Goal: Task Accomplishment & Management: Complete application form

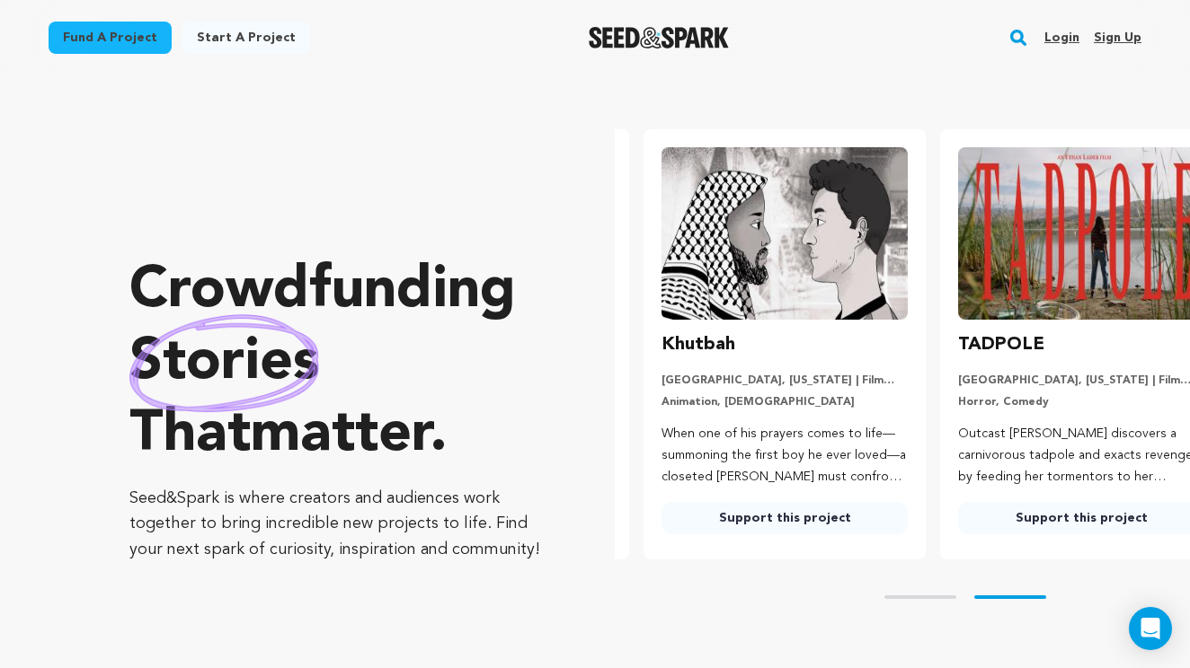
scroll to position [0, 311]
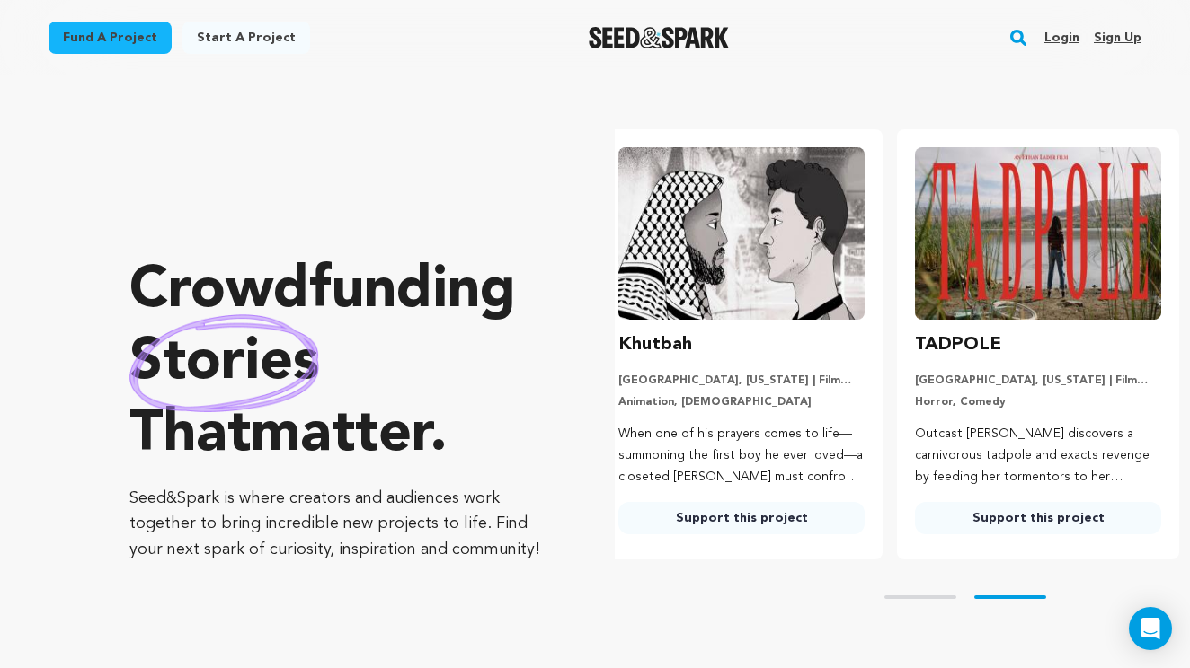
click at [1064, 36] on link "Login" at bounding box center [1061, 37] width 35 height 29
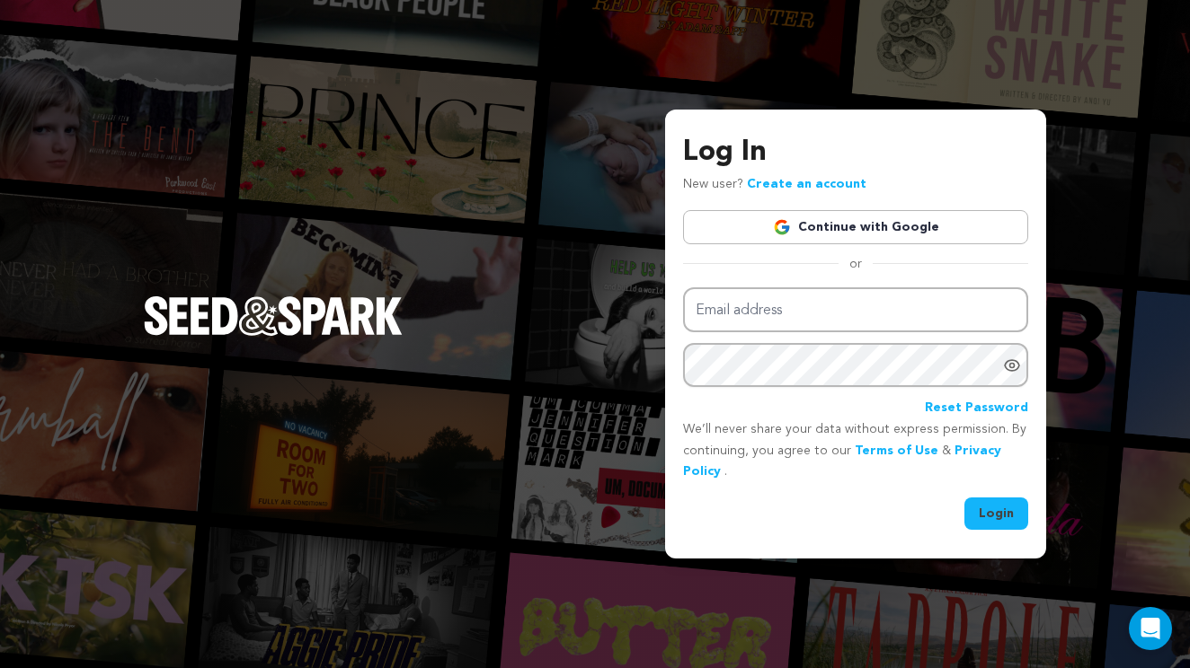
click at [856, 222] on link "Continue with Google" at bounding box center [855, 227] width 345 height 34
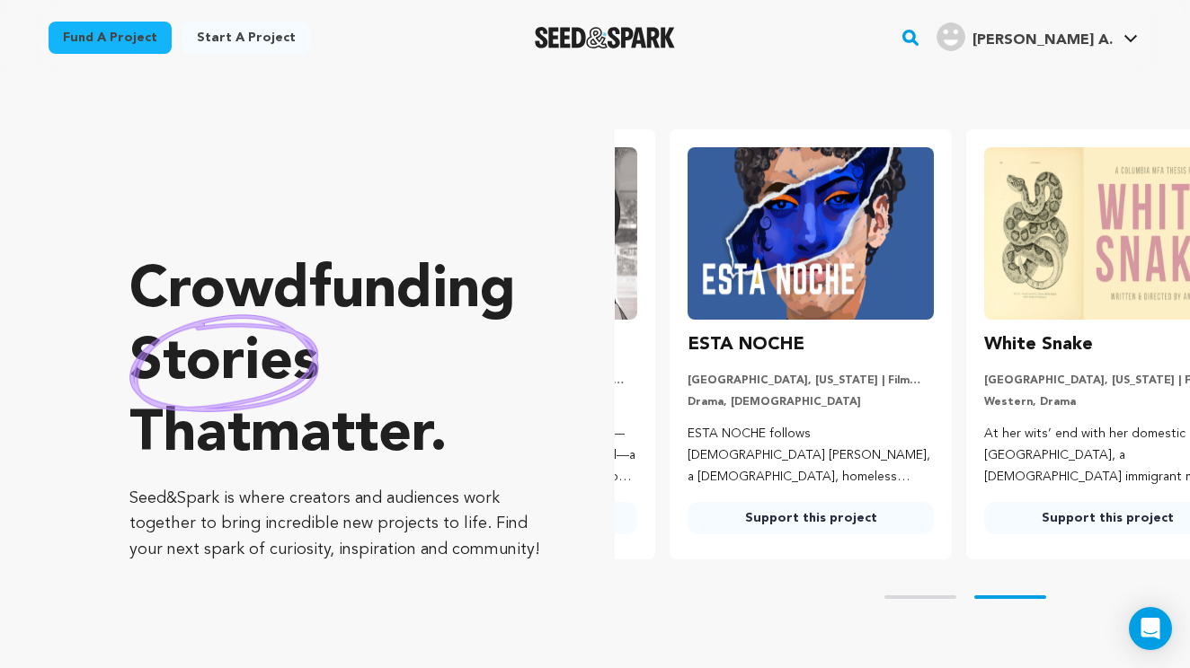
scroll to position [0, 311]
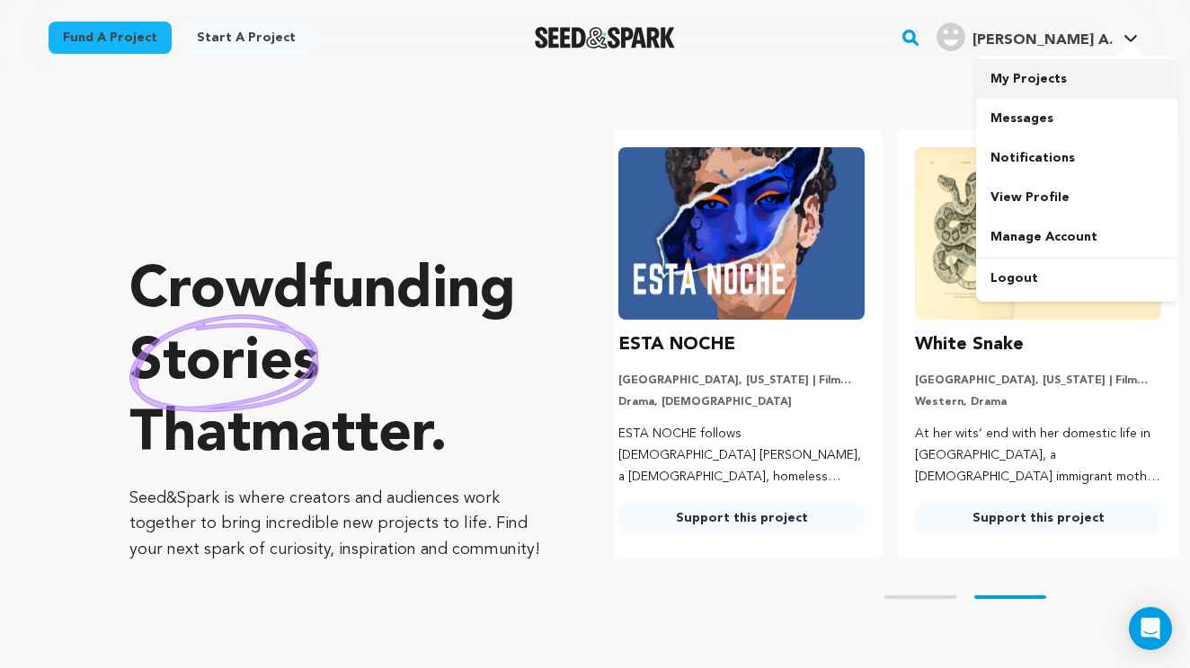
click at [1045, 84] on link "My Projects" at bounding box center [1076, 79] width 201 height 40
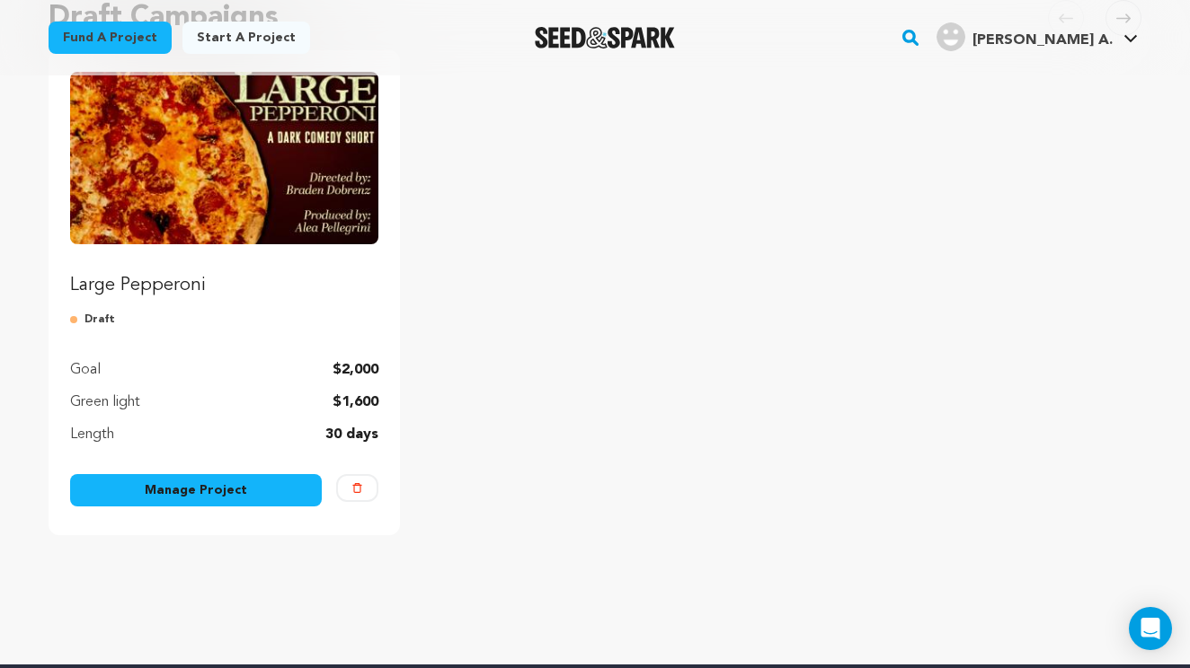
scroll to position [255, 0]
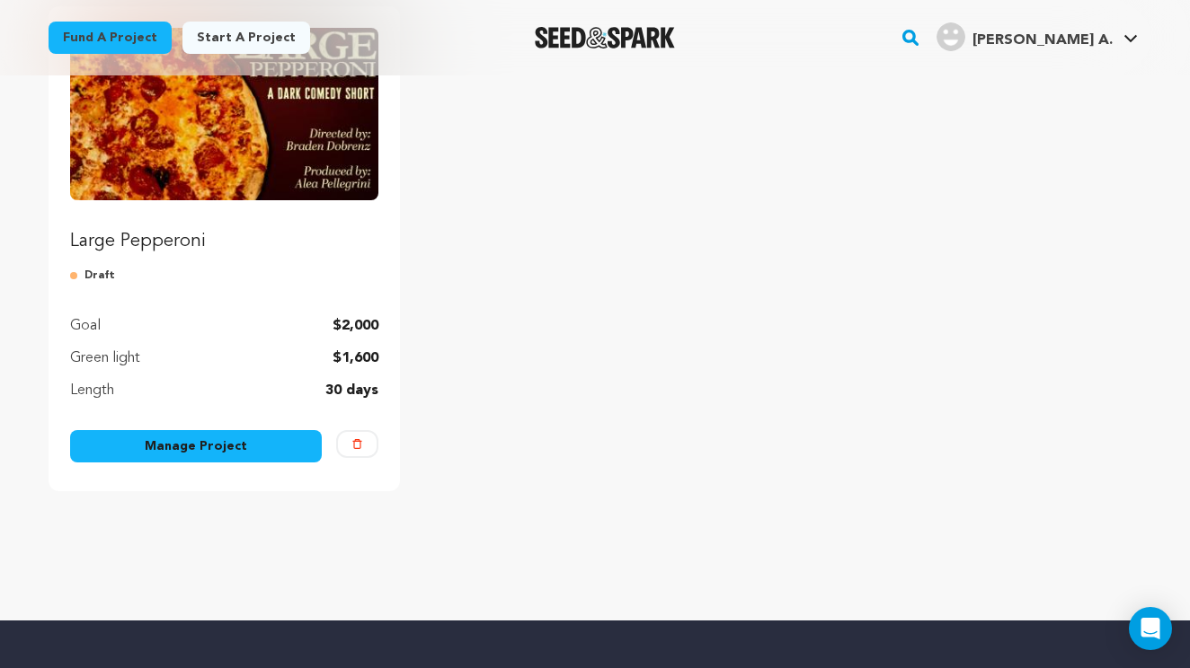
click at [244, 459] on link "Manage Project" at bounding box center [196, 446] width 252 height 32
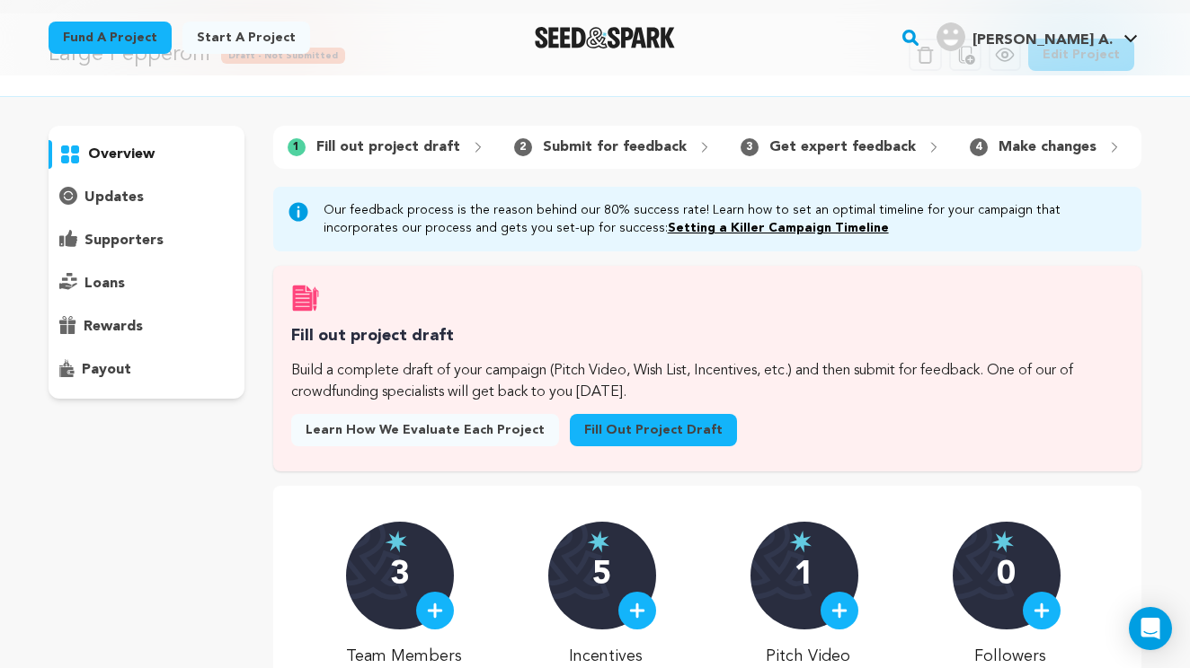
scroll to position [56, 0]
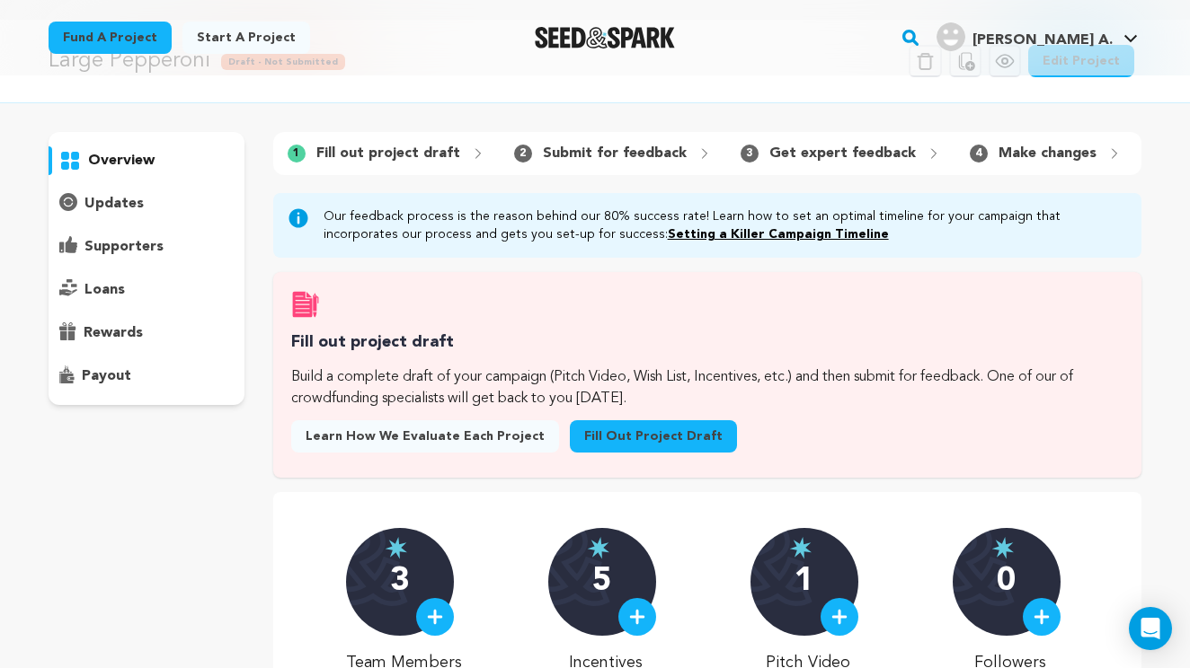
click at [617, 431] on link "Fill out project draft" at bounding box center [653, 436] width 167 height 32
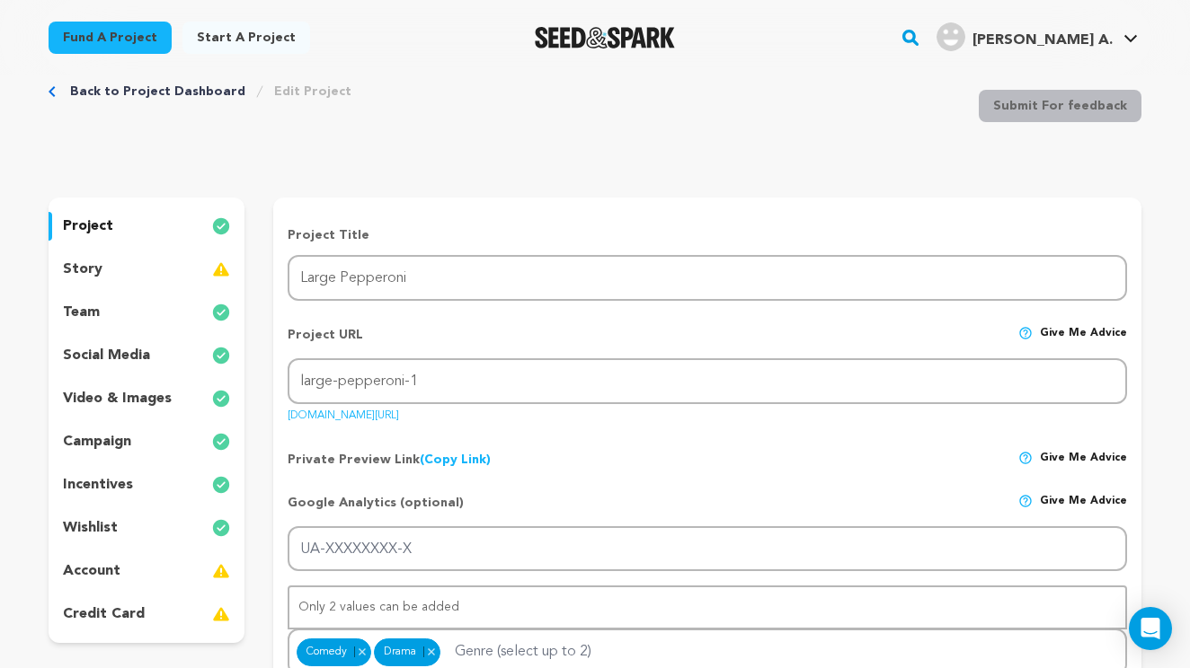
scroll to position [52, 0]
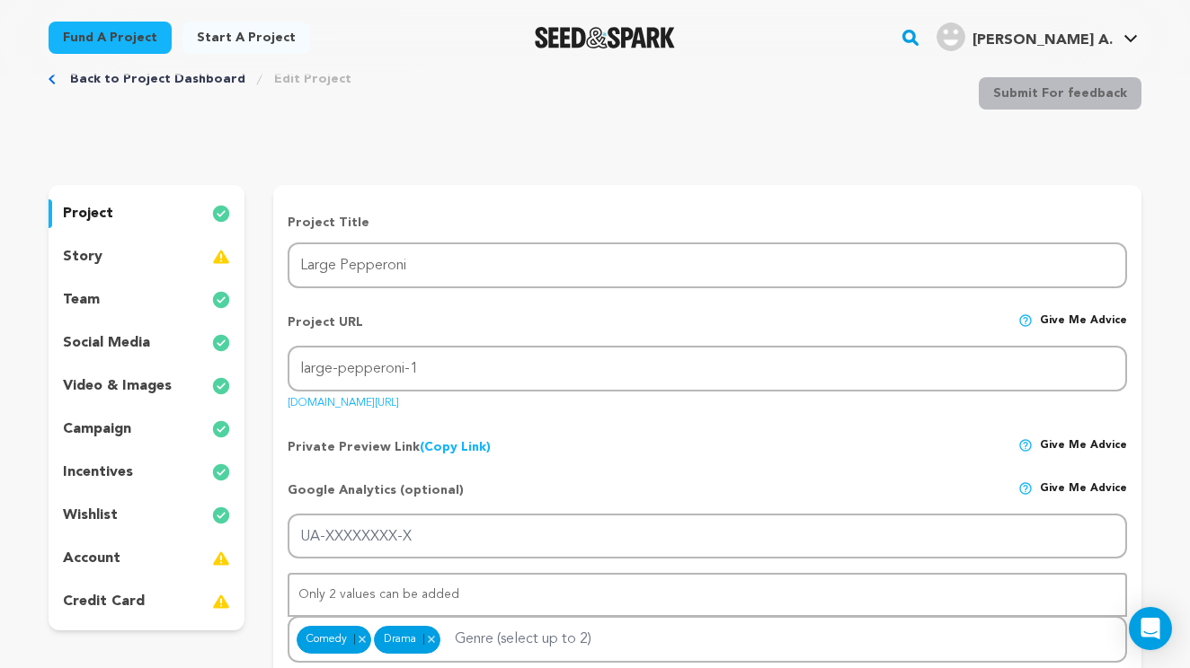
click at [122, 254] on div "story" at bounding box center [147, 257] width 196 height 29
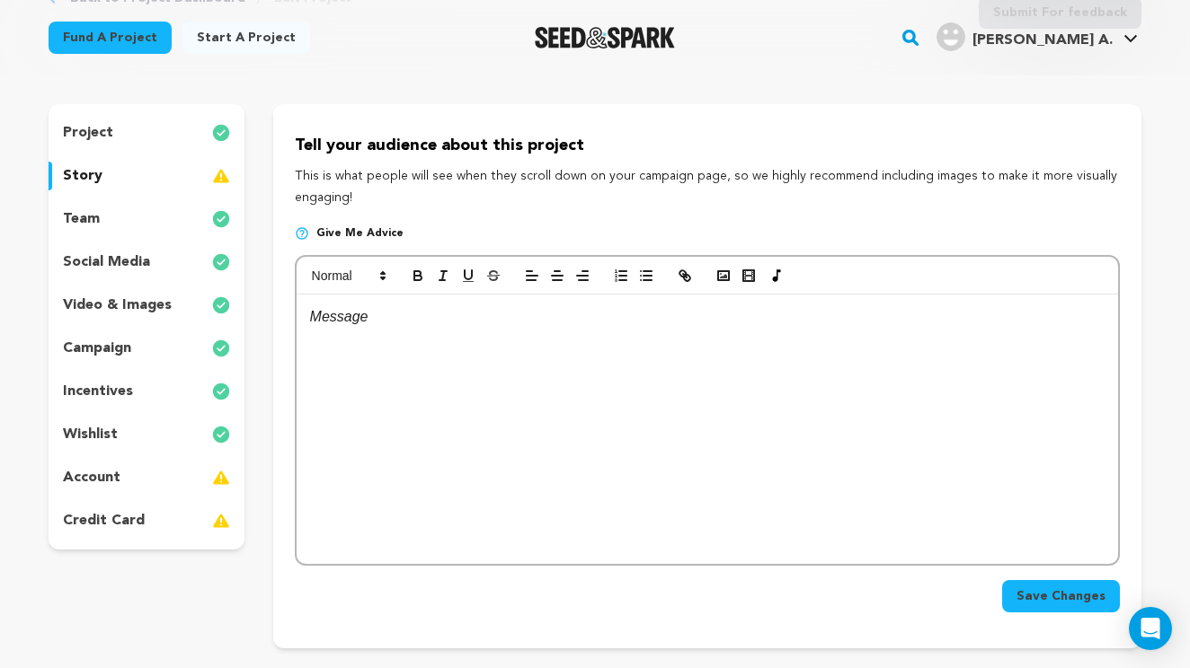
scroll to position [166, 0]
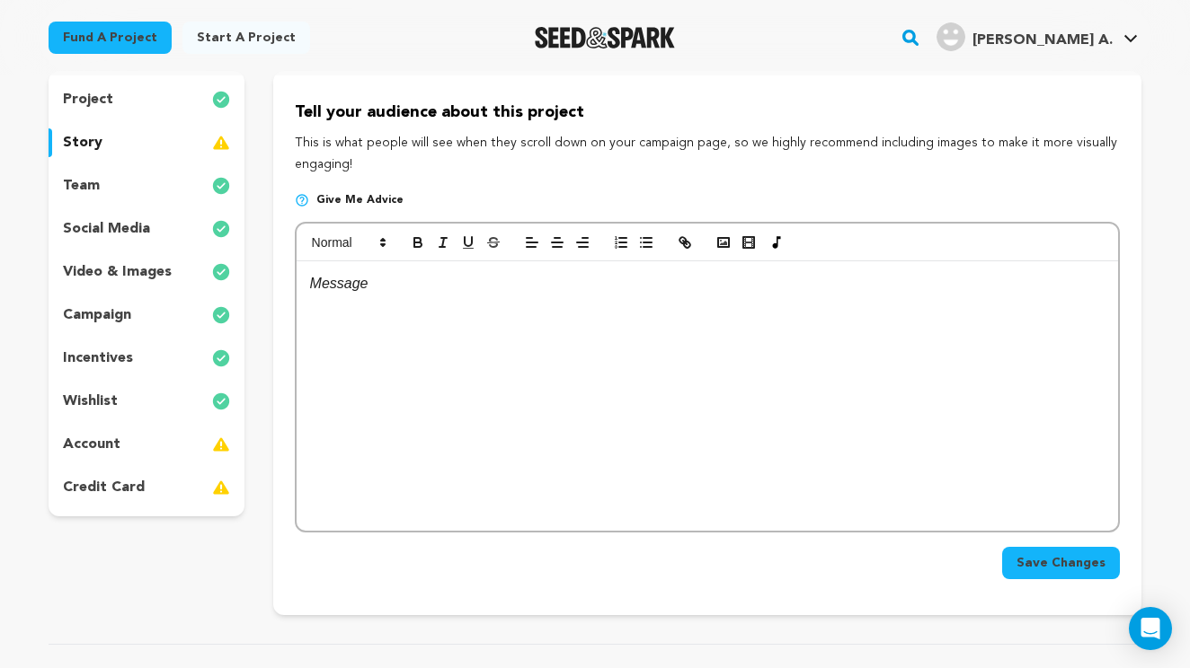
click at [143, 309] on div "campaign" at bounding box center [147, 315] width 196 height 29
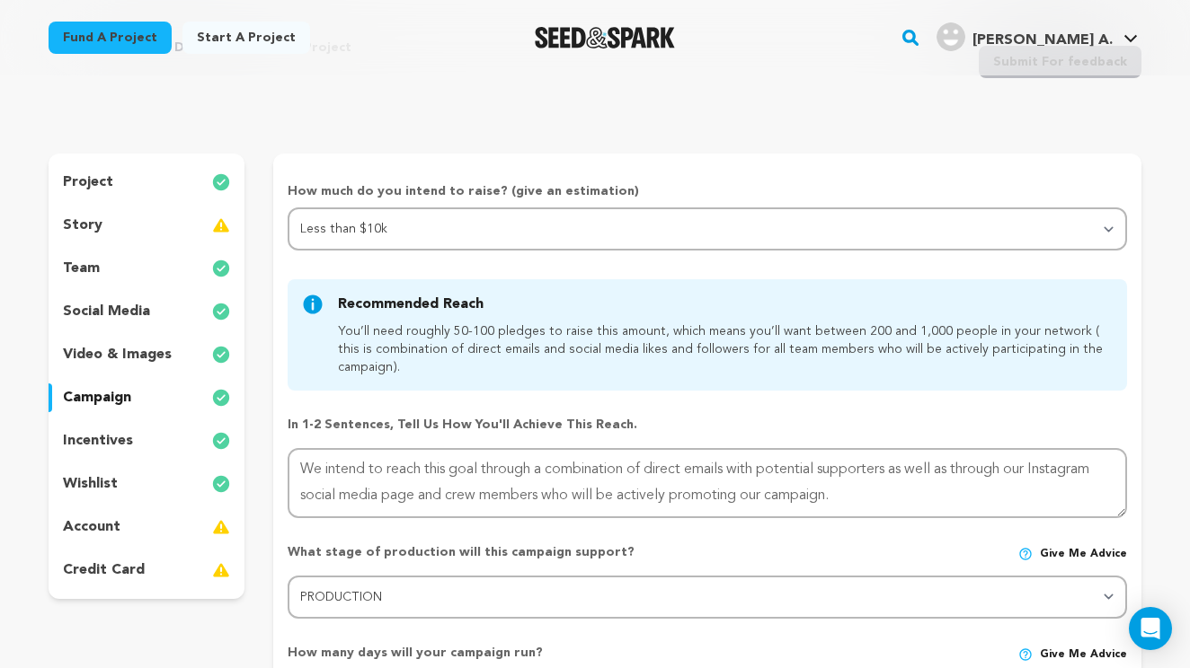
scroll to position [81, 0]
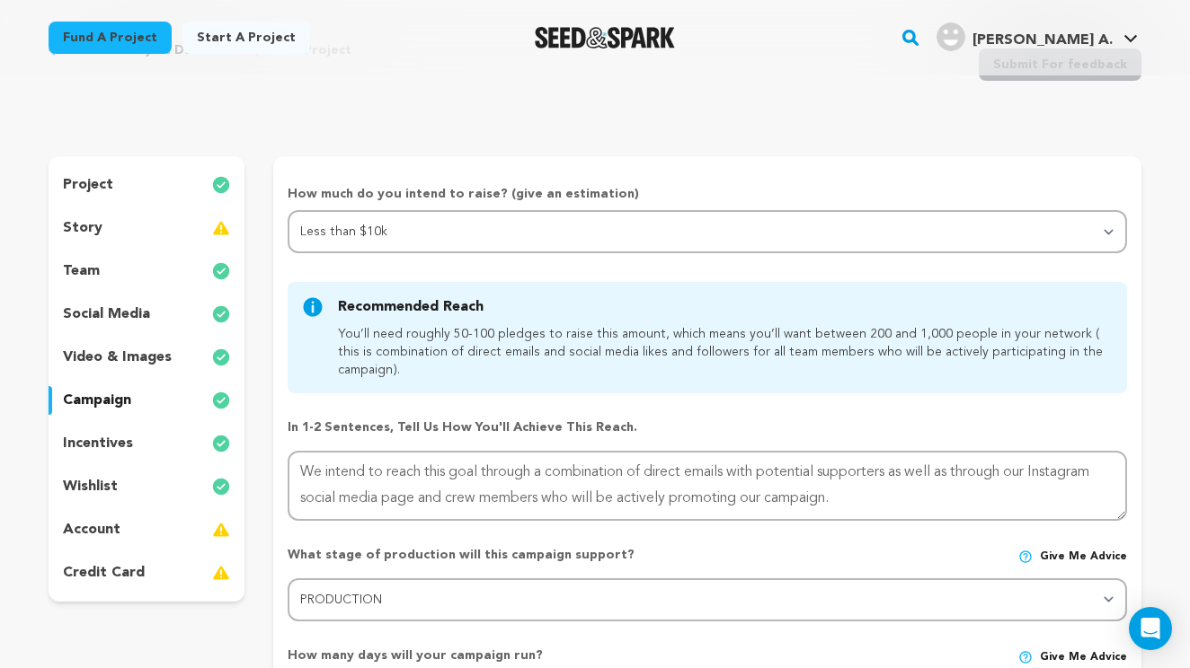
click at [181, 187] on div "project" at bounding box center [147, 185] width 196 height 29
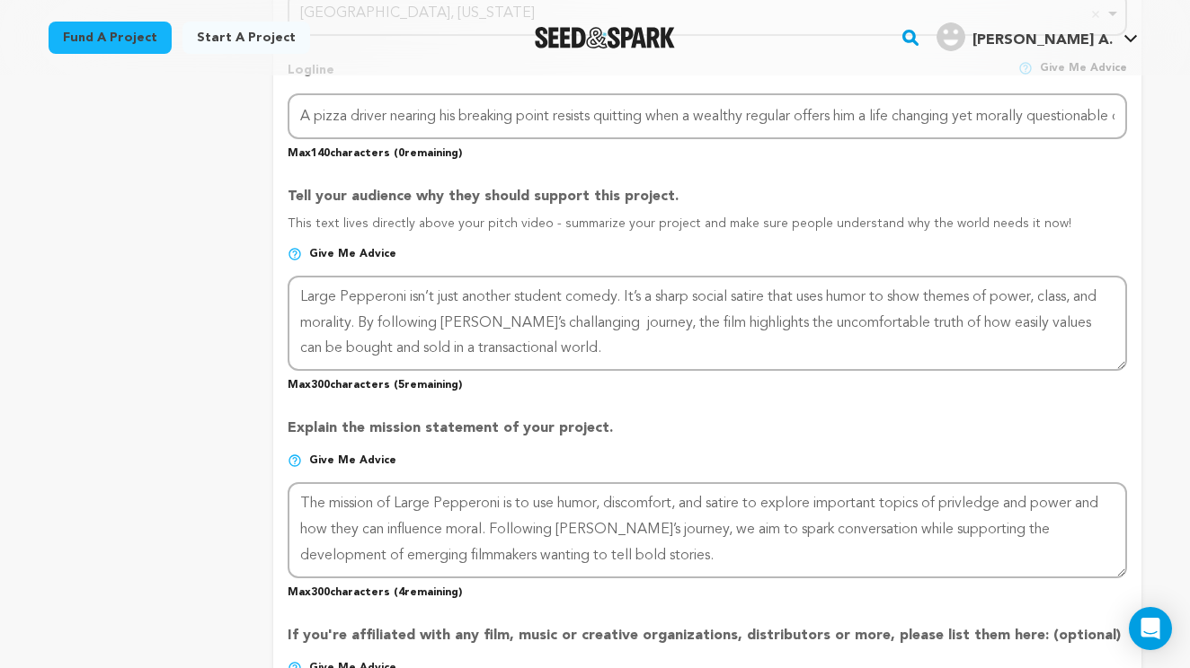
scroll to position [880, 0]
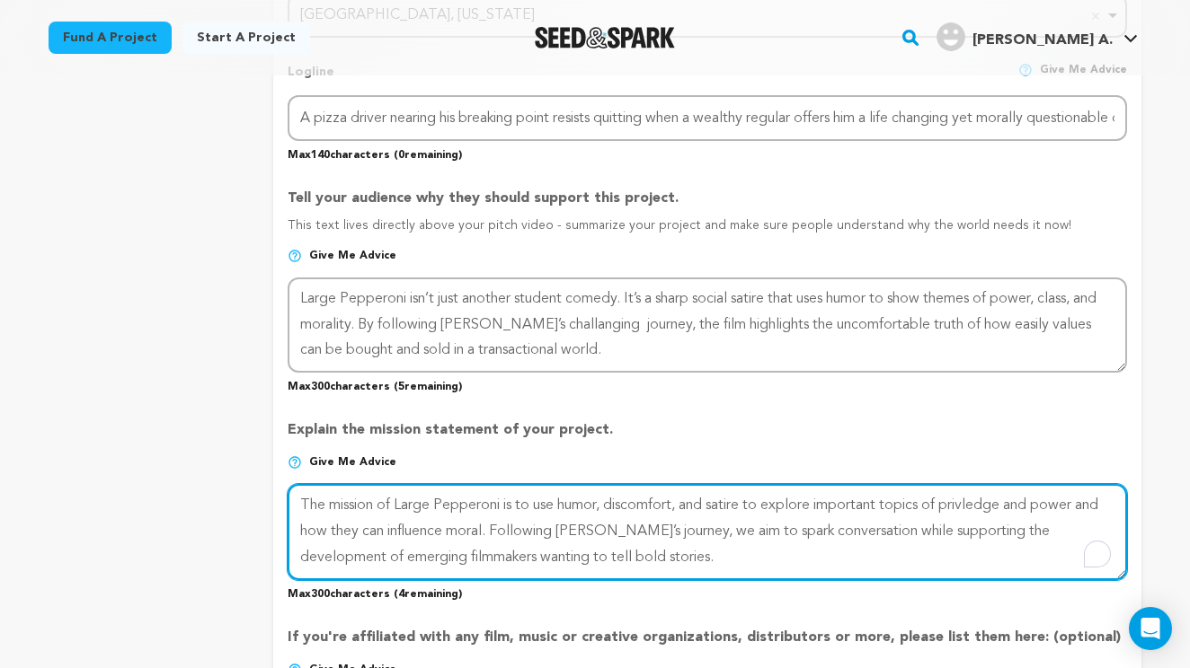
drag, startPoint x: 952, startPoint y: 500, endPoint x: 489, endPoint y: 530, distance: 463.7
click at [489, 530] on textarea "To enrich screen reader interactions, please activate Accessibility in Grammarl…" at bounding box center [707, 531] width 839 height 95
click at [552, 559] on textarea "To enrich screen reader interactions, please activate Accessibility in Grammarl…" at bounding box center [707, 531] width 839 height 95
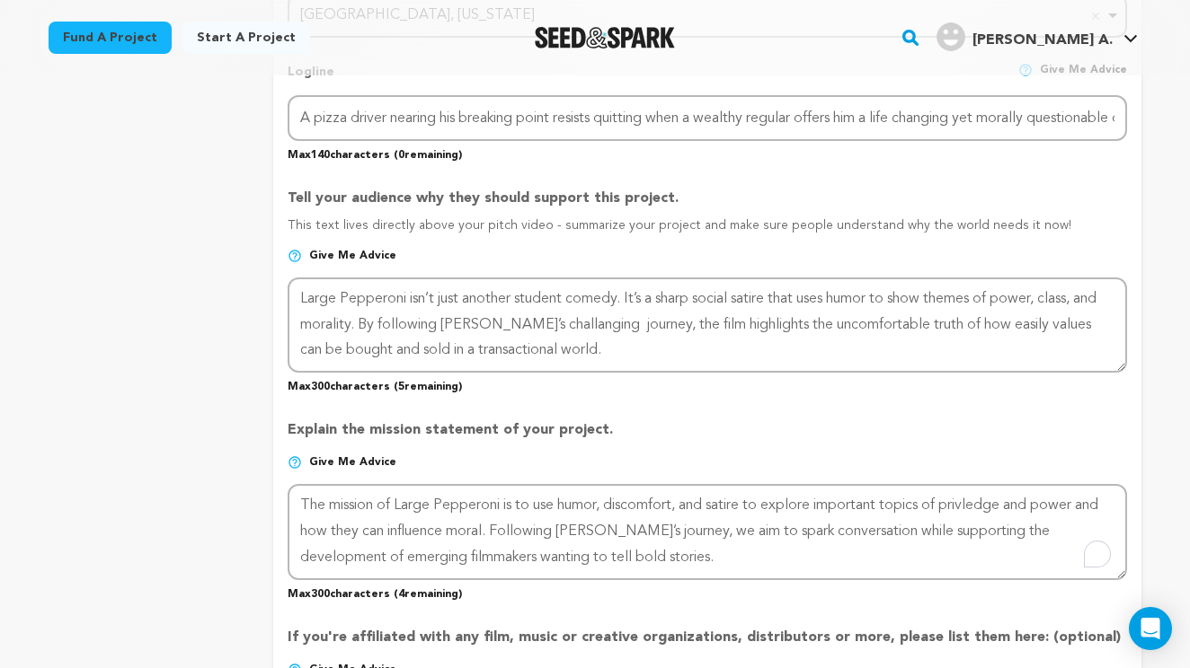
click at [198, 230] on div "project story team social media video & images campaign incentives wishlist" at bounding box center [147, 310] width 196 height 1904
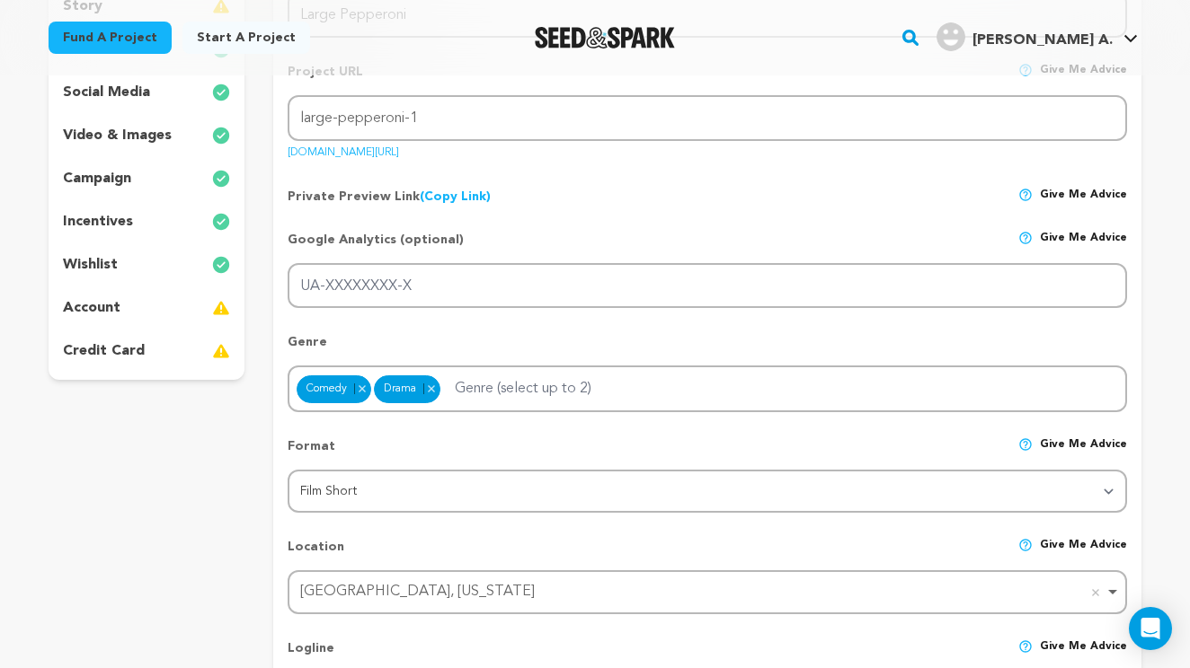
scroll to position [139, 0]
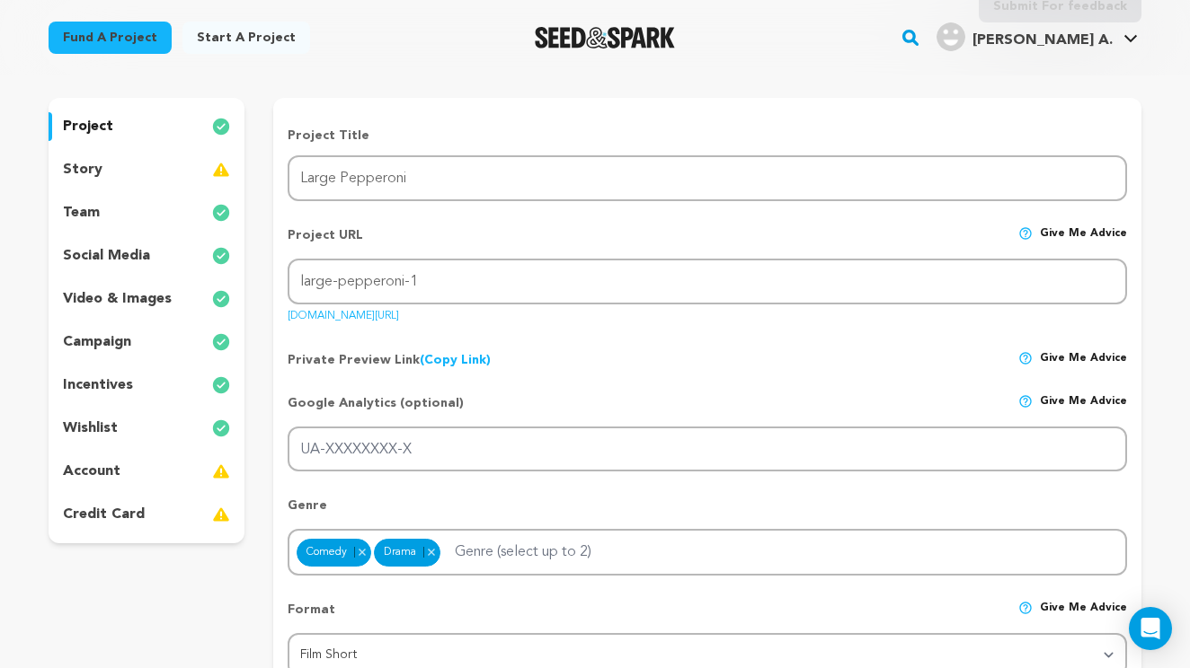
click at [136, 119] on div "project" at bounding box center [147, 126] width 196 height 29
click at [127, 389] on p "incentives" at bounding box center [98, 386] width 70 height 22
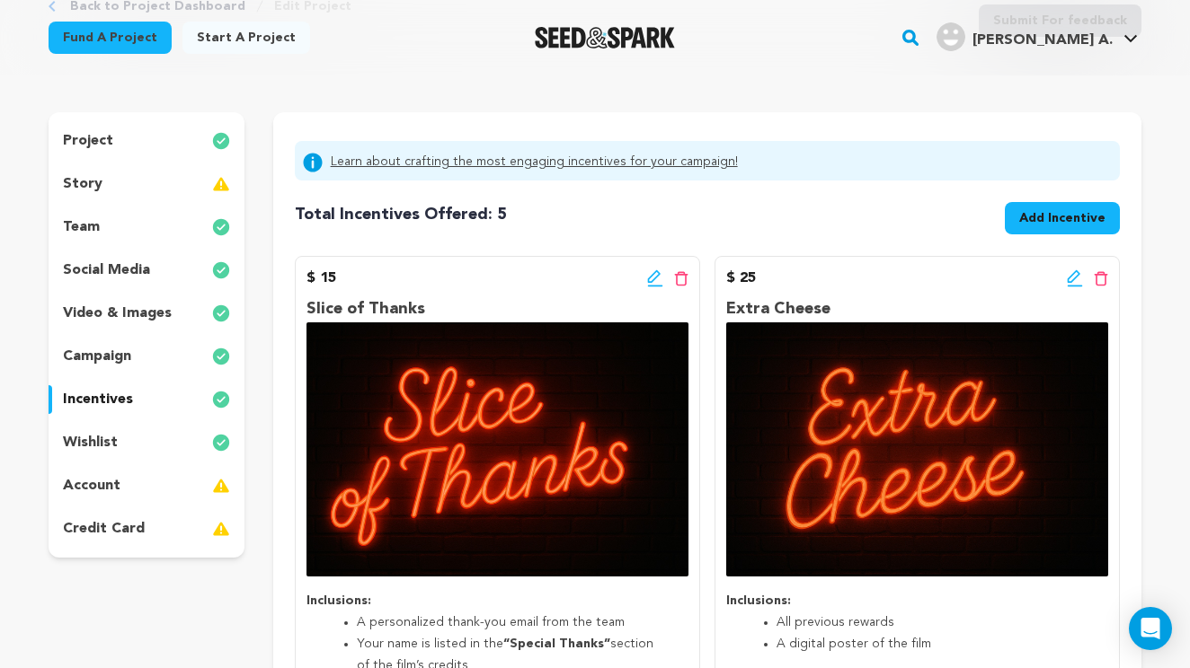
scroll to position [126, 0]
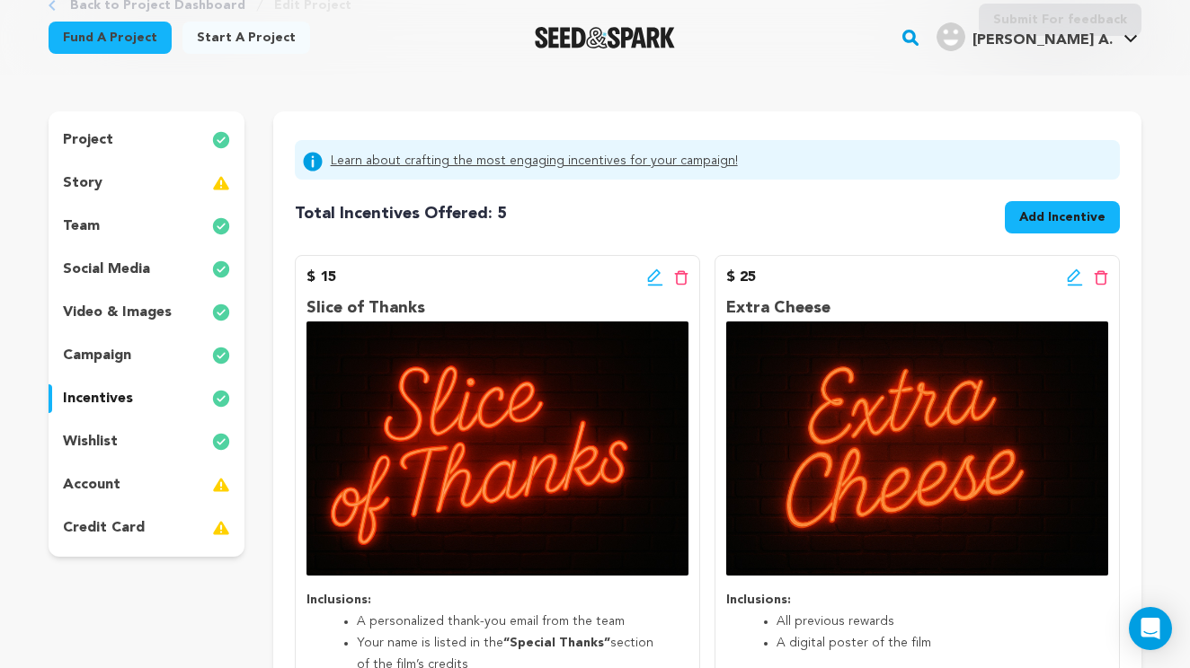
click at [132, 218] on div "team" at bounding box center [147, 226] width 196 height 29
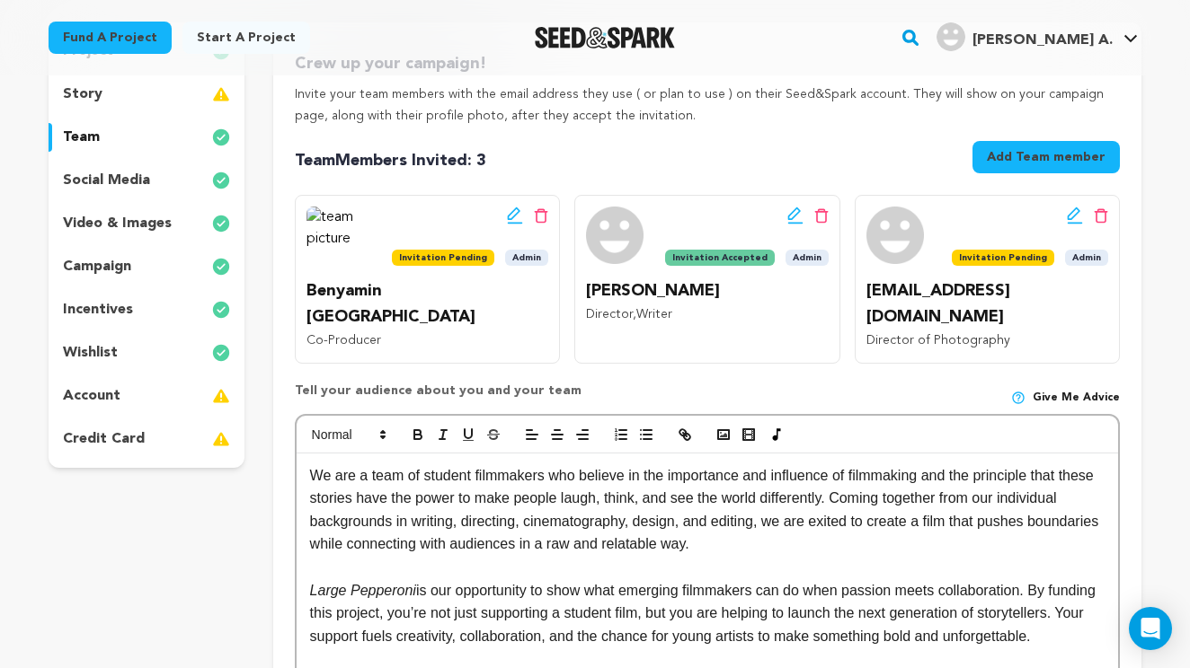
scroll to position [214, 0]
click at [102, 348] on p "wishlist" at bounding box center [90, 354] width 55 height 22
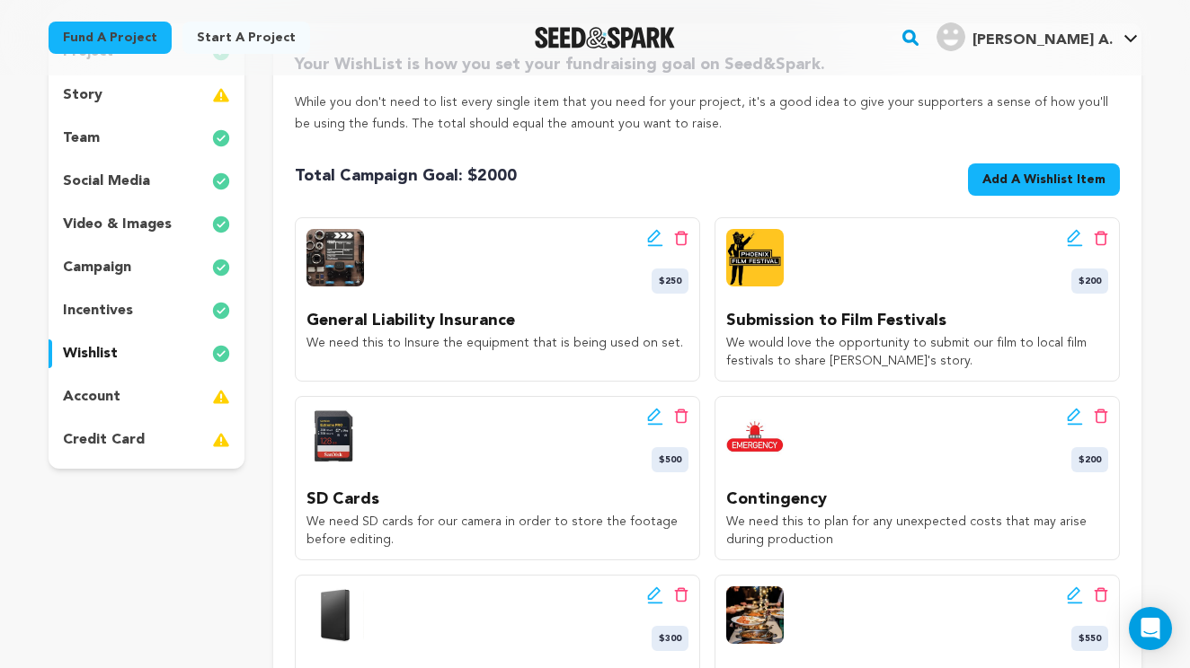
drag, startPoint x: 383, startPoint y: 341, endPoint x: 662, endPoint y: 347, distance: 279.5
click at [662, 347] on p "We need this to Insure the equipment that is being used on set." at bounding box center [497, 343] width 382 height 18
copy p "to Insure the equipment that is being used on set."
drag, startPoint x: 902, startPoint y: 342, endPoint x: 912, endPoint y: 374, distance: 33.0
click at [912, 374] on div "Edit wishlist button Delete wishlist button $200 Submission to Film Festivals W…" at bounding box center [916, 299] width 405 height 164
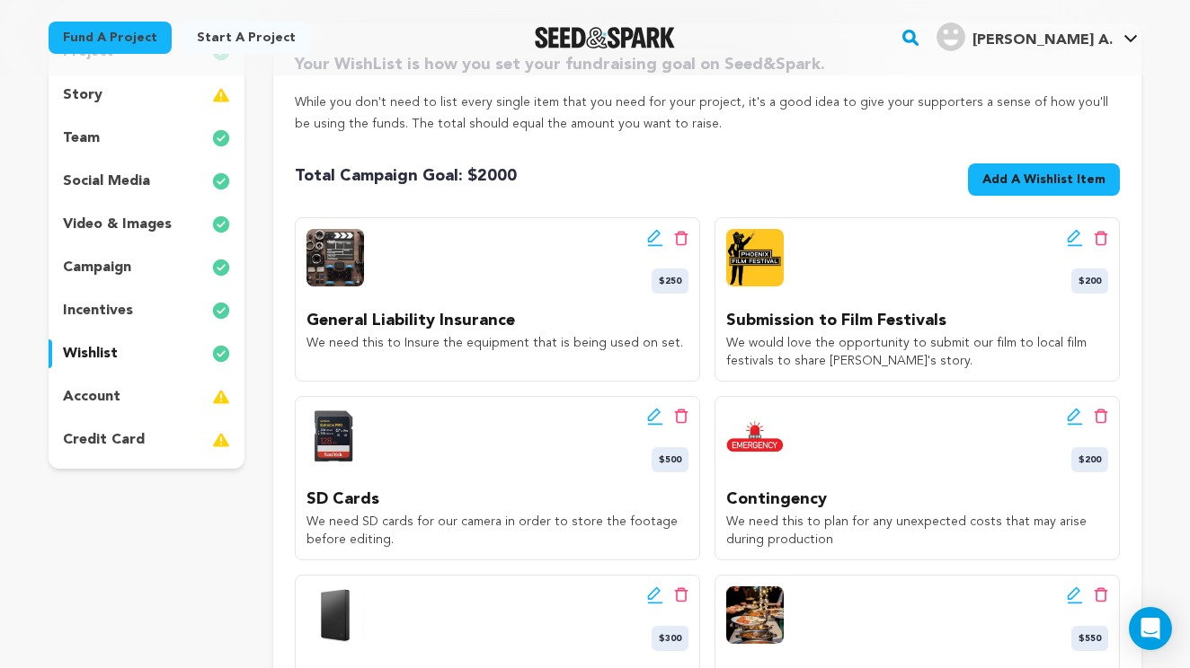
copy p "to submit our film to local film festivals to share Pete's story."
drag, startPoint x: 544, startPoint y: 518, endPoint x: 544, endPoint y: 550, distance: 31.4
click at [544, 550] on div "Edit wishlist button Delete wishlist button $500 SD Cards We need SD cards for …" at bounding box center [497, 478] width 405 height 164
copy p "to store the footage before editing."
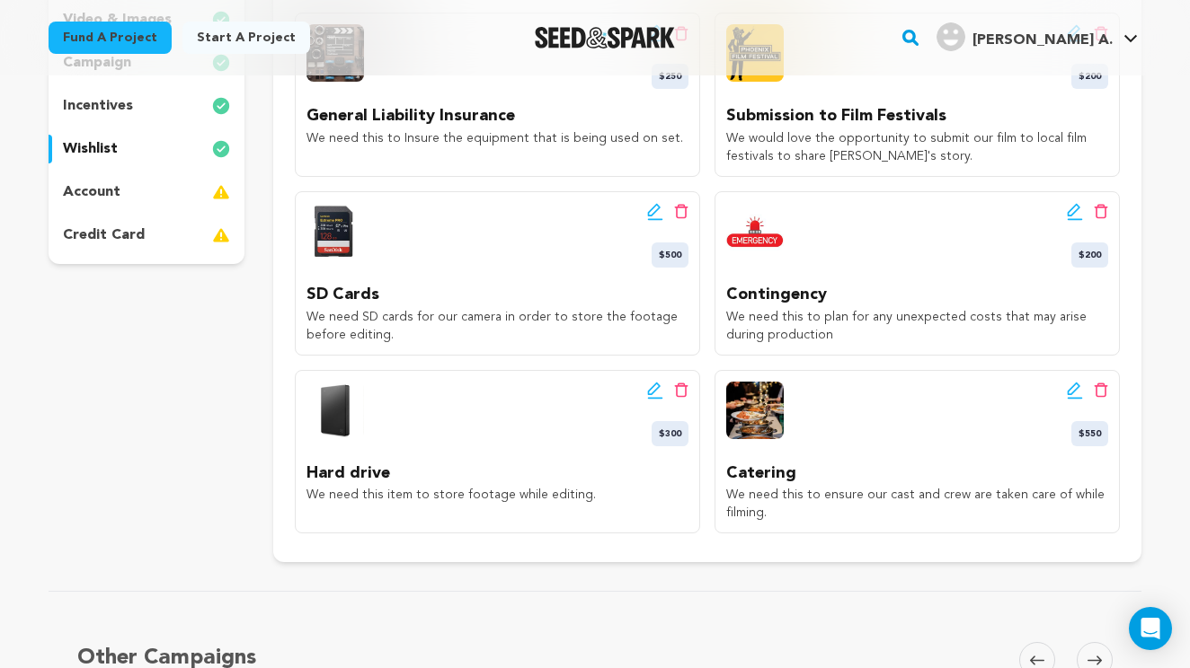
scroll to position [429, 0]
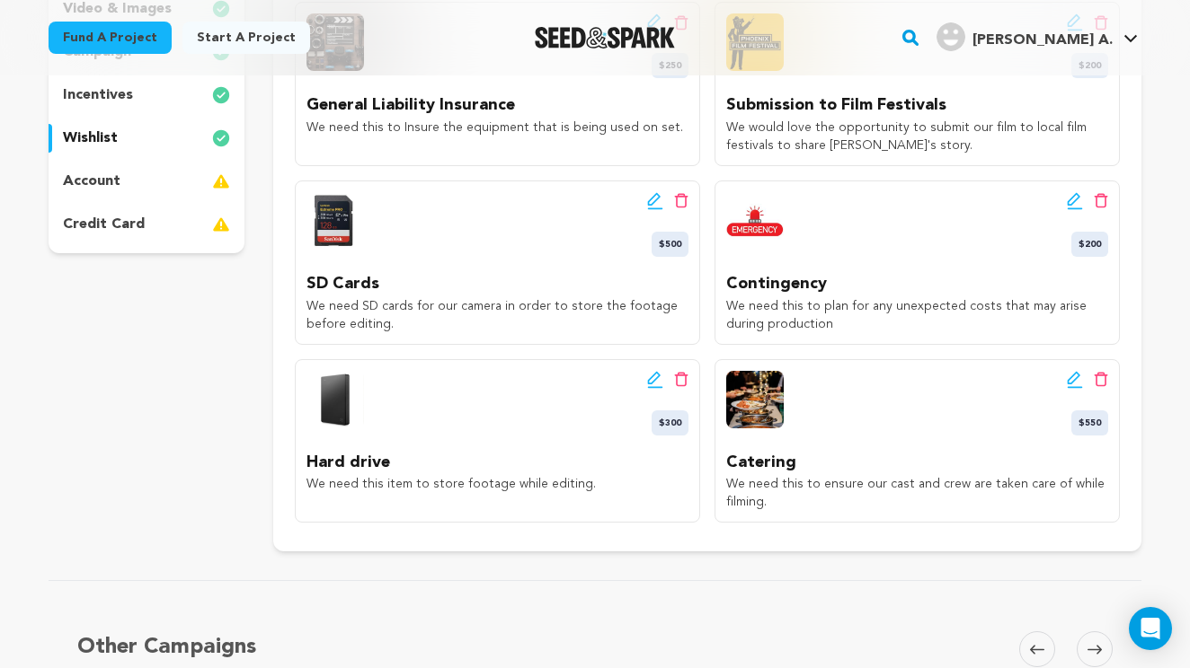
drag, startPoint x: 411, startPoint y: 481, endPoint x: 582, endPoint y: 482, distance: 171.6
click at [582, 482] on p "We need this item to store footage while editing." at bounding box center [497, 484] width 382 height 18
copy p "to store footage while editing."
drag, startPoint x: 801, startPoint y: 481, endPoint x: 810, endPoint y: 505, distance: 25.9
click at [810, 505] on p "We need this to ensure our cast and crew are taken care of while filming." at bounding box center [917, 493] width 382 height 36
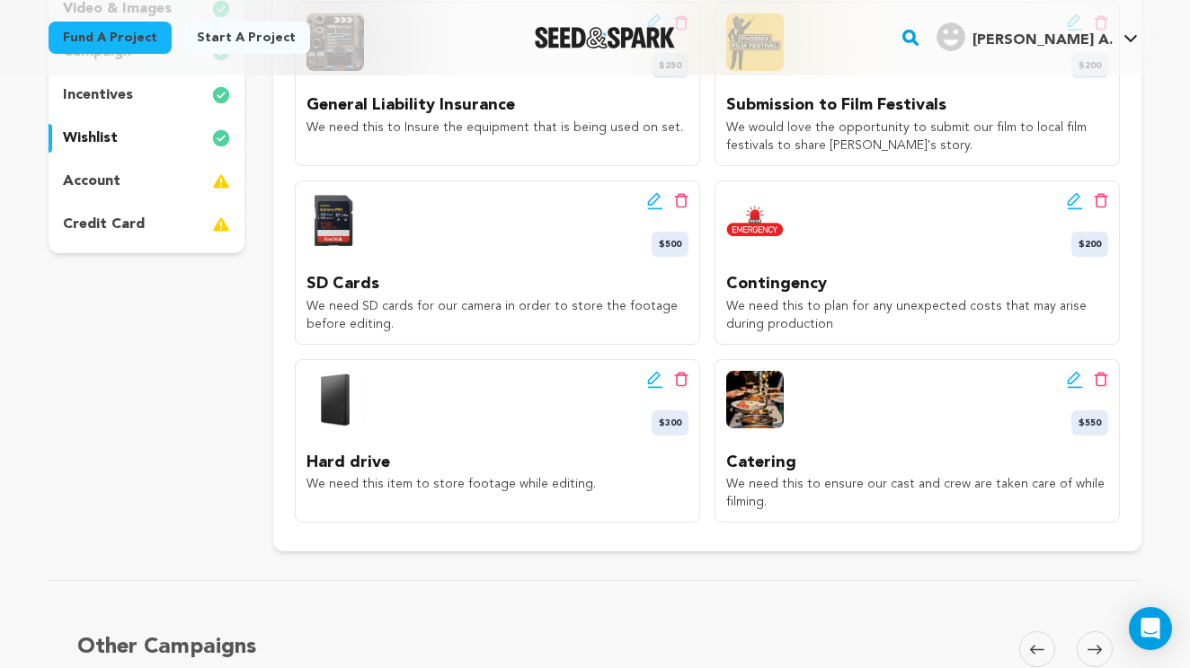
copy p "to ensure our cast and crew are taken care of while filming."
drag, startPoint x: 802, startPoint y: 300, endPoint x: 818, endPoint y: 314, distance: 21.0
click at [812, 309] on p "We need this to plan for any unexpected costs that may arise during production" at bounding box center [917, 315] width 382 height 36
click at [820, 321] on p "We need this to plan for any unexpected costs that may arise during production" at bounding box center [917, 315] width 382 height 36
drag, startPoint x: 803, startPoint y: 302, endPoint x: 833, endPoint y: 335, distance: 44.5
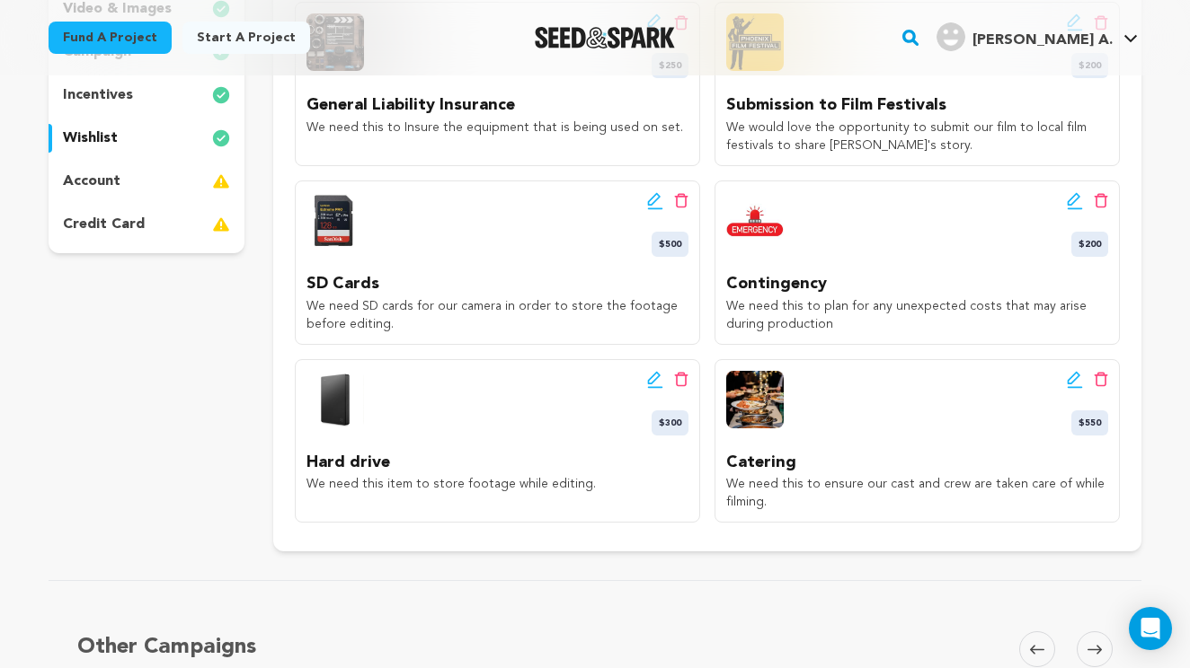
click at [834, 335] on div "Edit wishlist button Delete wishlist button $200 Contingency We need this to pl…" at bounding box center [916, 263] width 405 height 164
copy p "to plan for any unexpected costs that may arise during production"
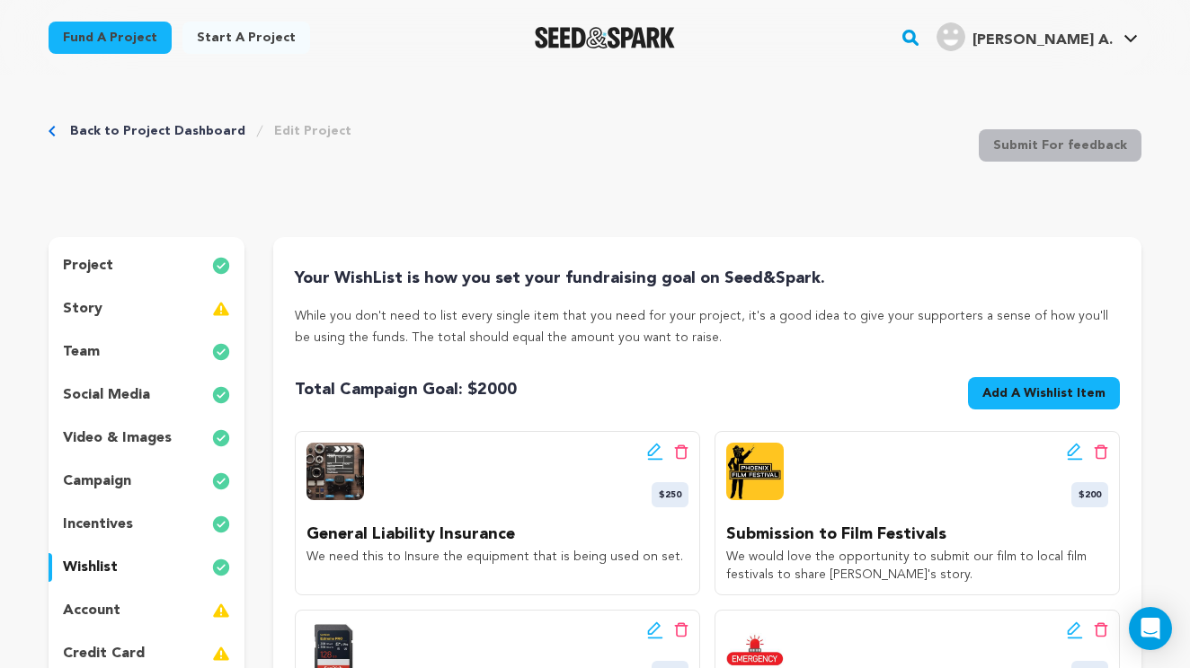
scroll to position [0, 0]
click at [89, 301] on p "story" at bounding box center [83, 309] width 40 height 22
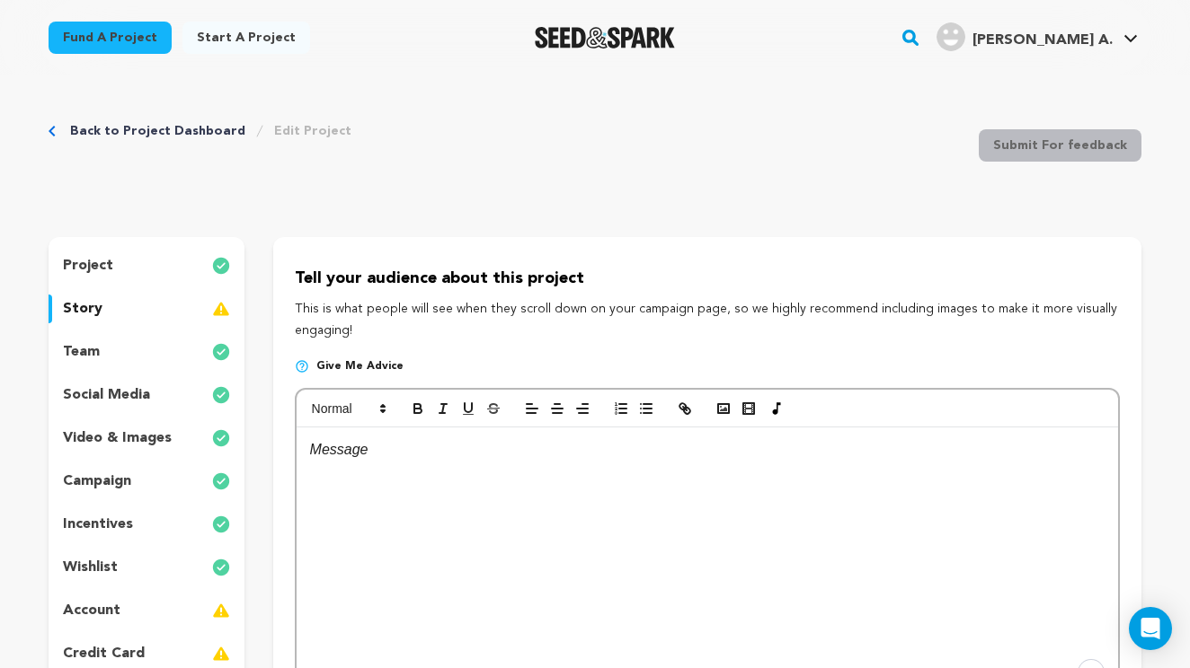
click at [417, 482] on div "To enrich screen reader interactions, please activate Accessibility in Grammarl…" at bounding box center [707, 563] width 821 height 270
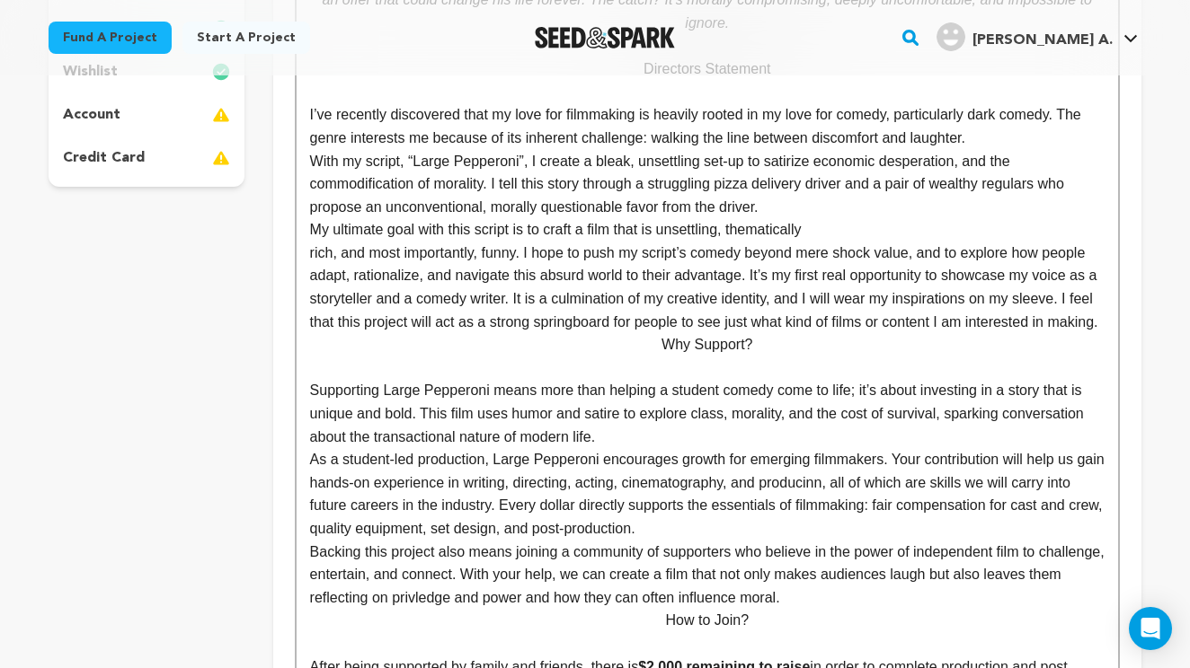
scroll to position [500, 0]
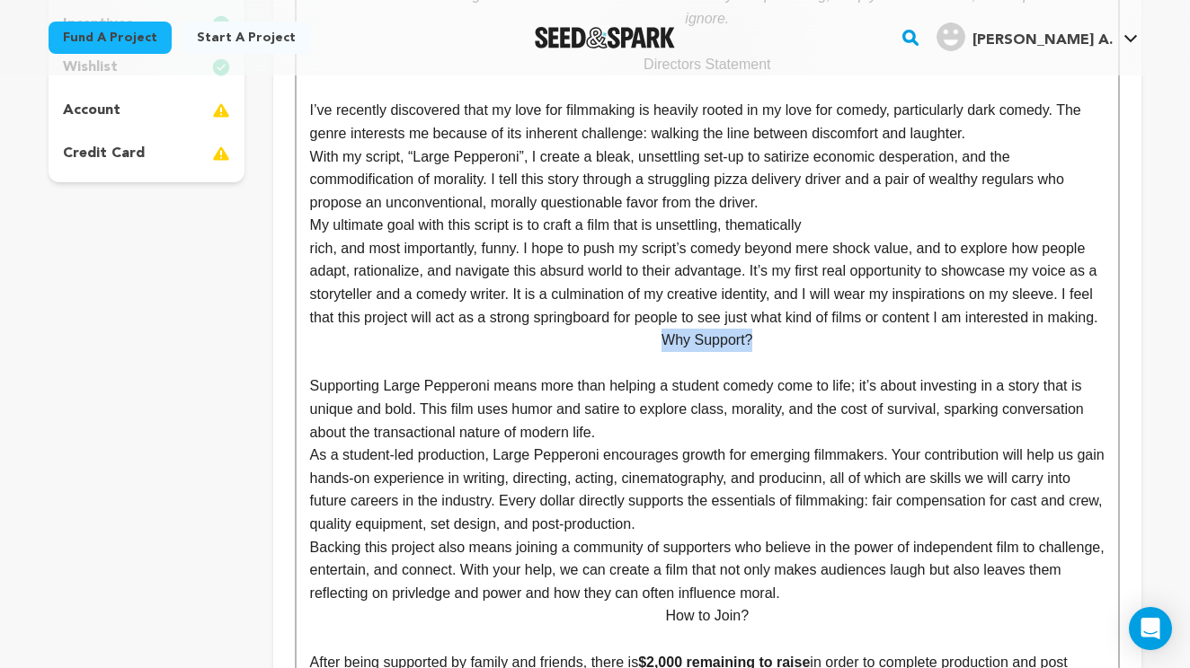
drag, startPoint x: 781, startPoint y: 332, endPoint x: 613, endPoint y: 337, distance: 168.1
click at [613, 337] on p "Why Support?" at bounding box center [707, 340] width 794 height 23
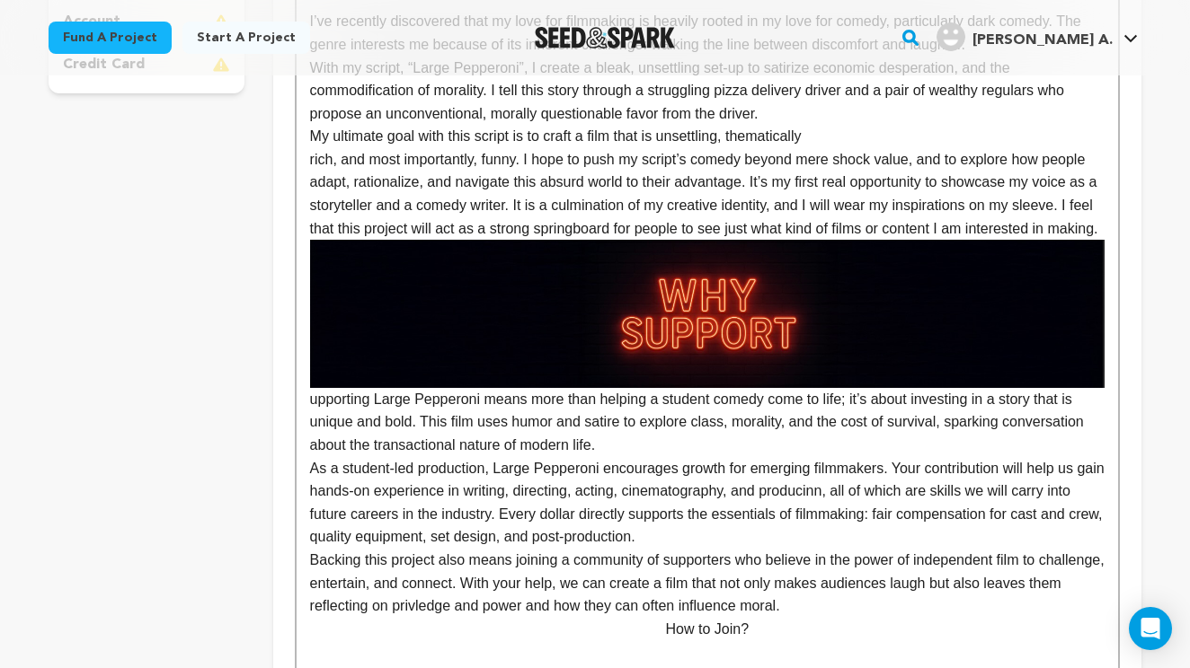
scroll to position [601, 0]
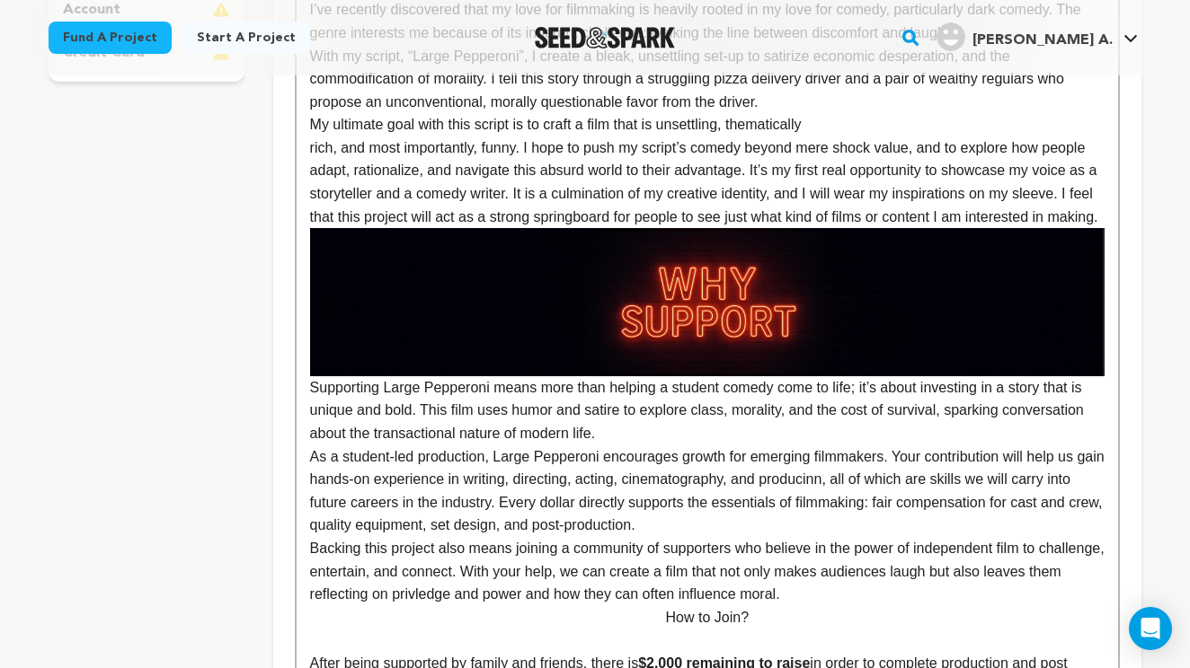
click at [749, 565] on p "Backing this project also means joining a community of supporters who believe i…" at bounding box center [707, 571] width 794 height 69
click at [310, 377] on p "Supporting Large Pepperoni means more than helping a student comedy come to lif…" at bounding box center [707, 336] width 794 height 217
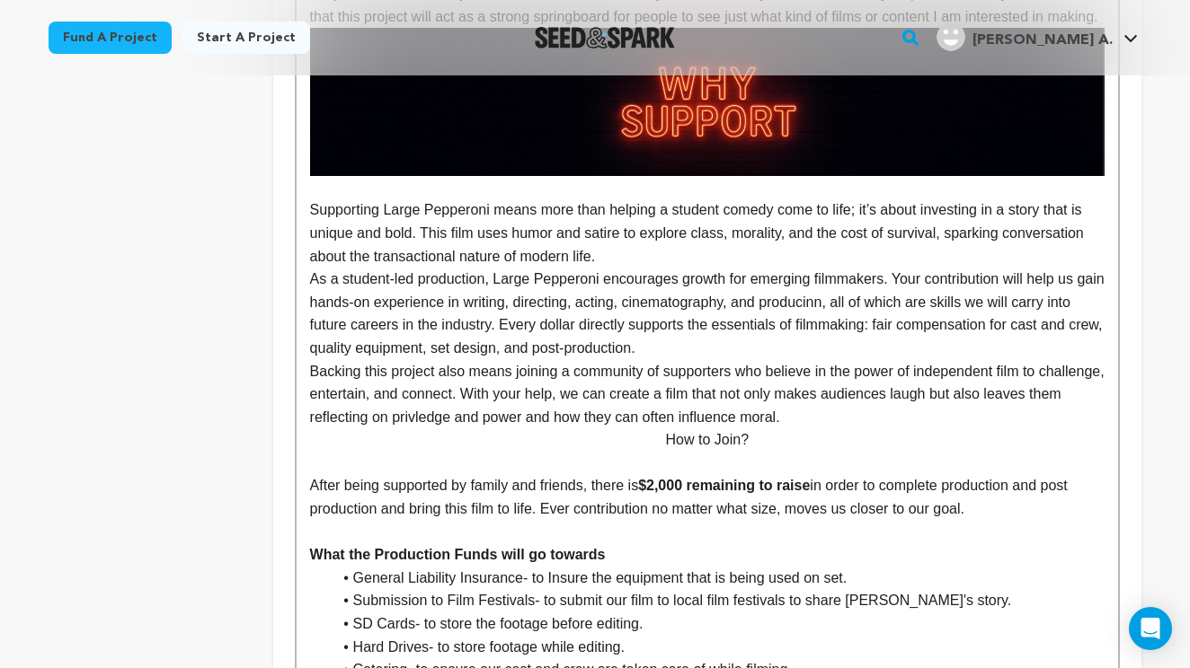
scroll to position [1663, 0]
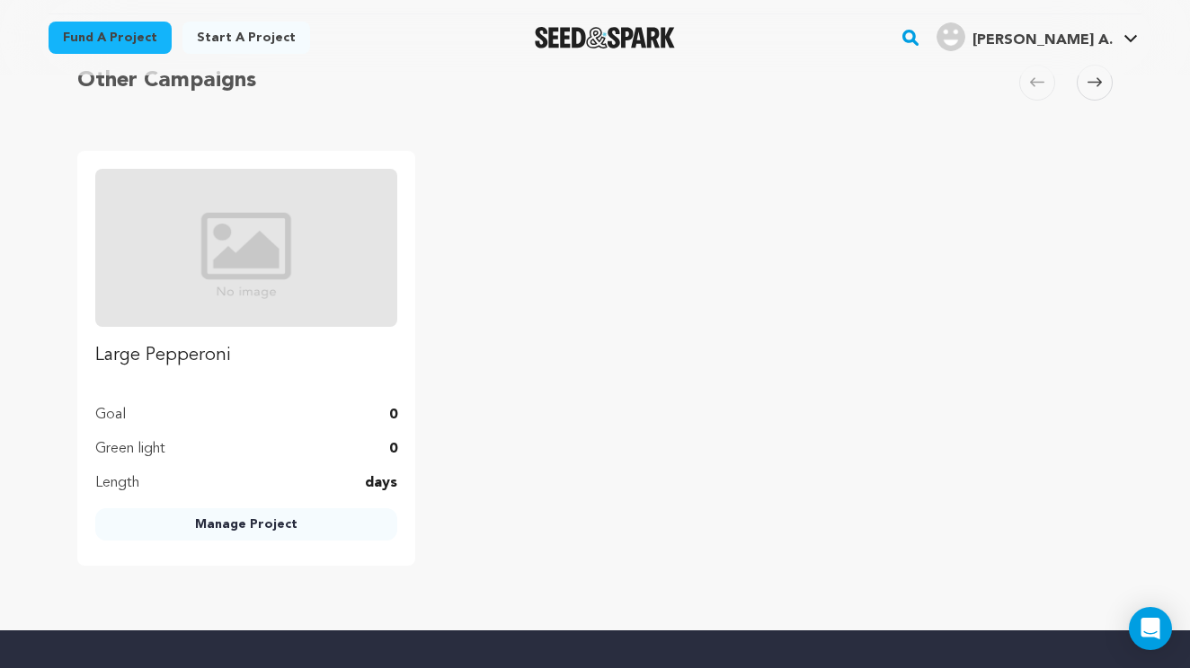
click at [214, 509] on link "Manage Project" at bounding box center [246, 525] width 302 height 32
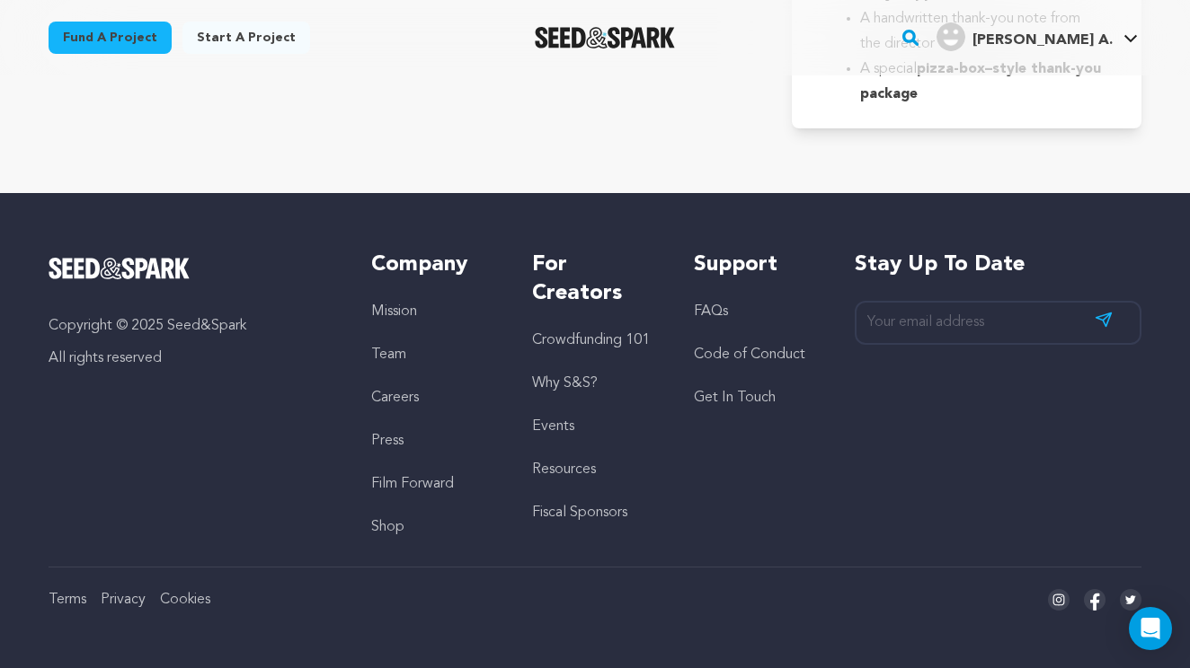
scroll to position [3504, 0]
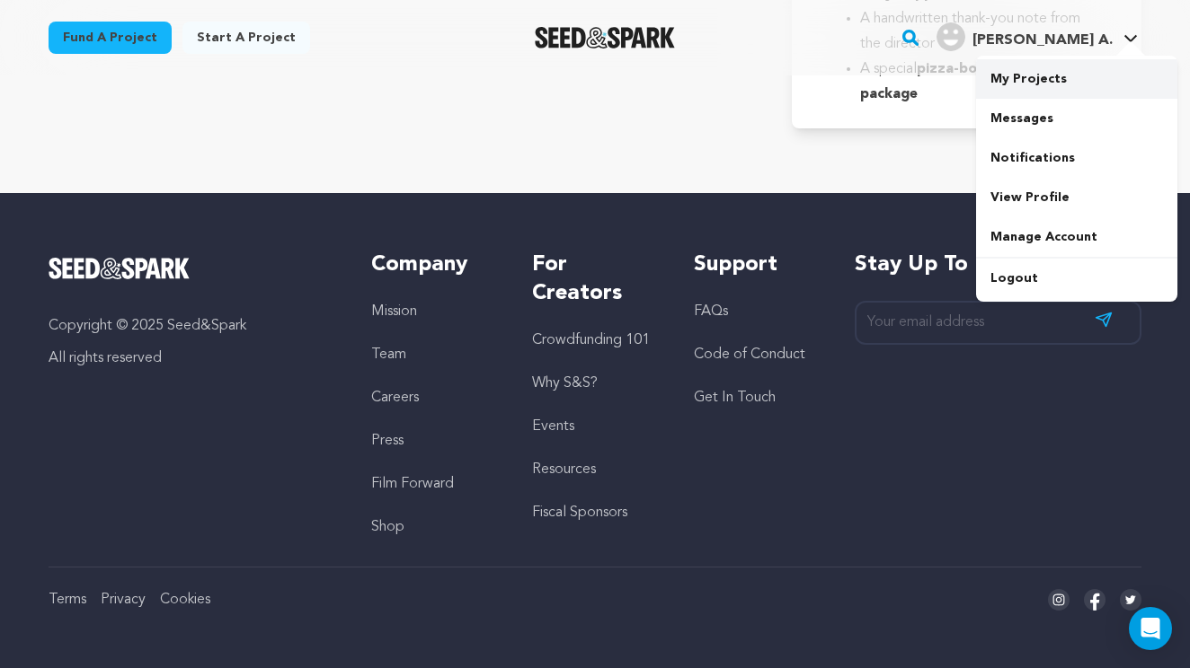
click at [1024, 79] on link "My Projects" at bounding box center [1076, 79] width 201 height 40
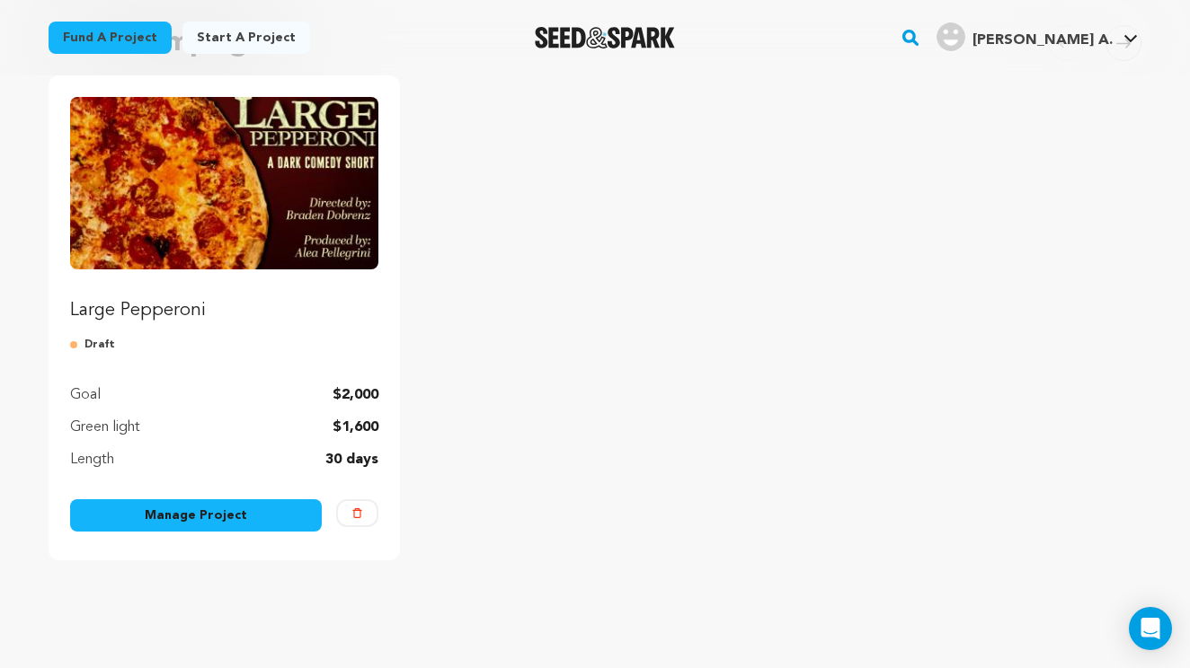
scroll to position [197, 0]
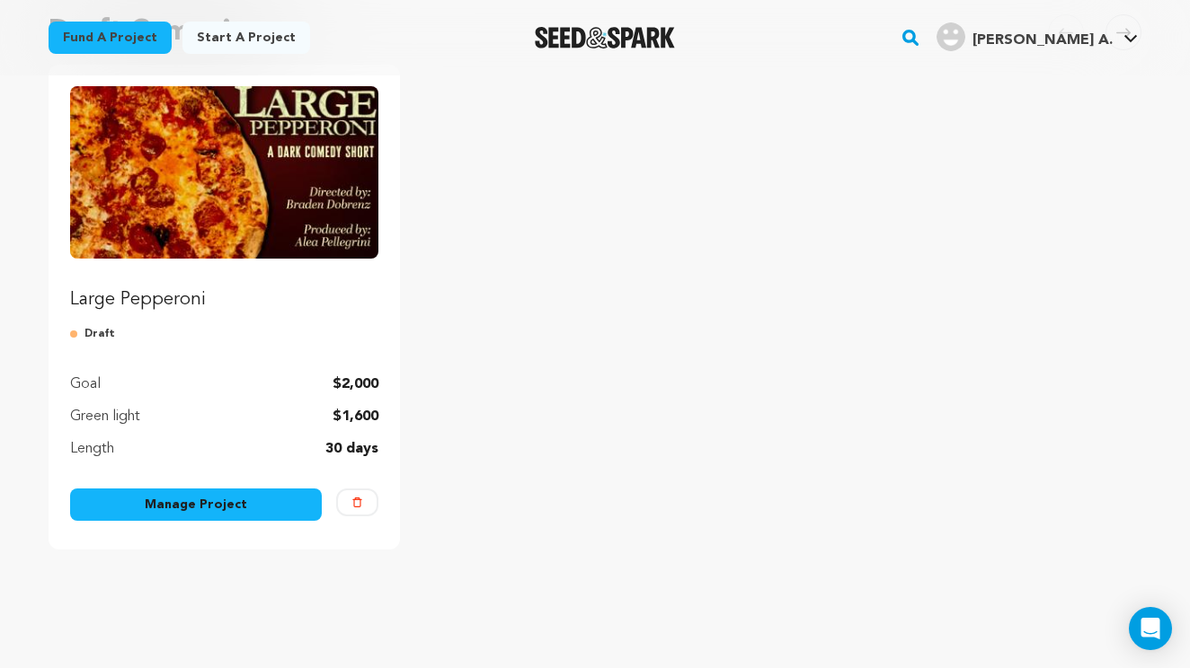
click at [218, 508] on link "Manage Project" at bounding box center [196, 505] width 252 height 32
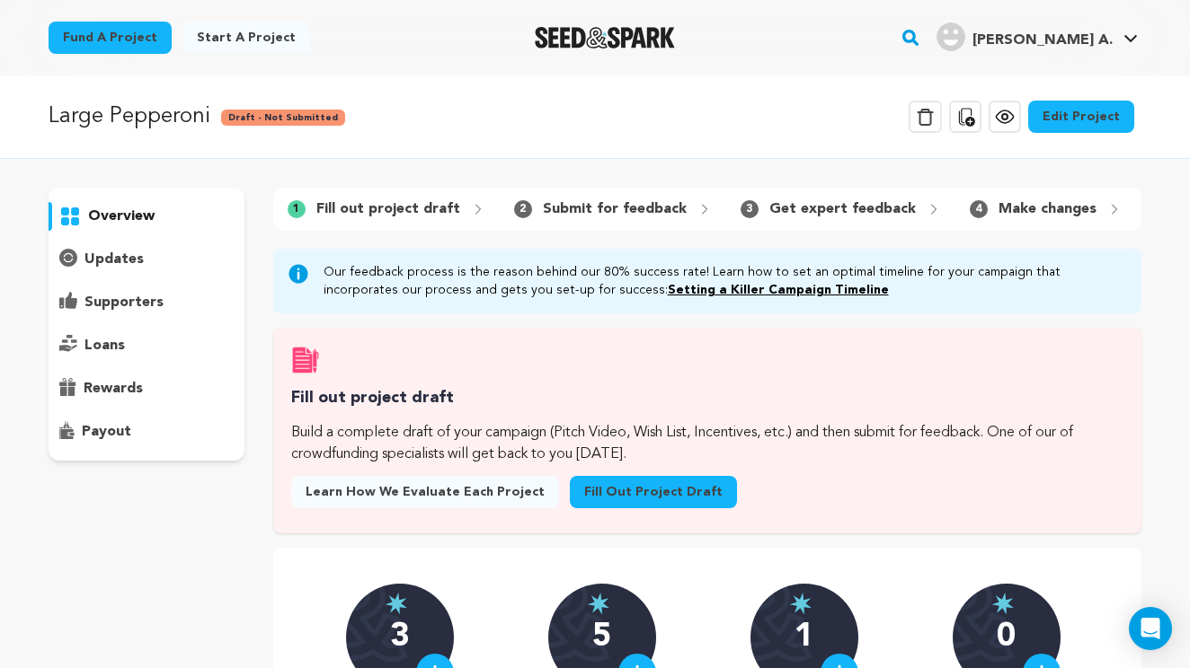
click at [615, 485] on link "Fill out project draft" at bounding box center [653, 492] width 167 height 32
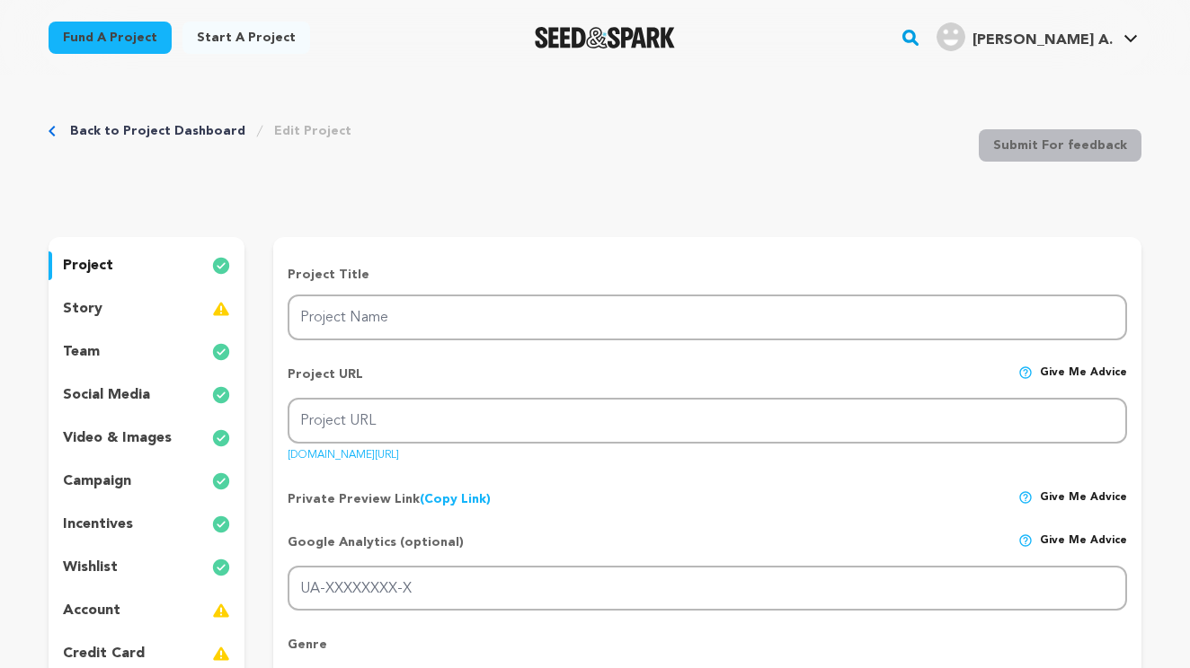
type input "Large Pepperoni"
type input "large-pepperoni-1"
type input "A pizza driver nearing his breaking point resists quitting when a wealthy regul…"
type textarea "Large Pepperoni isn’t just another student comedy. It’s a sharp social satire t…"
type textarea "The mission of Large Pepperoni is to use humor, discomfort, and satire to explo…"
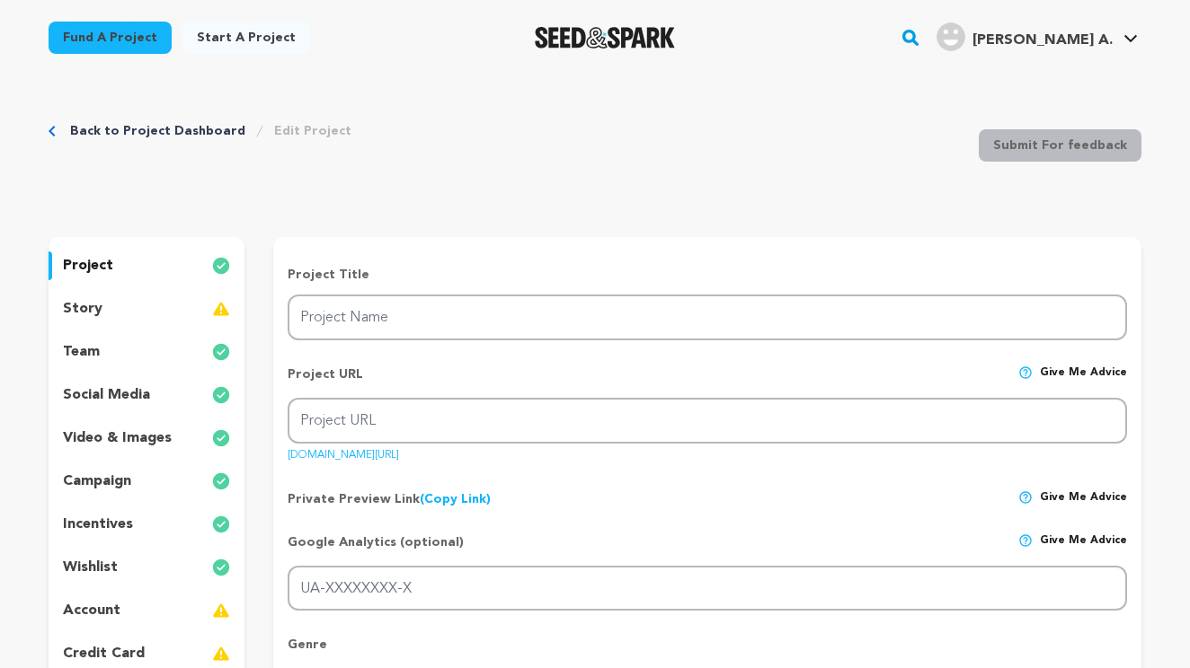
type textarea "[PERSON_NAME] New American Film School"
radio input "true"
click at [133, 308] on div "story" at bounding box center [147, 309] width 196 height 29
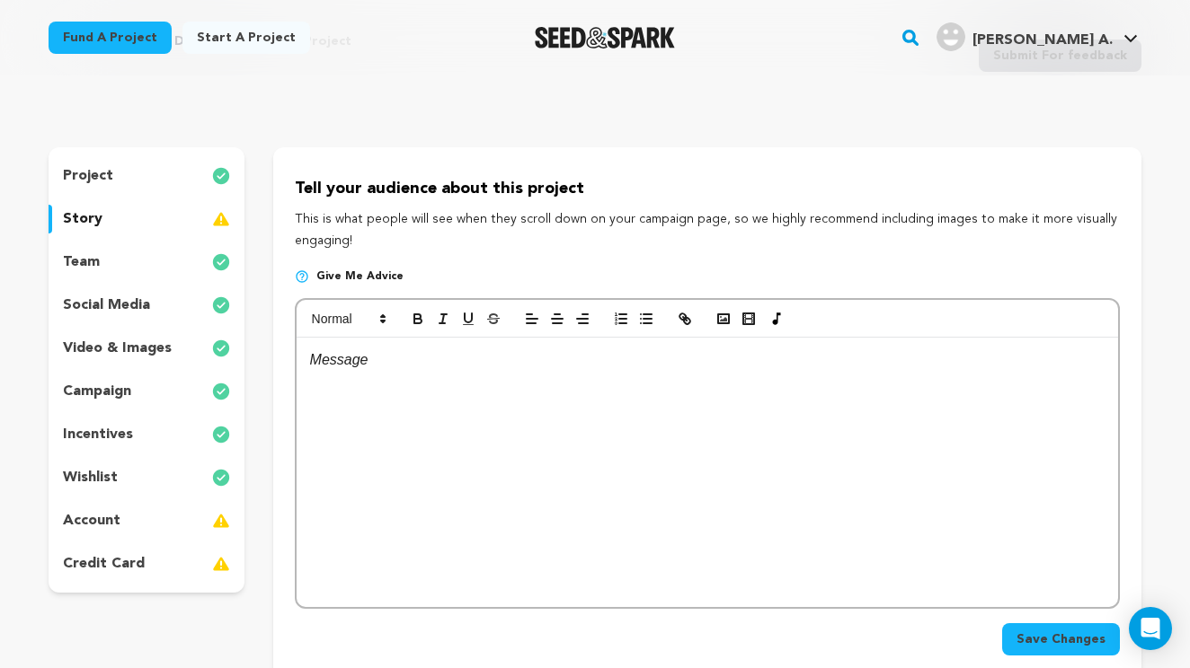
scroll to position [146, 0]
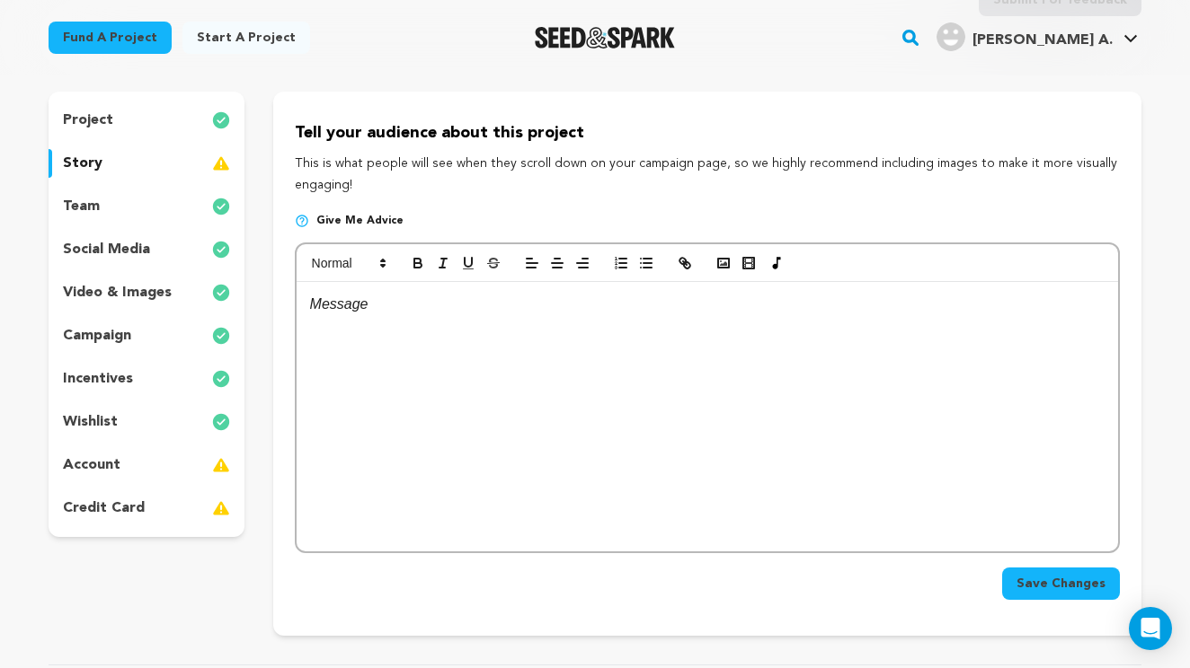
click at [328, 323] on div at bounding box center [707, 417] width 821 height 270
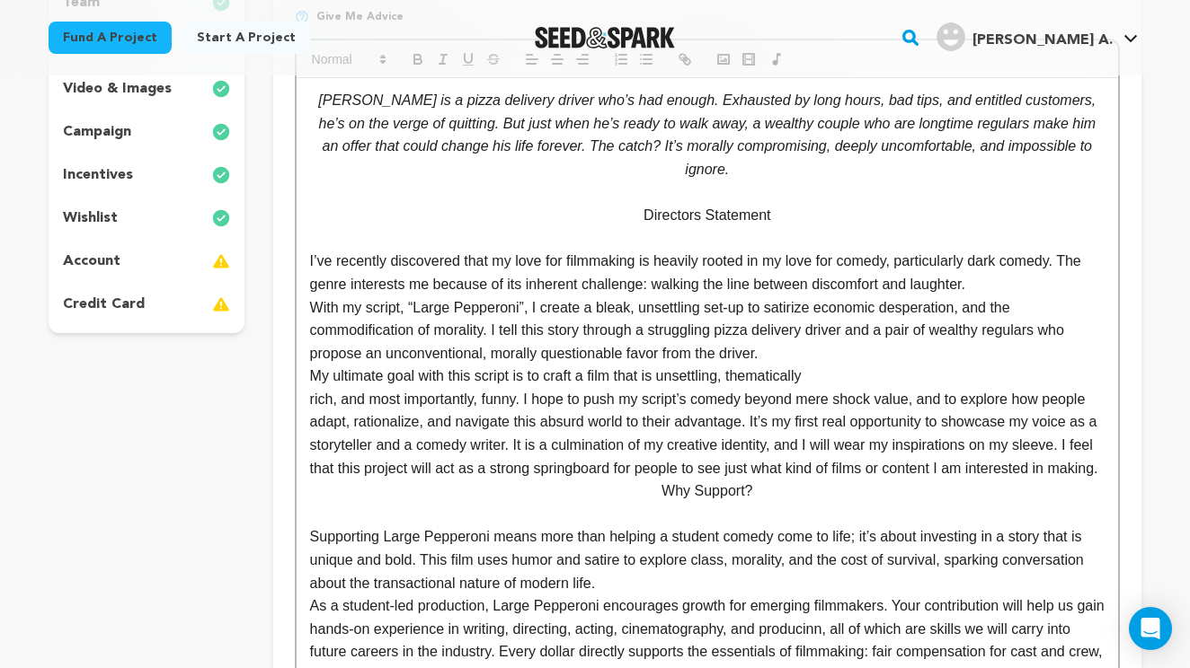
scroll to position [357, 0]
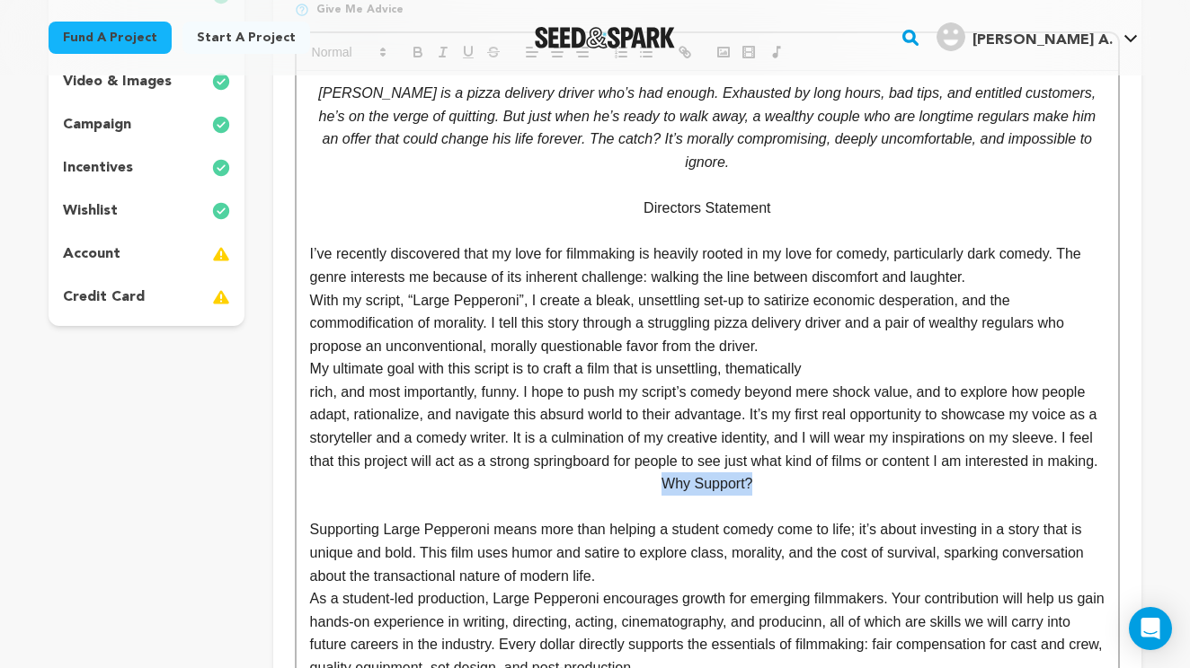
drag, startPoint x: 770, startPoint y: 481, endPoint x: 650, endPoint y: 481, distance: 120.4
click at [650, 481] on p "Why Support?" at bounding box center [707, 484] width 794 height 23
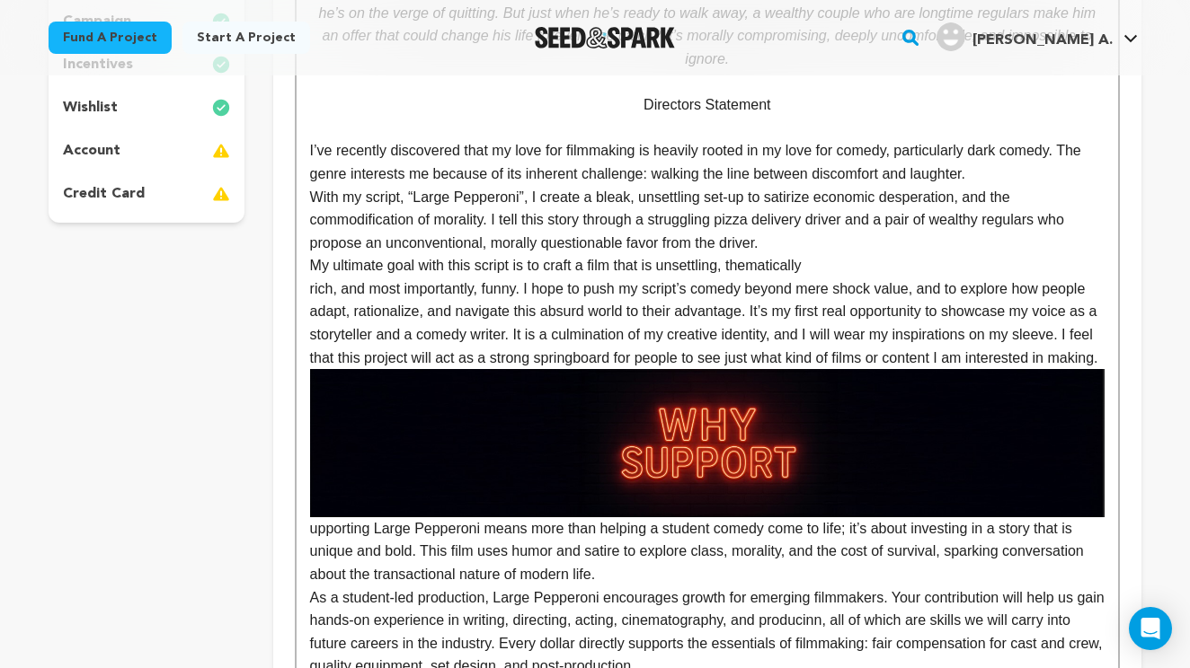
scroll to position [461, 0]
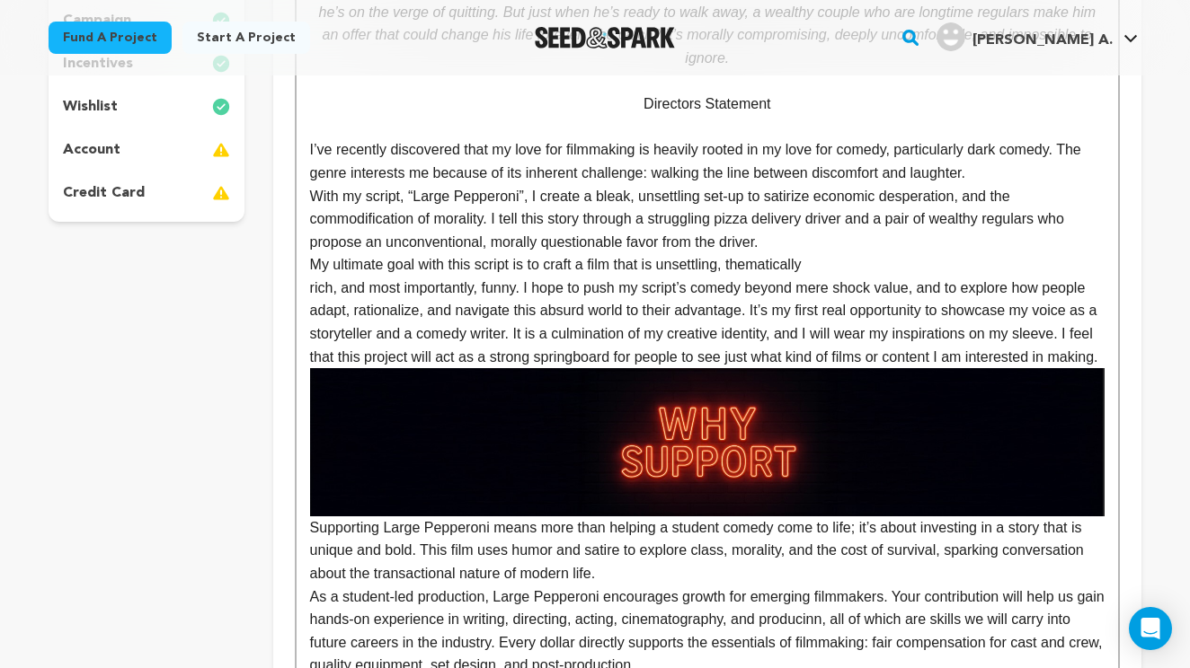
click at [311, 522] on p "Supporting Large Pepperoni means more than helping a student comedy come to lif…" at bounding box center [707, 476] width 794 height 217
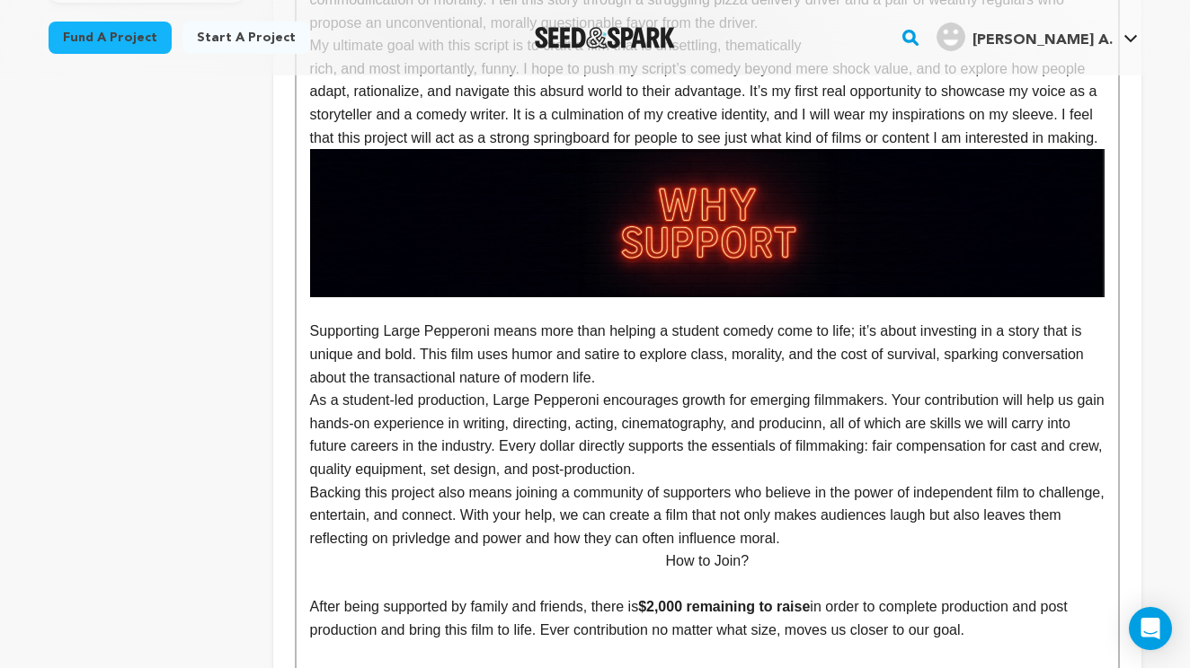
scroll to position [686, 0]
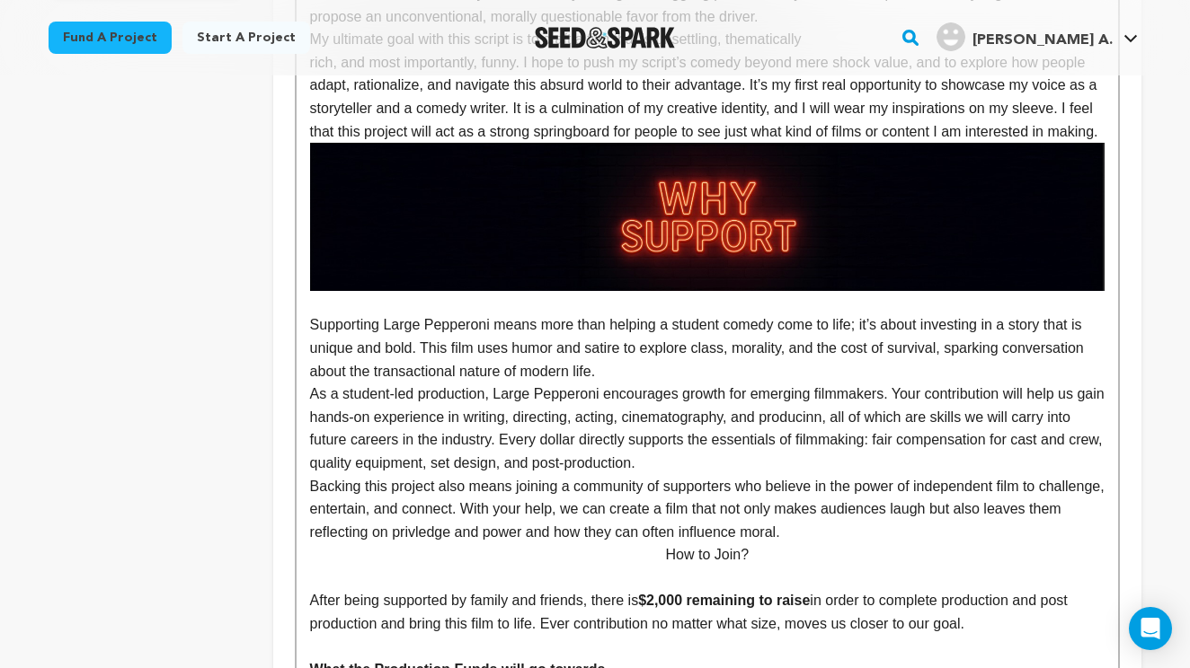
click at [621, 352] on p "Supporting Large Pepperoni means more than helping a student comedy come to lif…" at bounding box center [707, 348] width 794 height 69
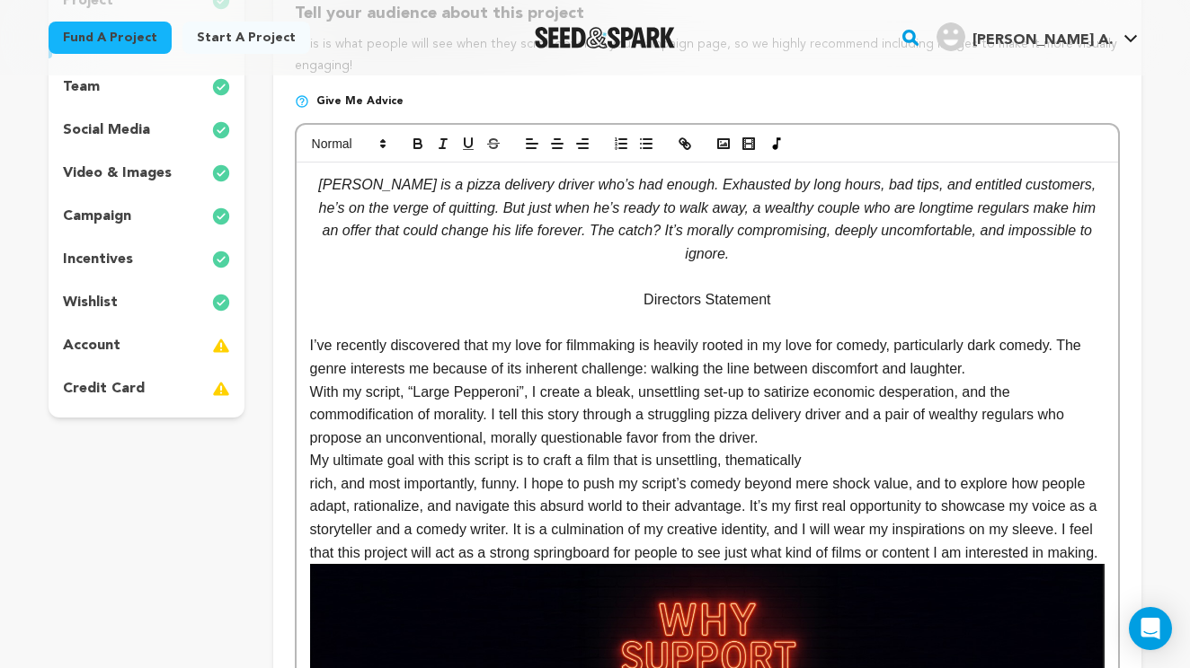
scroll to position [264, 0]
click at [370, 546] on p "rich, and most importantly, funny. I hope to push my script’s comedy beyond mer…" at bounding box center [707, 520] width 794 height 92
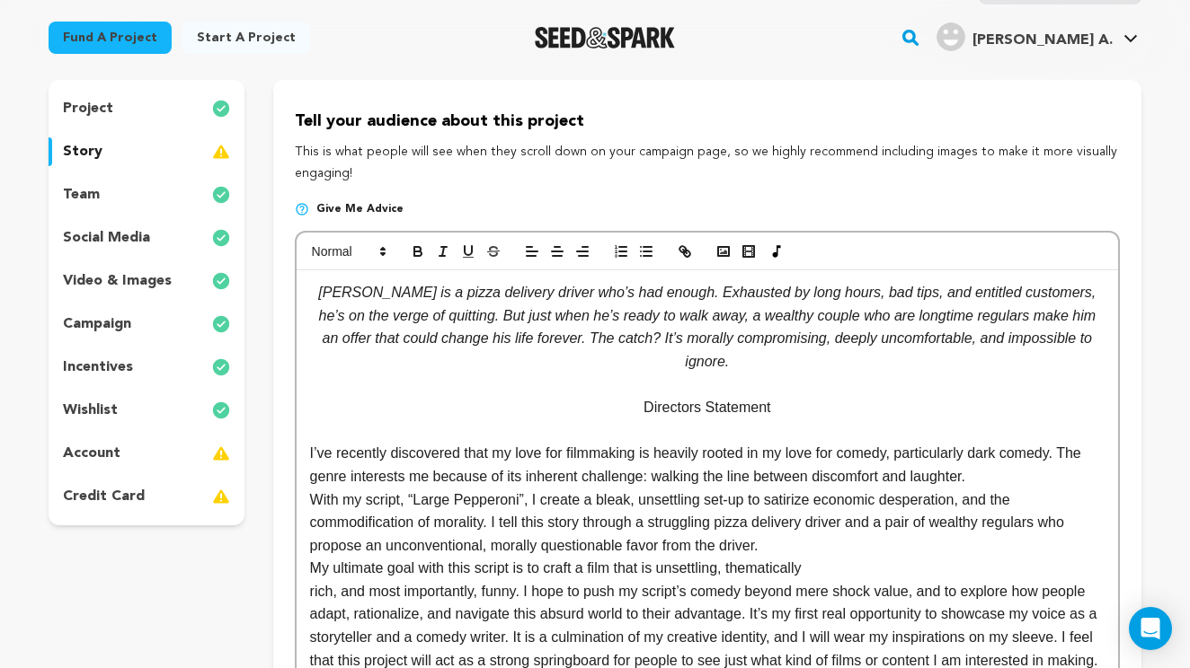
scroll to position [142, 0]
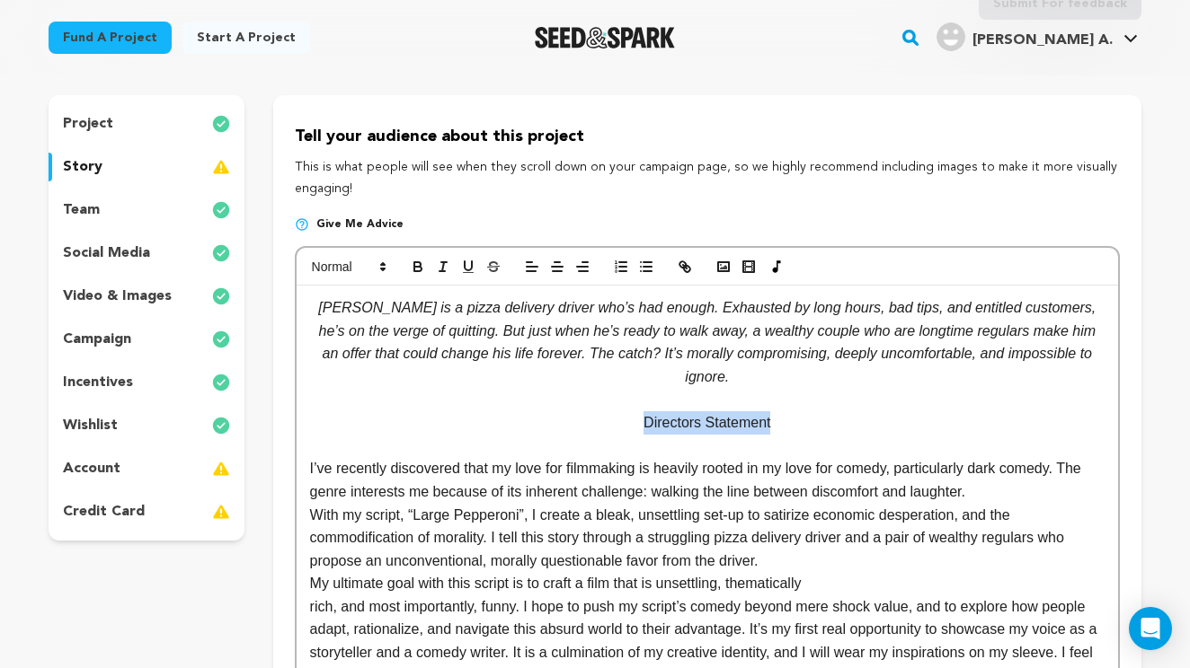
drag, startPoint x: 781, startPoint y: 400, endPoint x: 631, endPoint y: 396, distance: 150.1
click at [631, 412] on p "Directors Statement" at bounding box center [707, 423] width 794 height 23
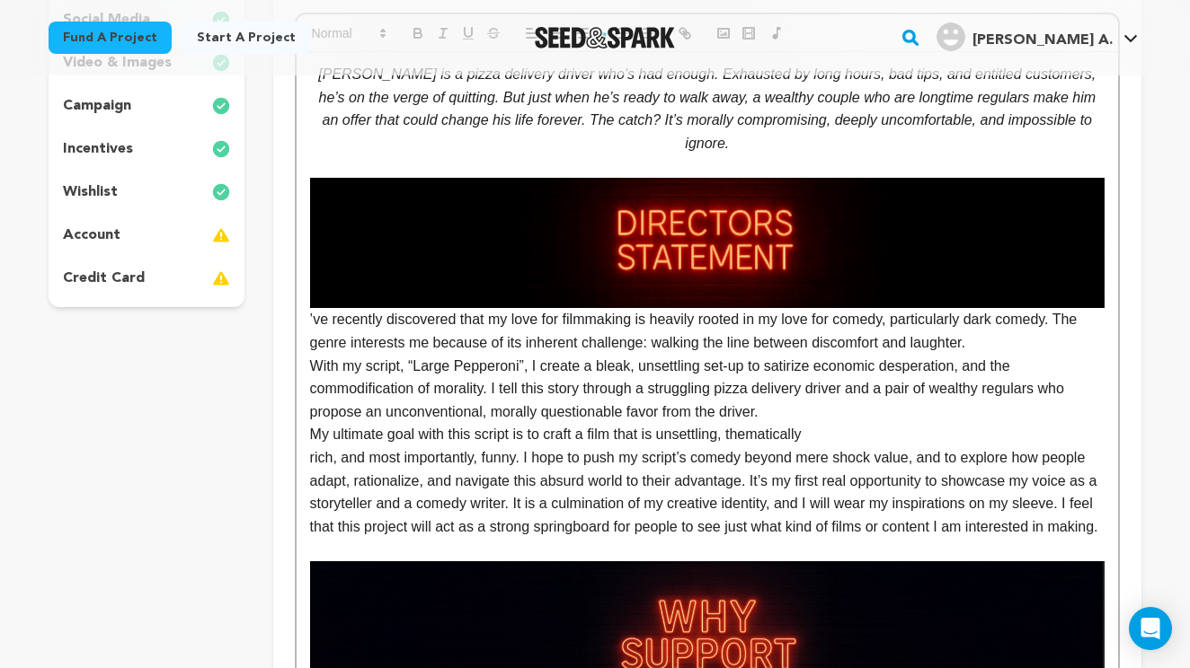
scroll to position [375, 0]
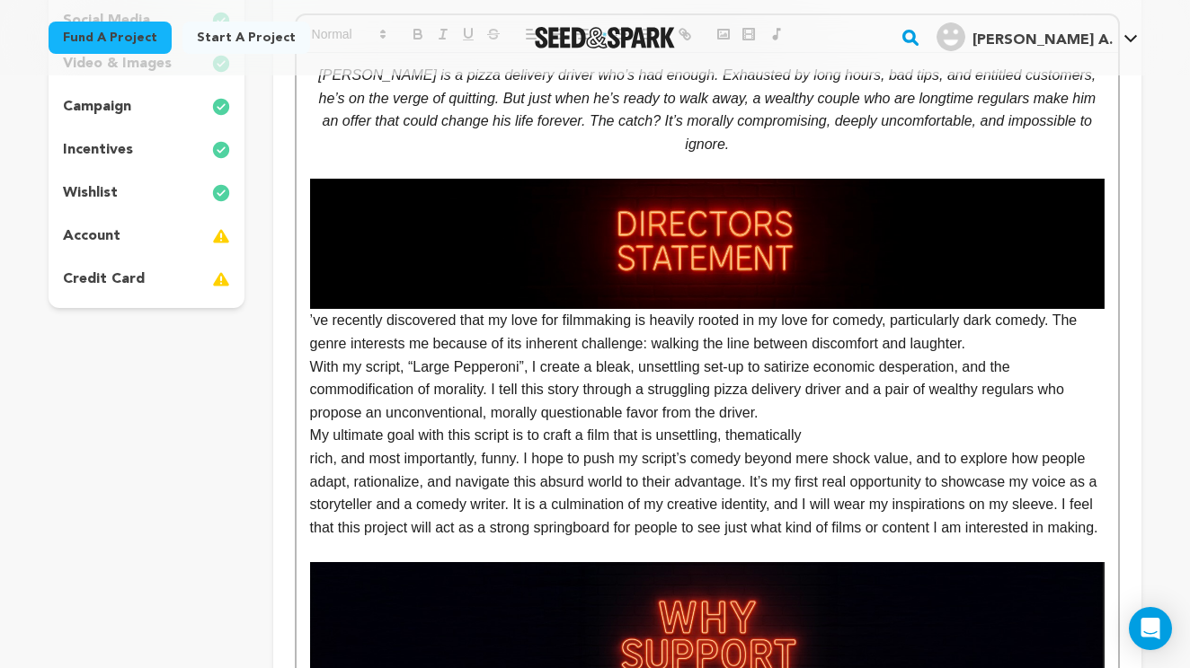
click at [310, 309] on p "’ve recently discovered that my love for filmmaking is heavily rooted in my lov…" at bounding box center [707, 332] width 794 height 46
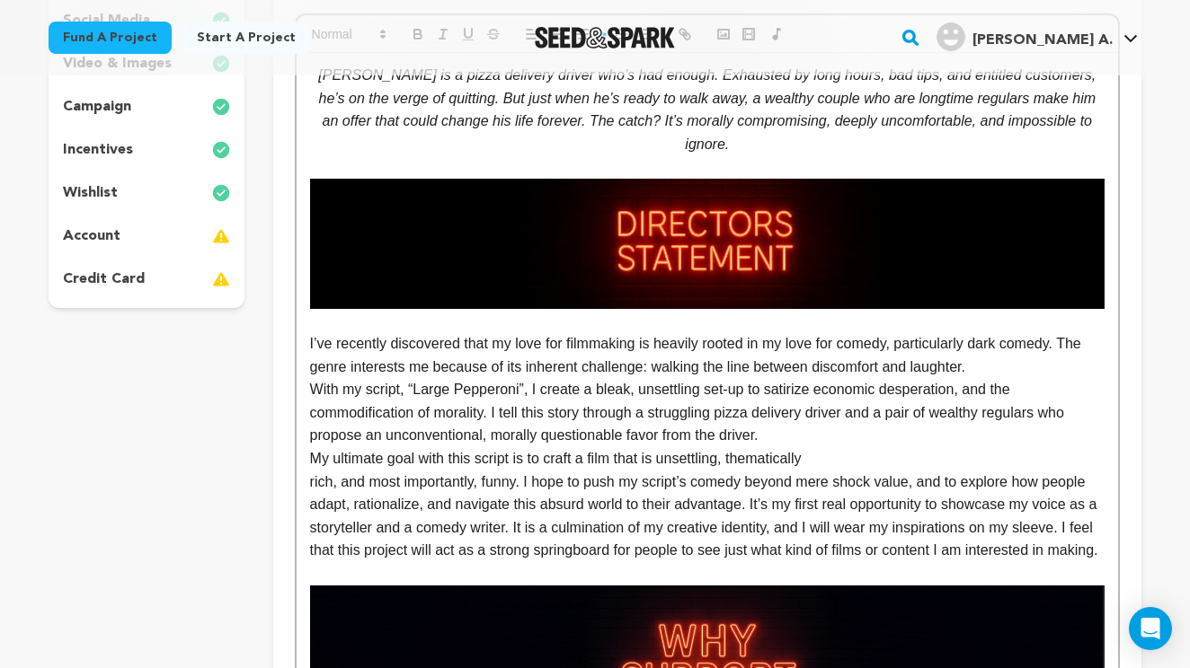
click at [469, 552] on p "rich, and most importantly, funny. I hope to push my script’s comedy beyond mer…" at bounding box center [707, 517] width 794 height 92
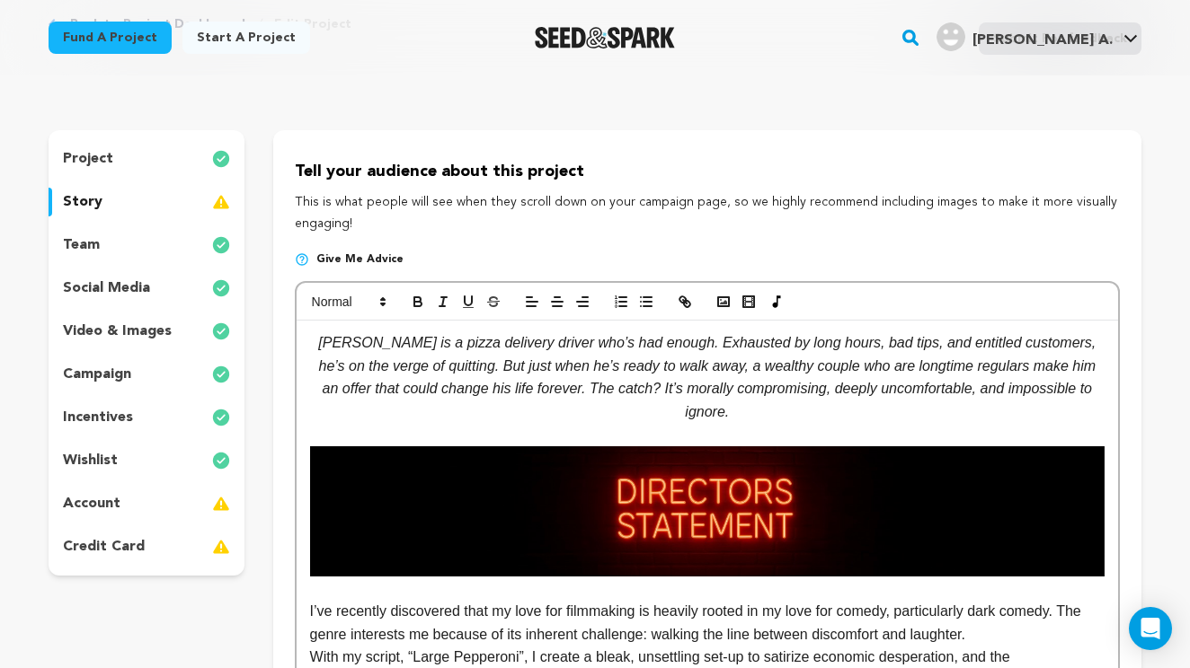
scroll to position [114, 0]
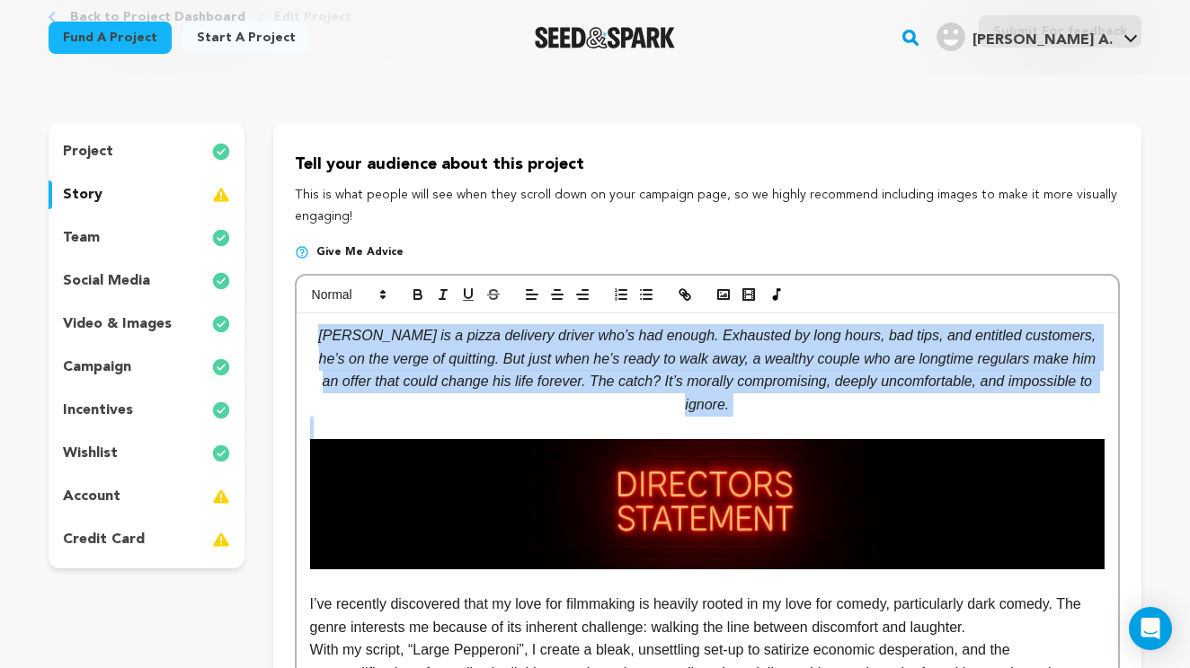
drag, startPoint x: 316, startPoint y: 331, endPoint x: 1037, endPoint y: 394, distance: 723.3
click at [562, 295] on icon "button" at bounding box center [557, 295] width 16 height 16
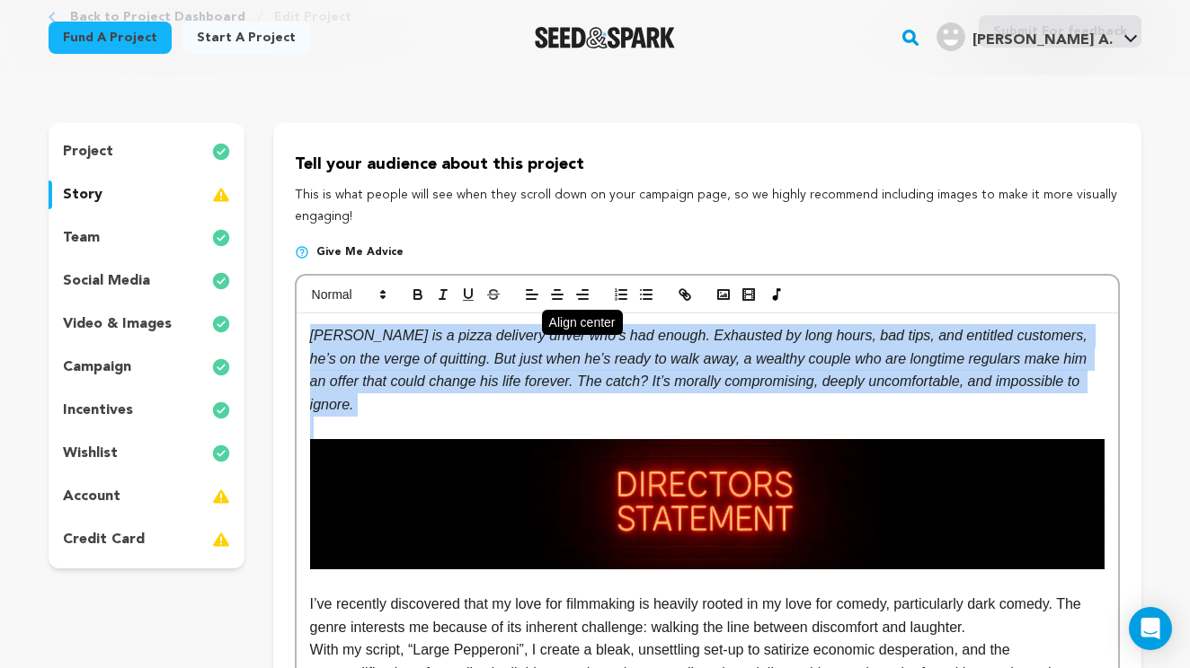
click at [558, 292] on icon "button" at bounding box center [557, 295] width 16 height 16
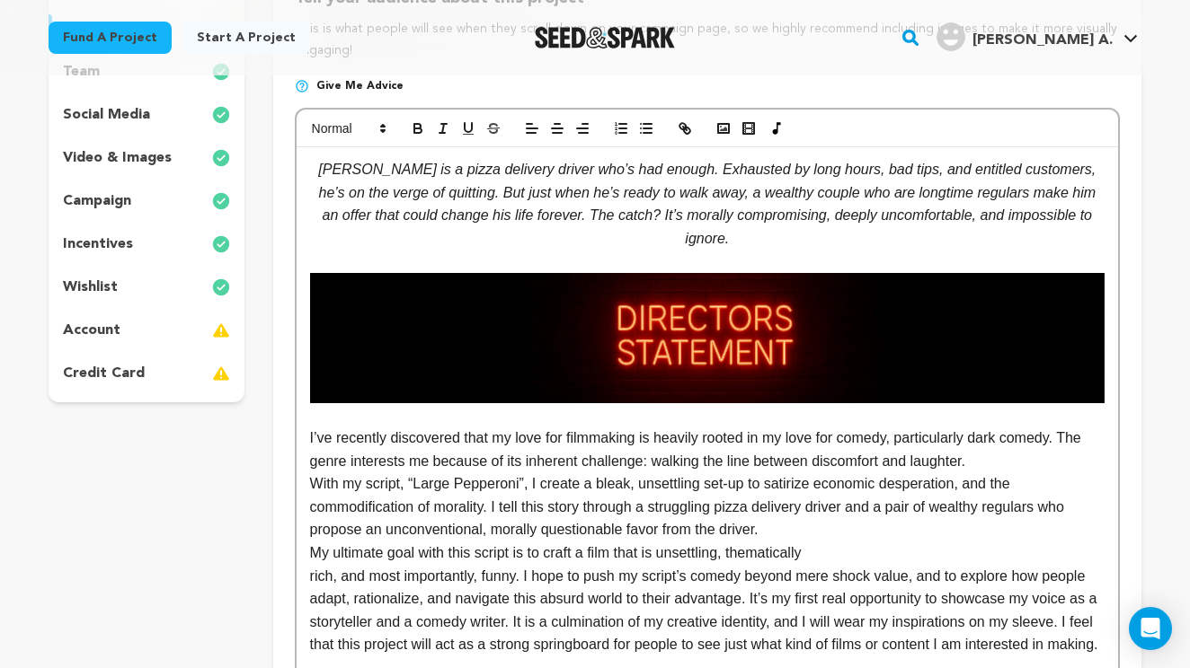
scroll to position [305, 0]
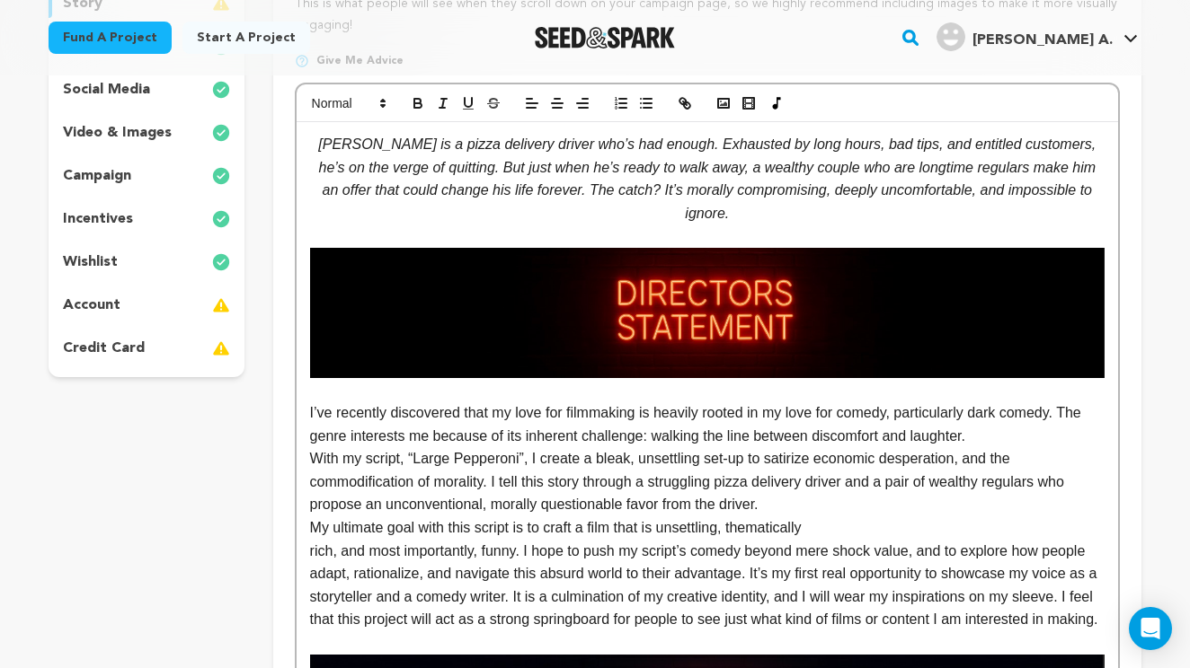
click at [776, 482] on p "With my script, “Large Pepperoni”, I create a bleak, unsettling set-up to satir…" at bounding box center [707, 481] width 794 height 69
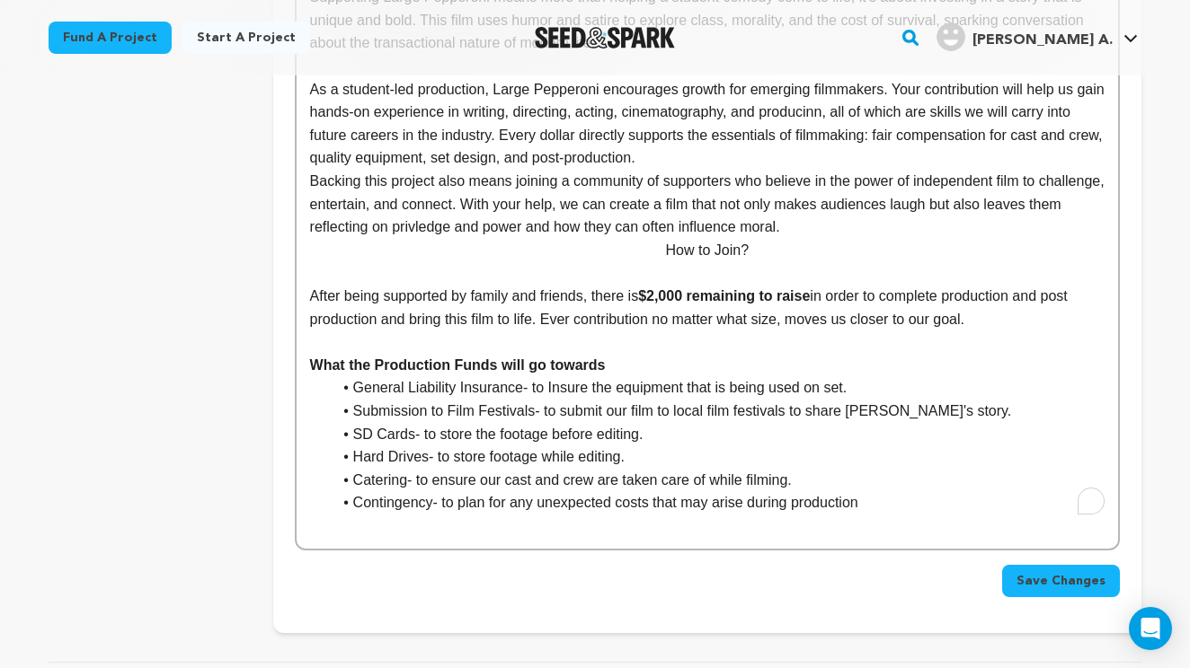
scroll to position [1148, 0]
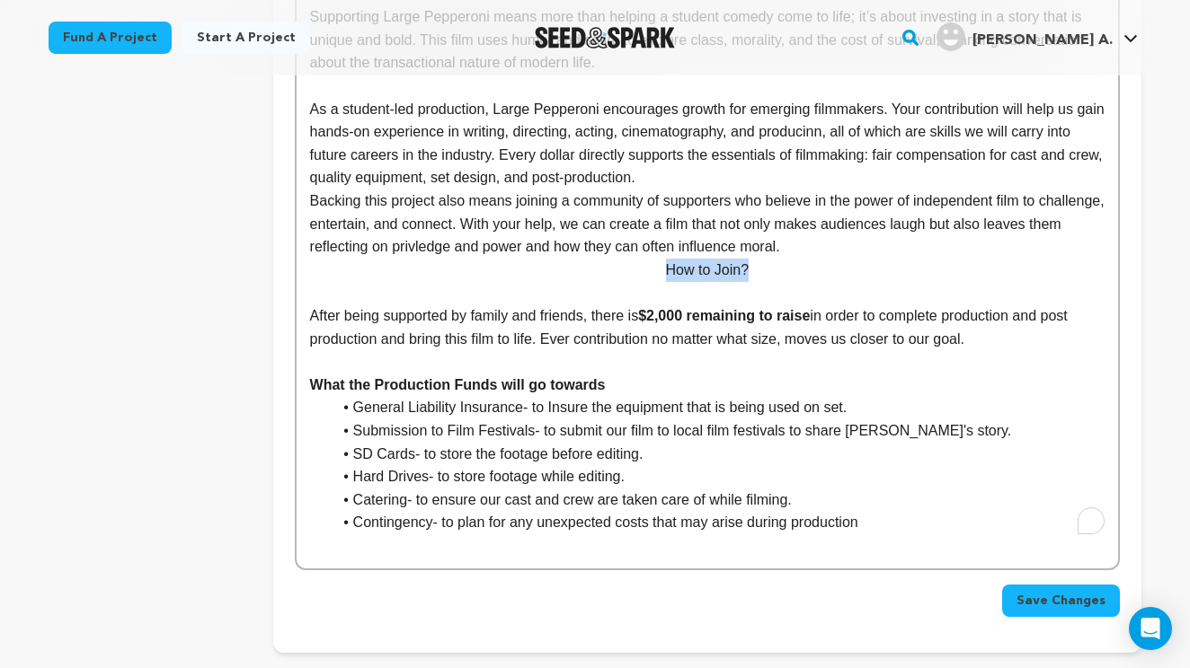
drag, startPoint x: 748, startPoint y: 254, endPoint x: 660, endPoint y: 256, distance: 87.2
click at [660, 259] on p "How to Join?" at bounding box center [707, 270] width 794 height 23
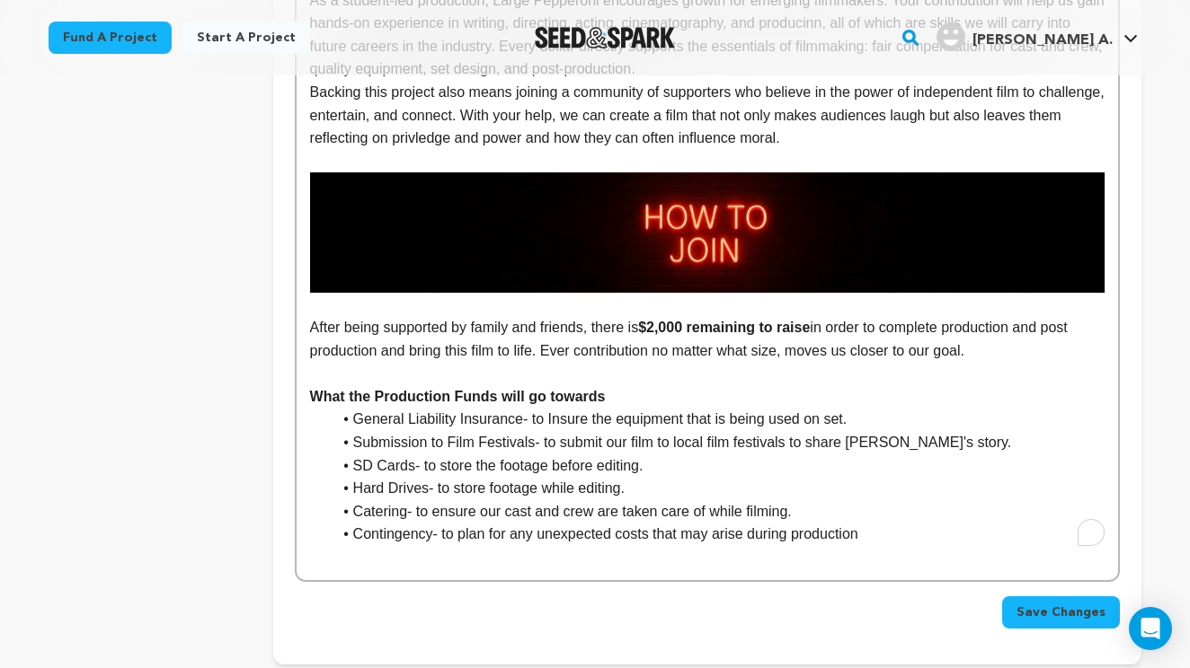
scroll to position [1258, 0]
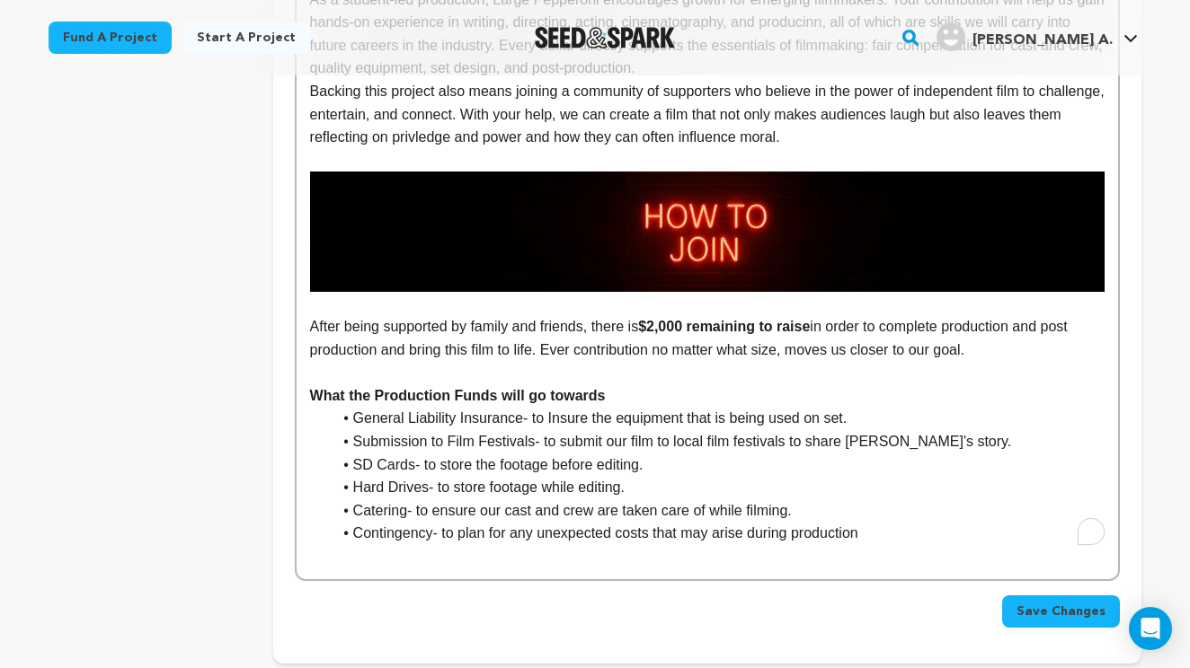
click at [898, 522] on li "Contingency- to plan for any unexpected costs that may arise during production" at bounding box center [718, 533] width 773 height 23
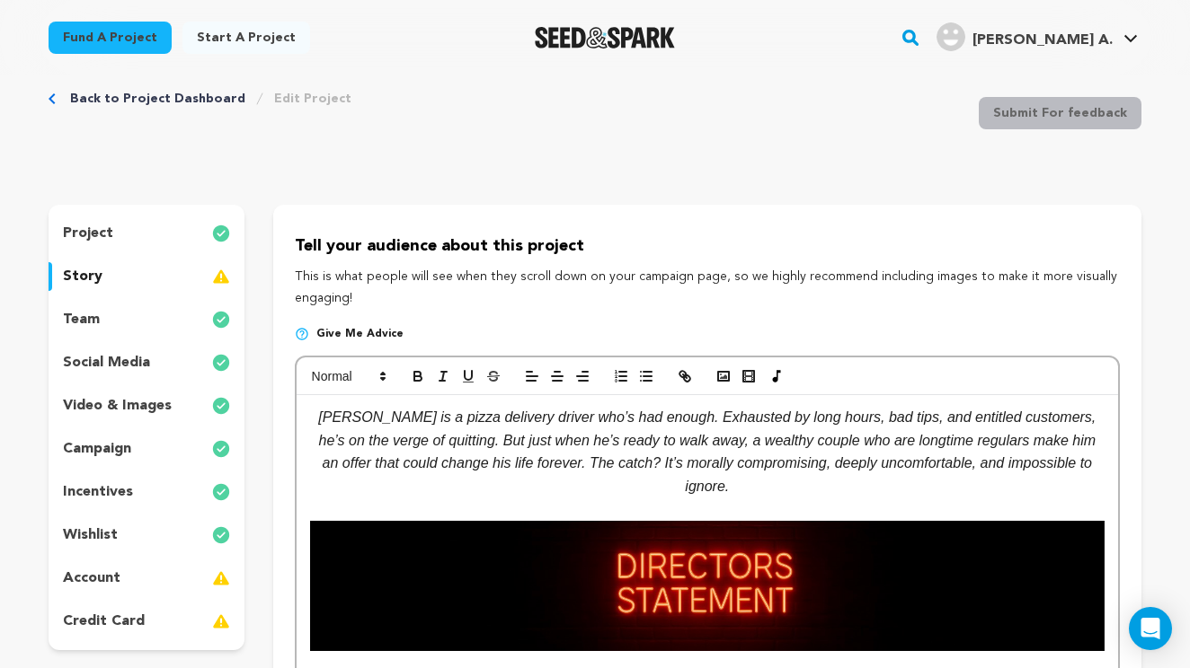
scroll to position [14, 0]
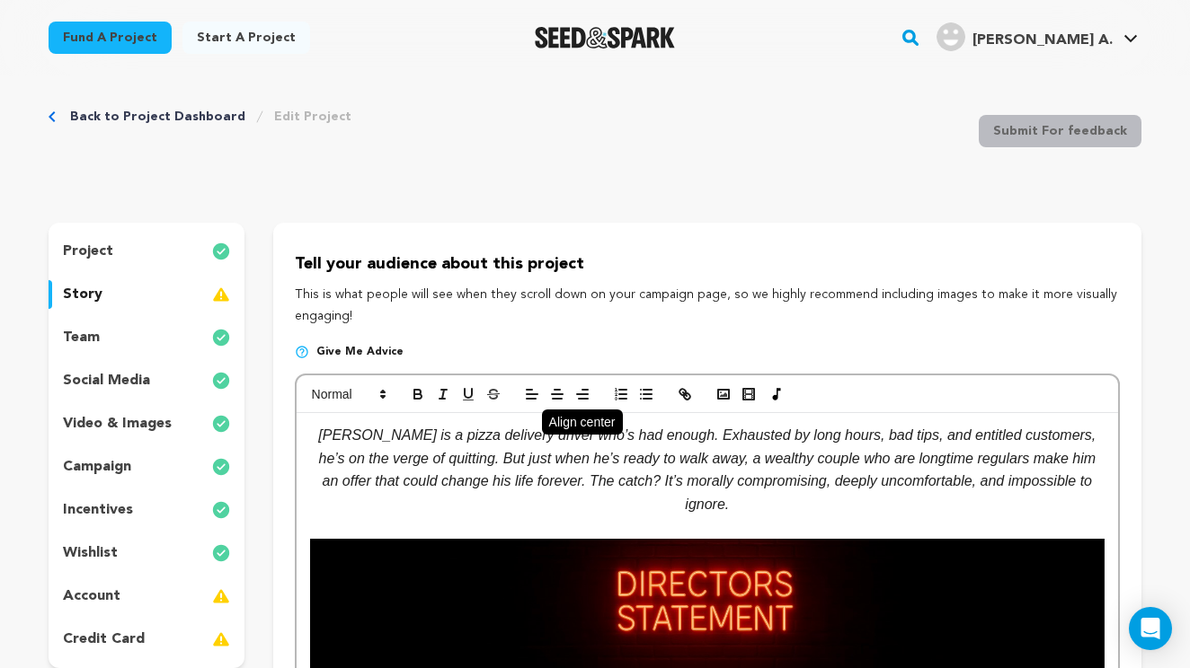
click at [556, 390] on icon "button" at bounding box center [557, 394] width 16 height 16
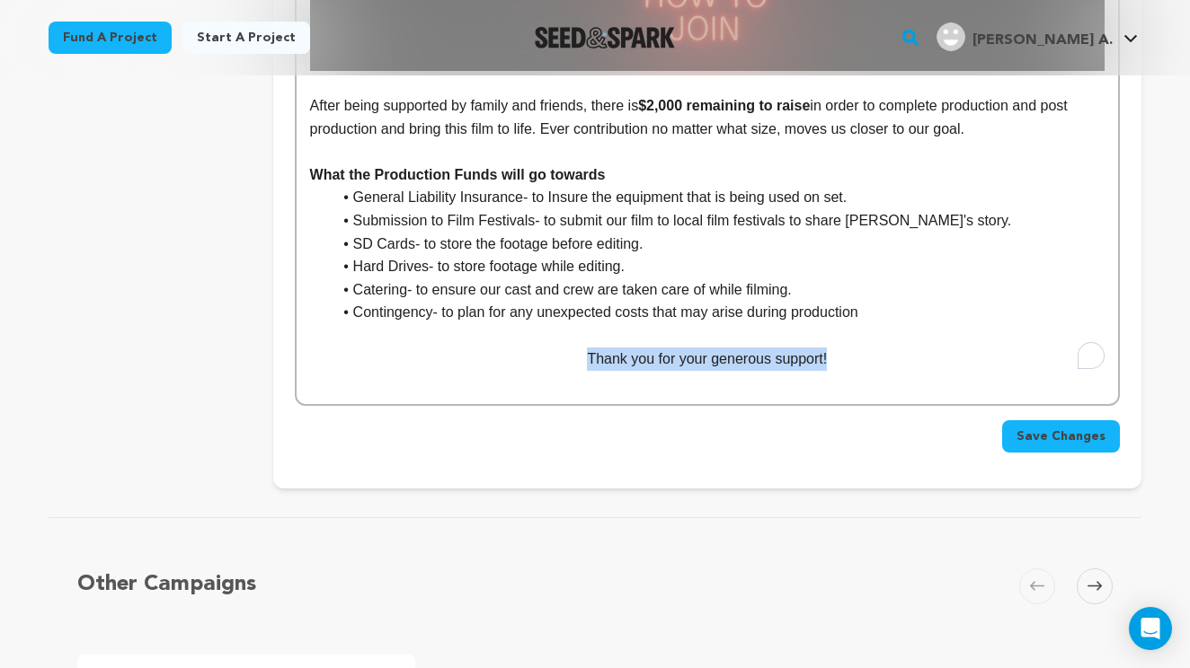
drag, startPoint x: 841, startPoint y: 335, endPoint x: 574, endPoint y: 335, distance: 266.9
click at [574, 348] on p "Thank you for your generous support!" at bounding box center [707, 359] width 794 height 23
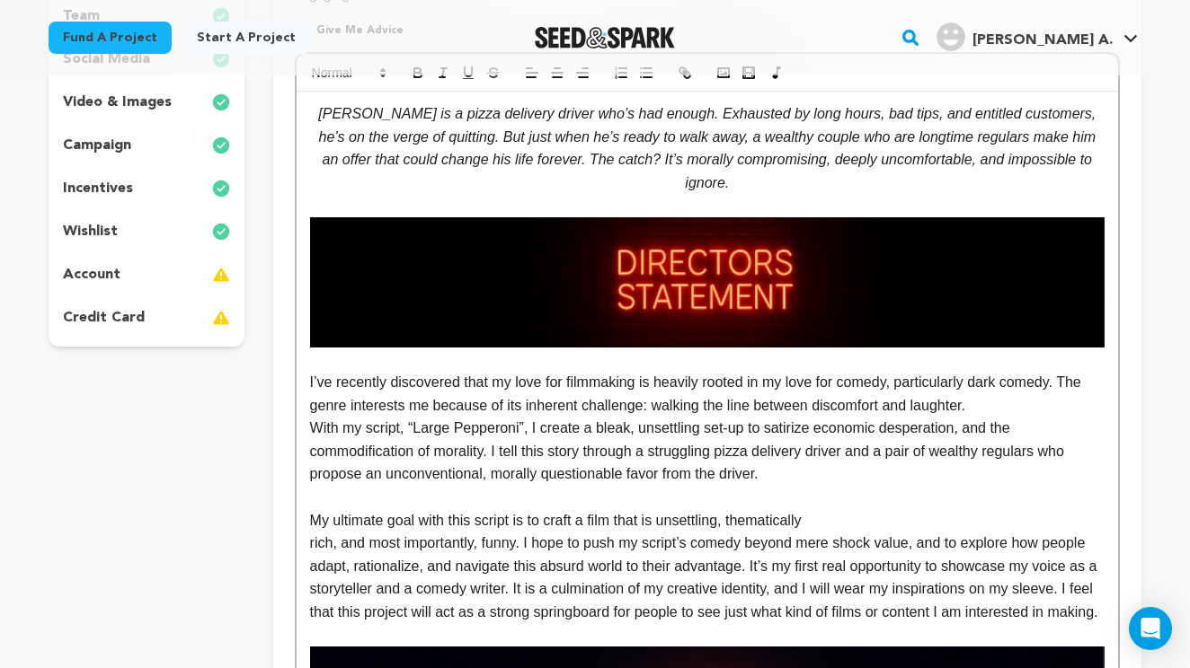
scroll to position [324, 0]
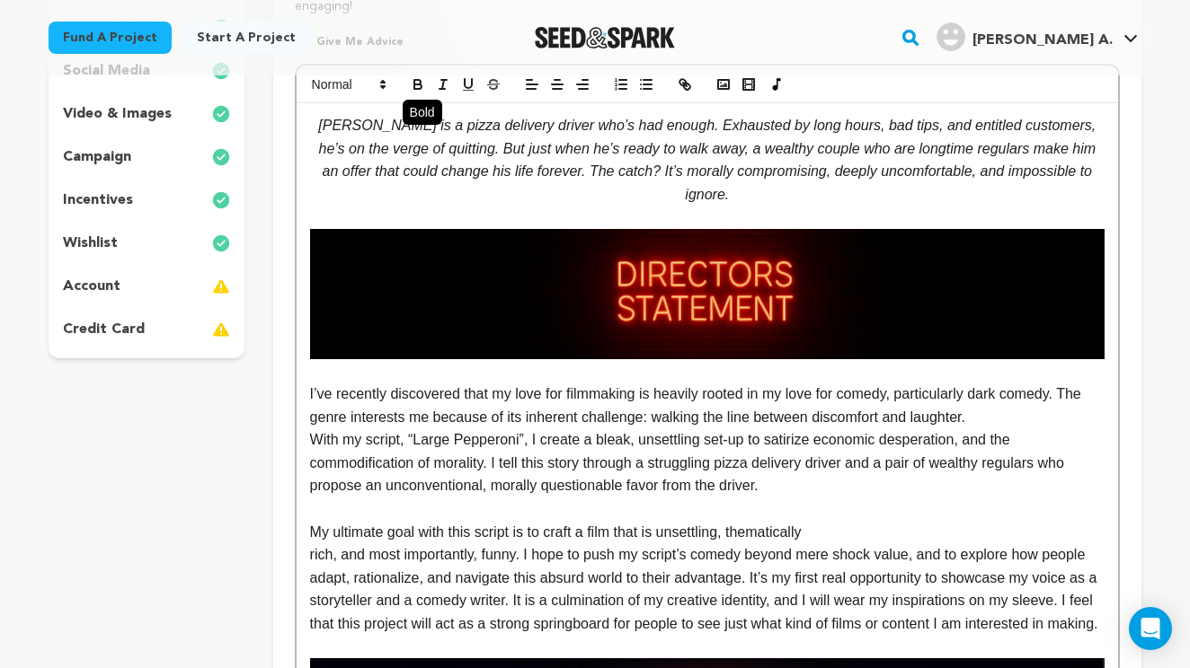
click at [414, 87] on icon "button" at bounding box center [417, 86] width 7 height 4
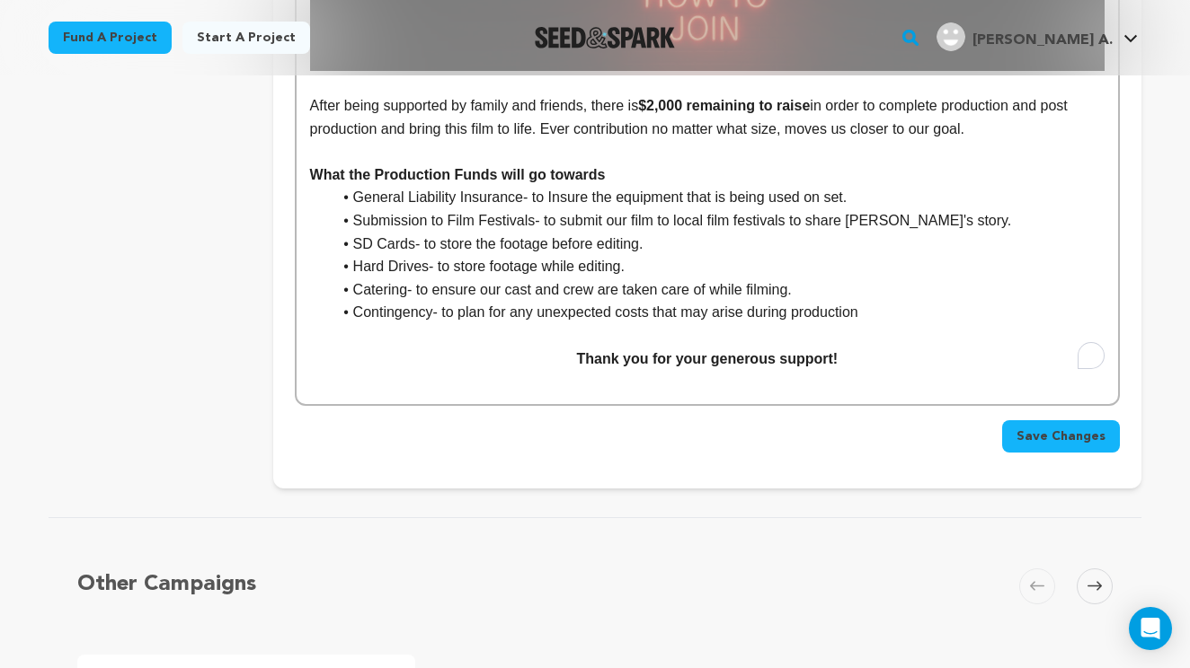
click at [1058, 428] on span "Save Changes" at bounding box center [1060, 437] width 89 height 18
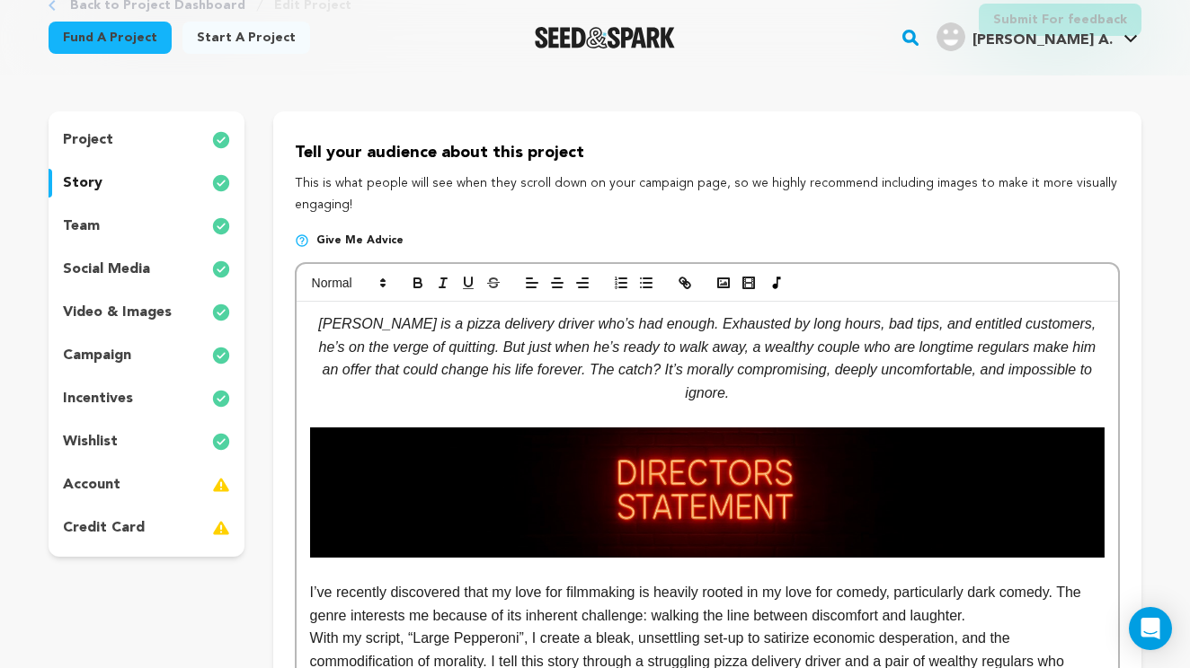
scroll to position [147, 0]
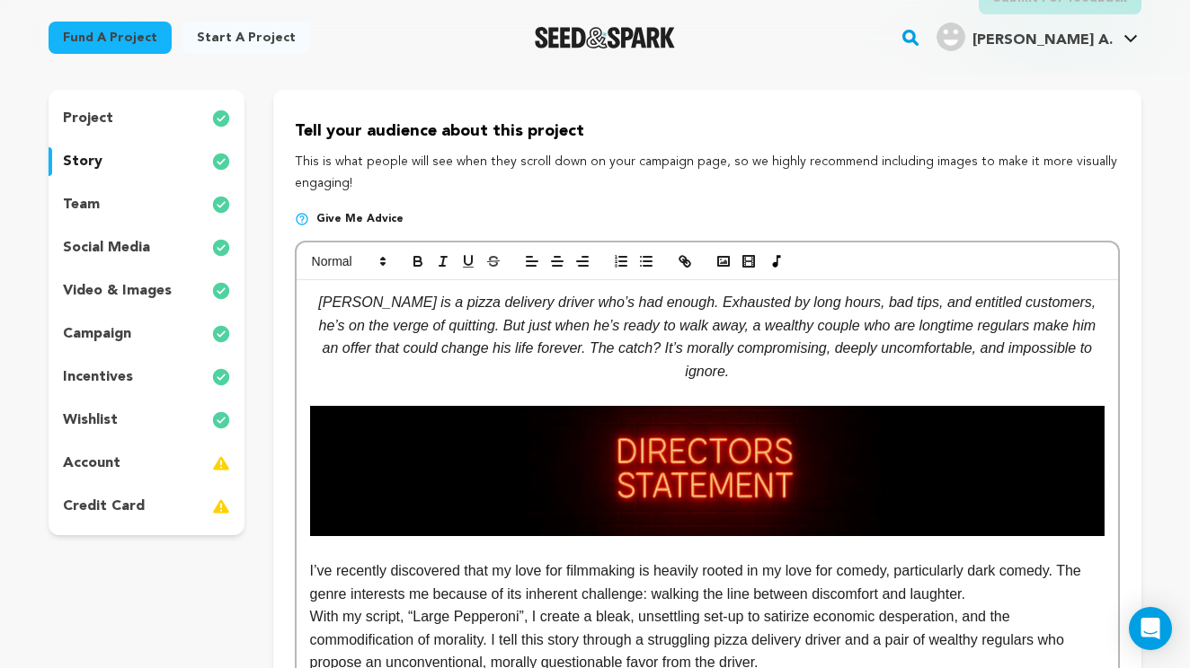
click at [116, 466] on p "account" at bounding box center [92, 464] width 58 height 22
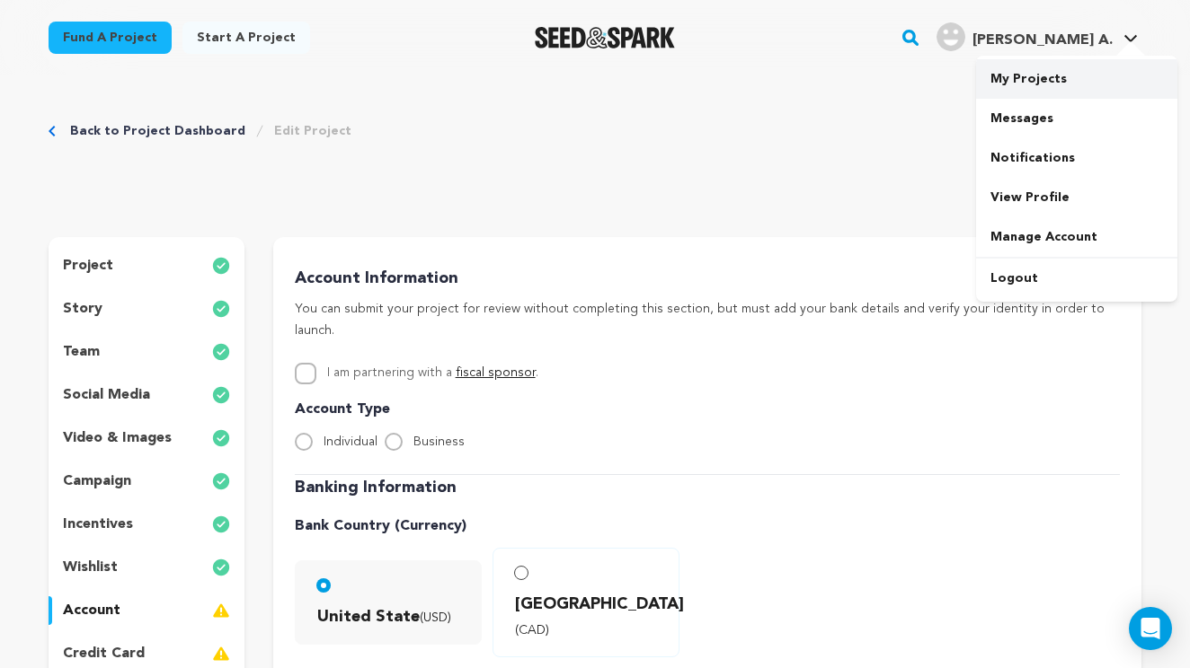
click at [1029, 81] on link "My Projects" at bounding box center [1076, 79] width 201 height 40
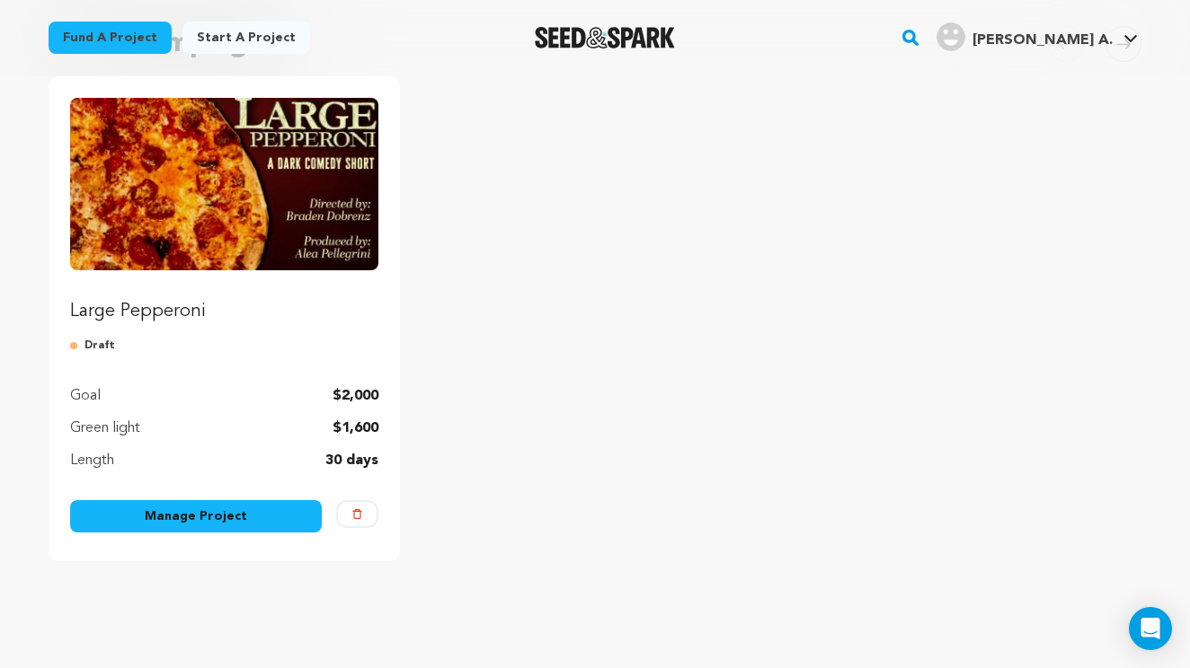
scroll to position [190, 0]
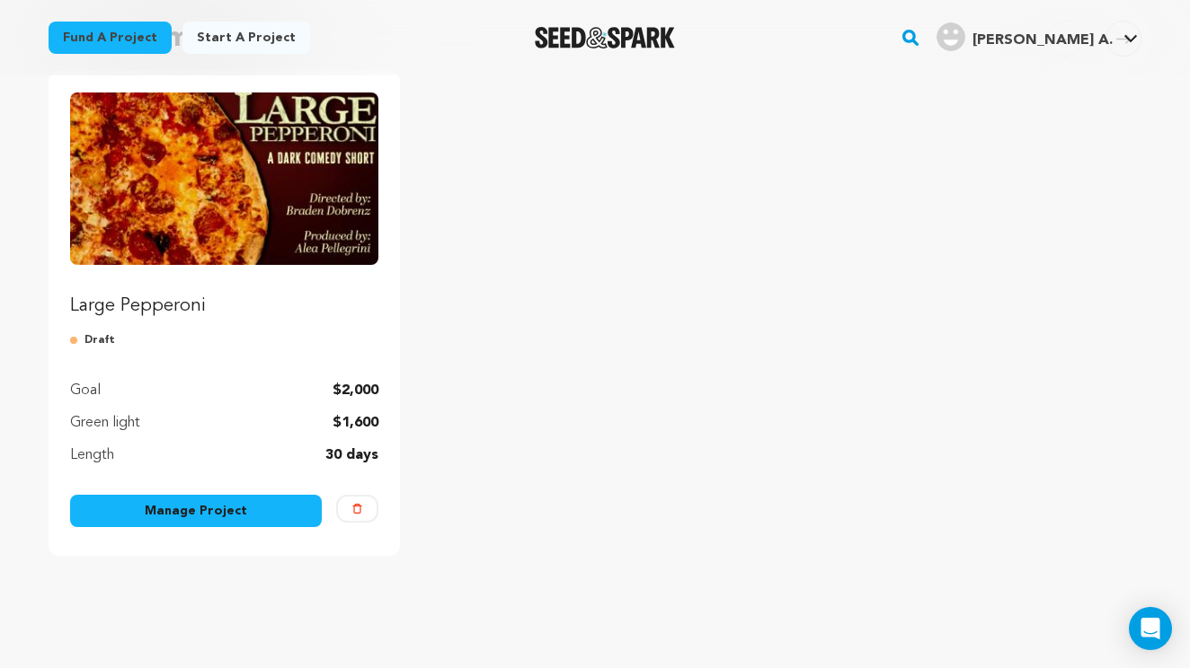
click at [260, 308] on p "Large Pepperoni" at bounding box center [224, 306] width 308 height 25
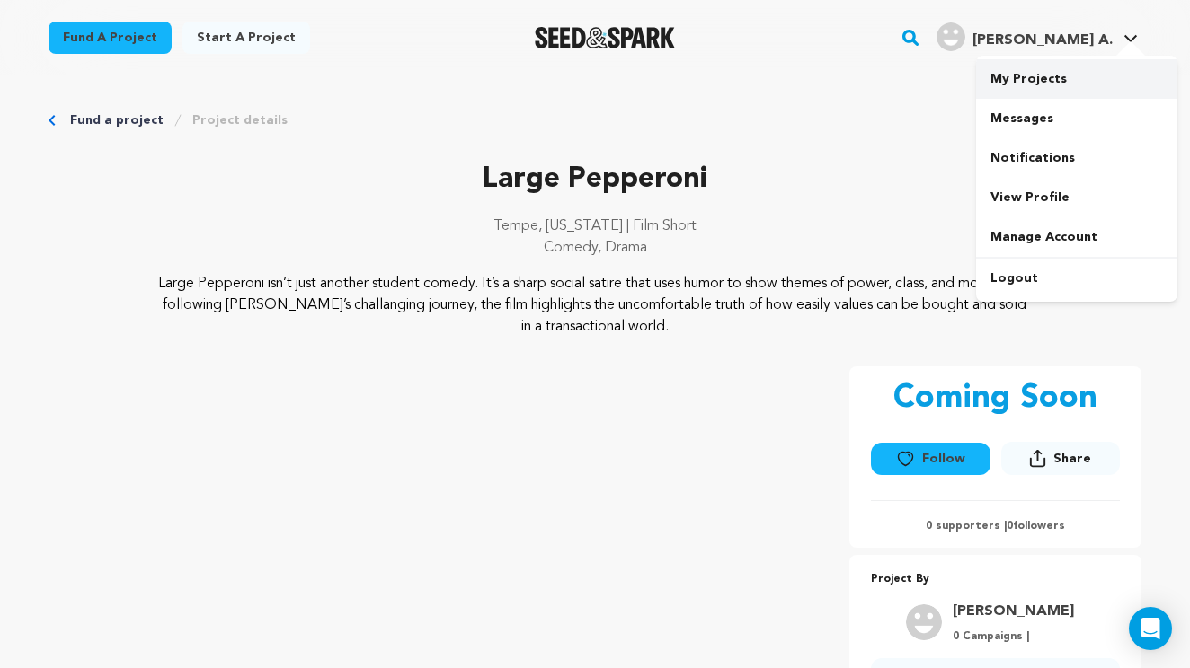
click at [1031, 75] on link "My Projects" at bounding box center [1076, 79] width 201 height 40
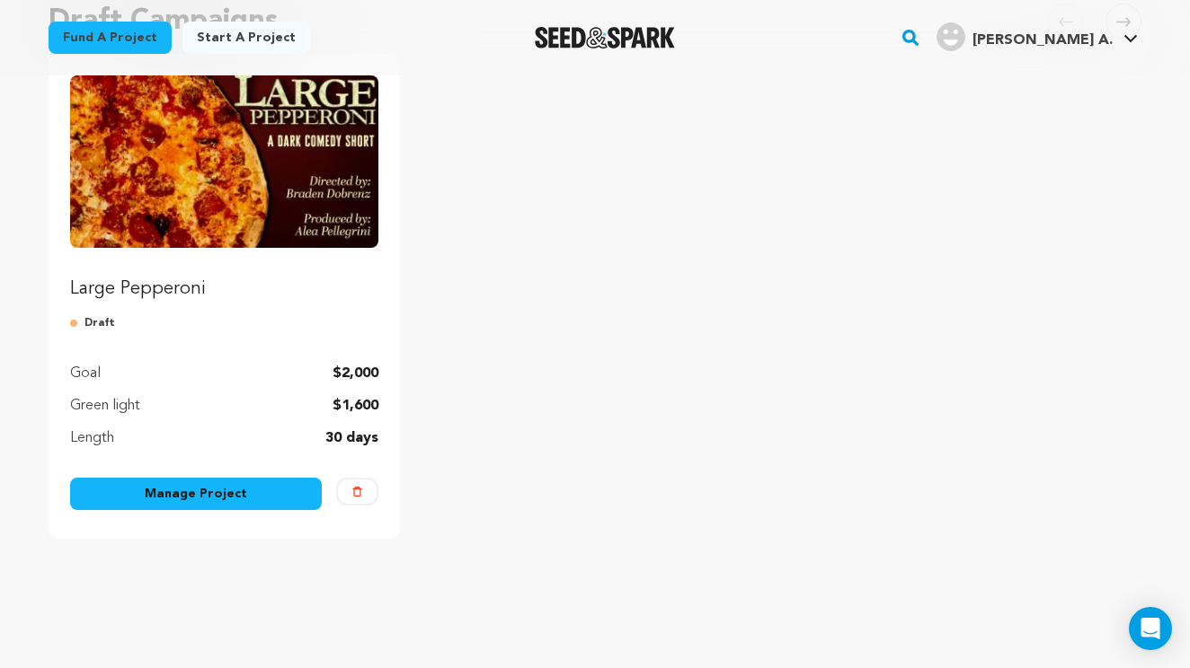
scroll to position [208, 0]
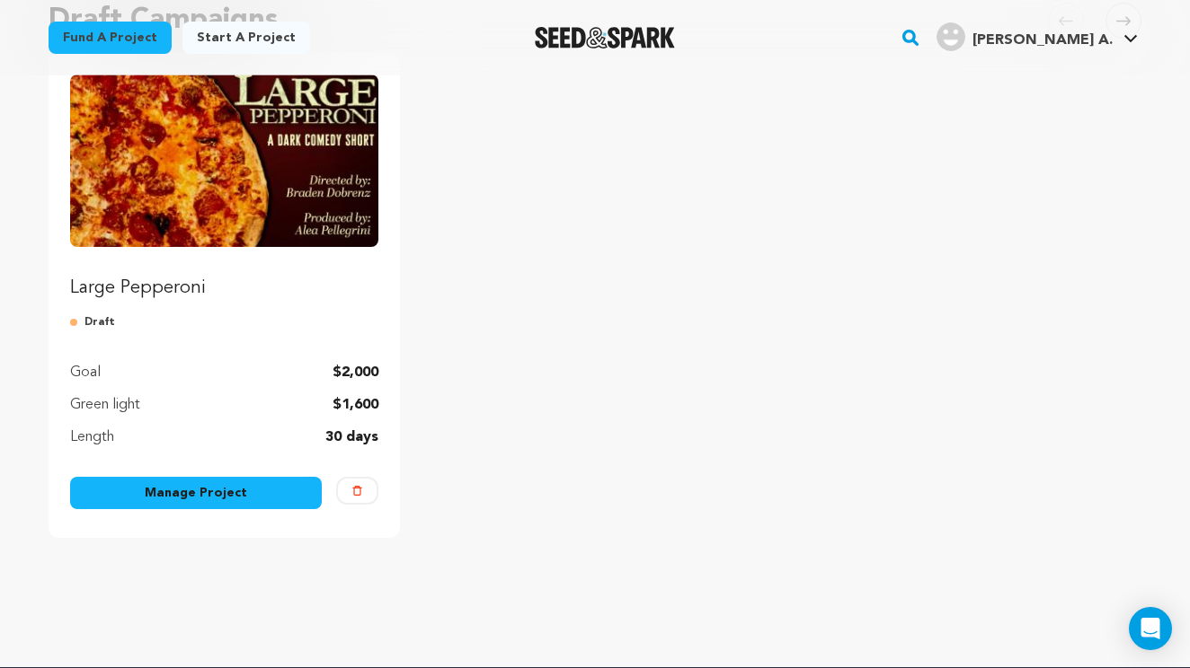
click at [189, 499] on link "Manage Project" at bounding box center [196, 493] width 252 height 32
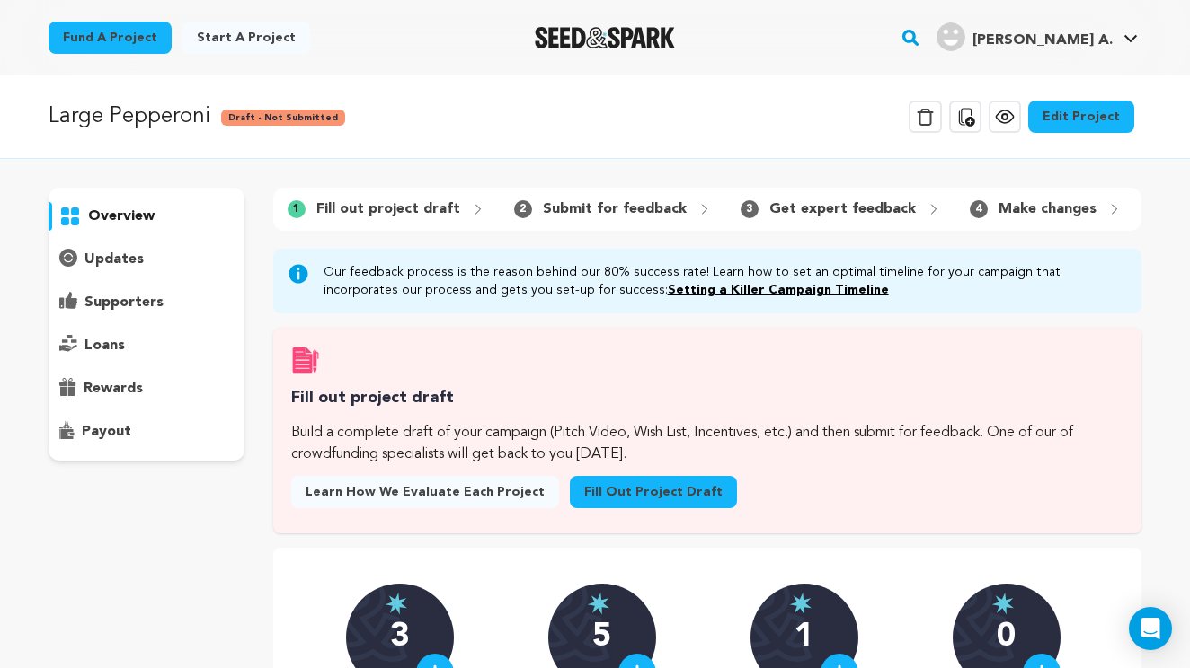
click at [608, 486] on link "Fill out project draft" at bounding box center [653, 492] width 167 height 32
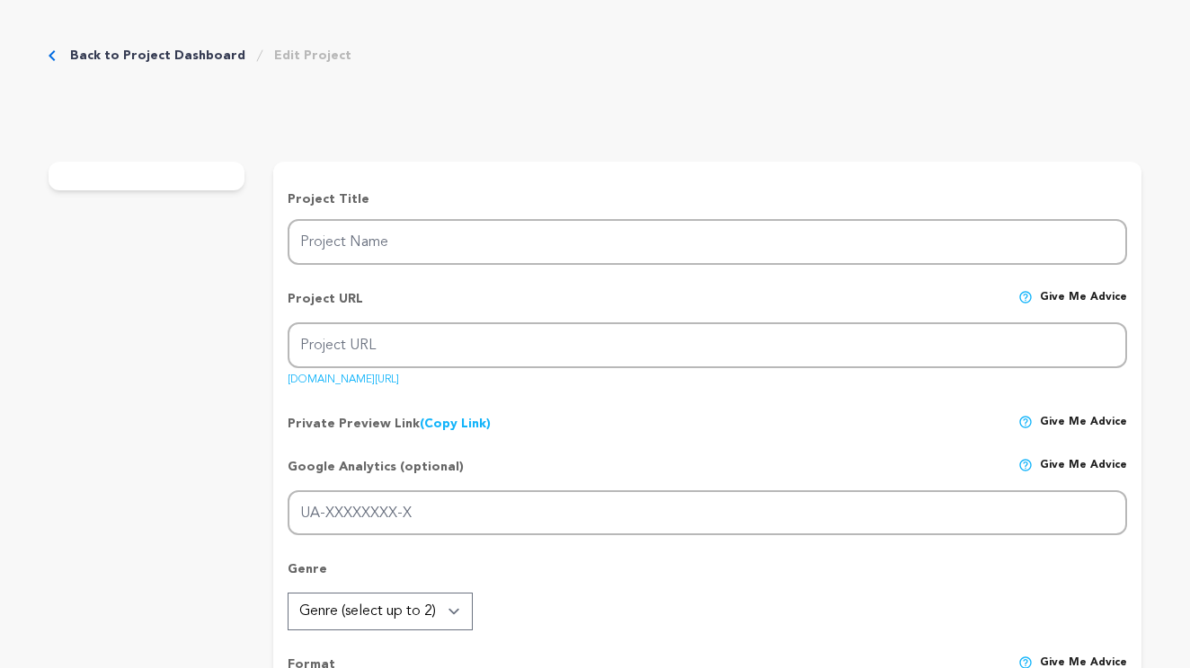
type input "Large Pepperoni"
type input "large-pepperoni-1"
type input "A pizza driver nearing his breaking point resists quitting when a wealthy regul…"
type textarea "Large Pepperoni isn’t just another student comedy. It’s a sharp social satire t…"
type textarea "The mission of Large Pepperoni is to use humor, discomfort, and satire to explo…"
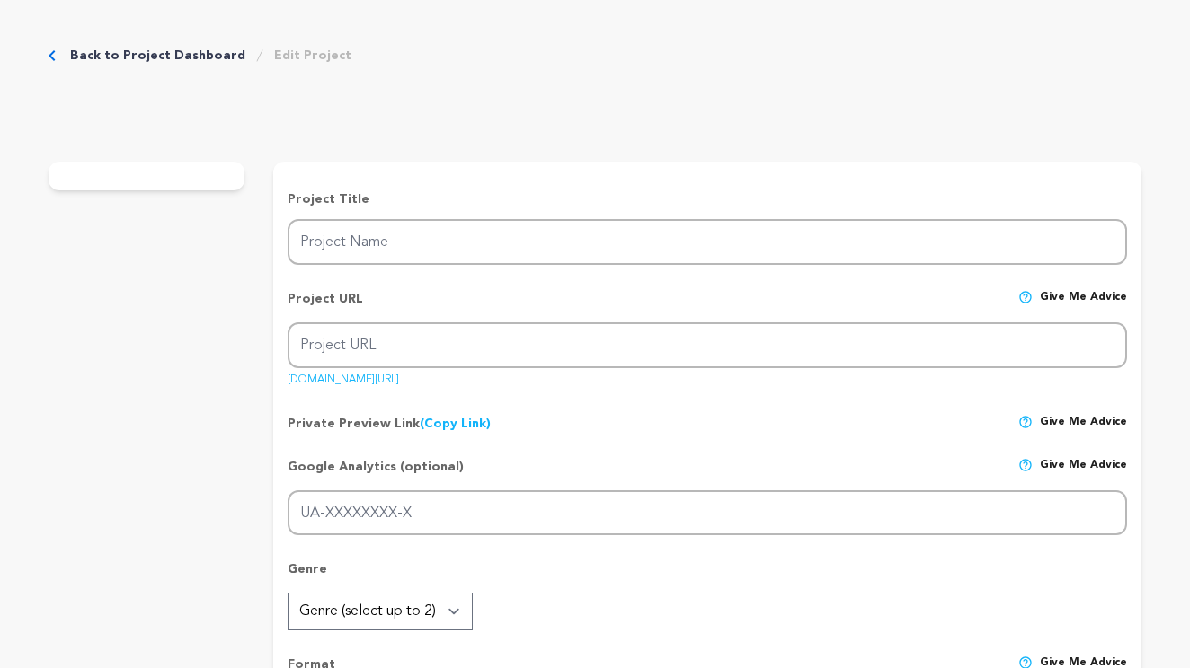
type textarea "[PERSON_NAME] New American Film School"
radio input "true"
checkbox input "false"
radio input "true"
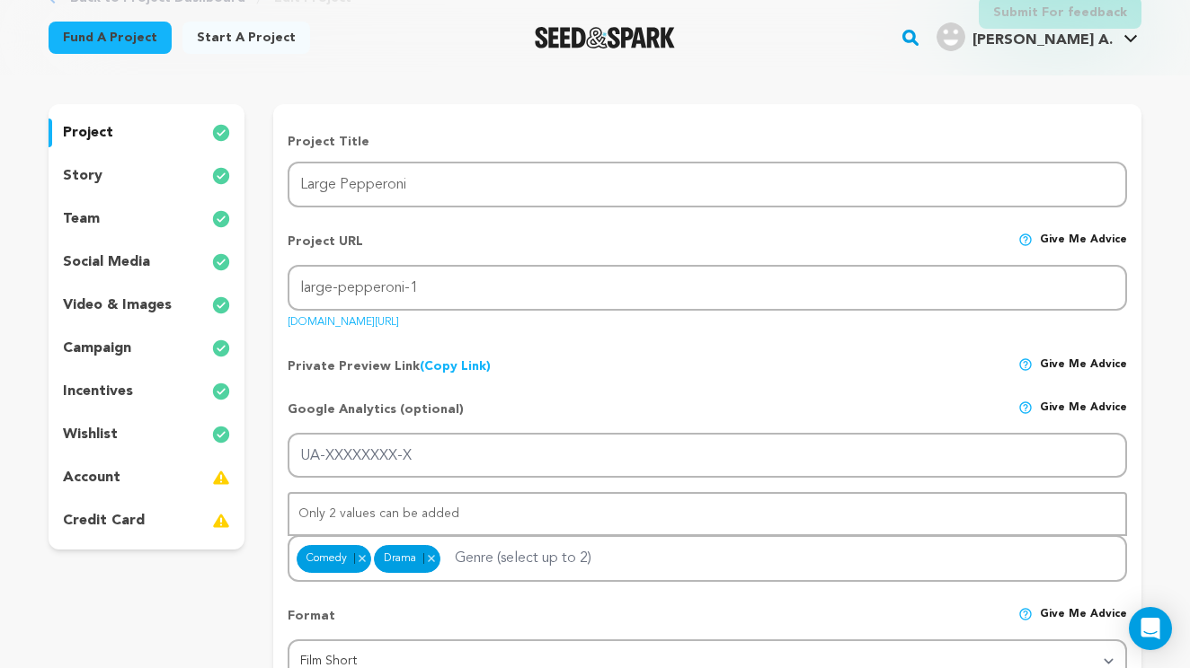
scroll to position [138, 0]
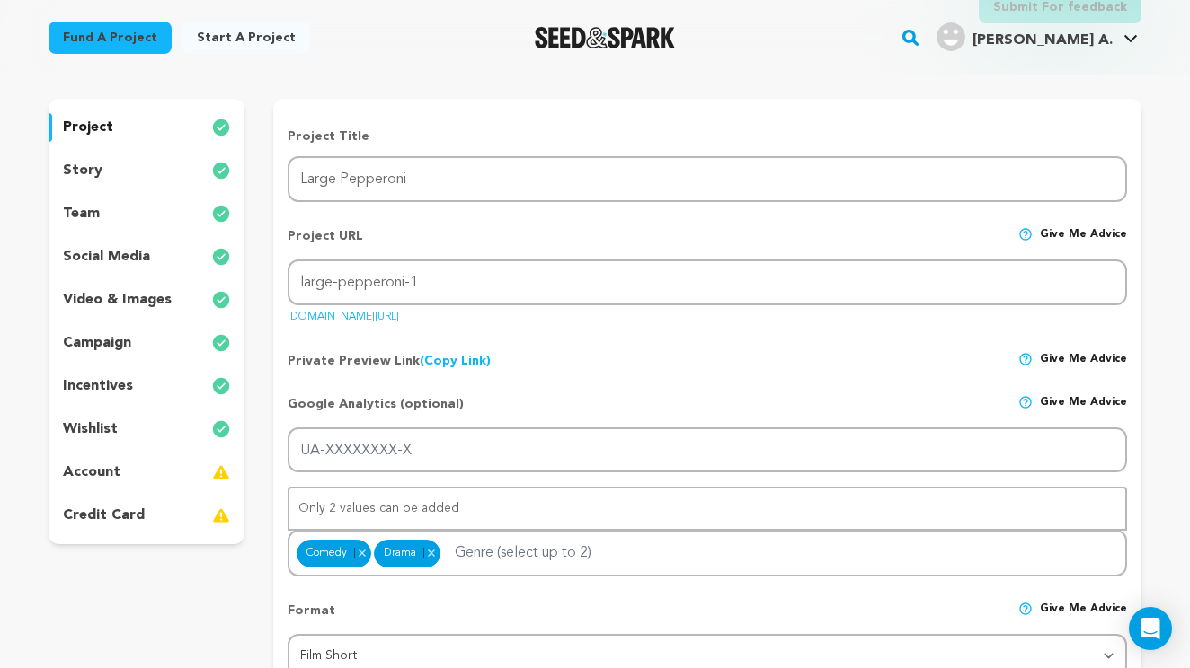
click at [127, 475] on div "account" at bounding box center [147, 472] width 196 height 29
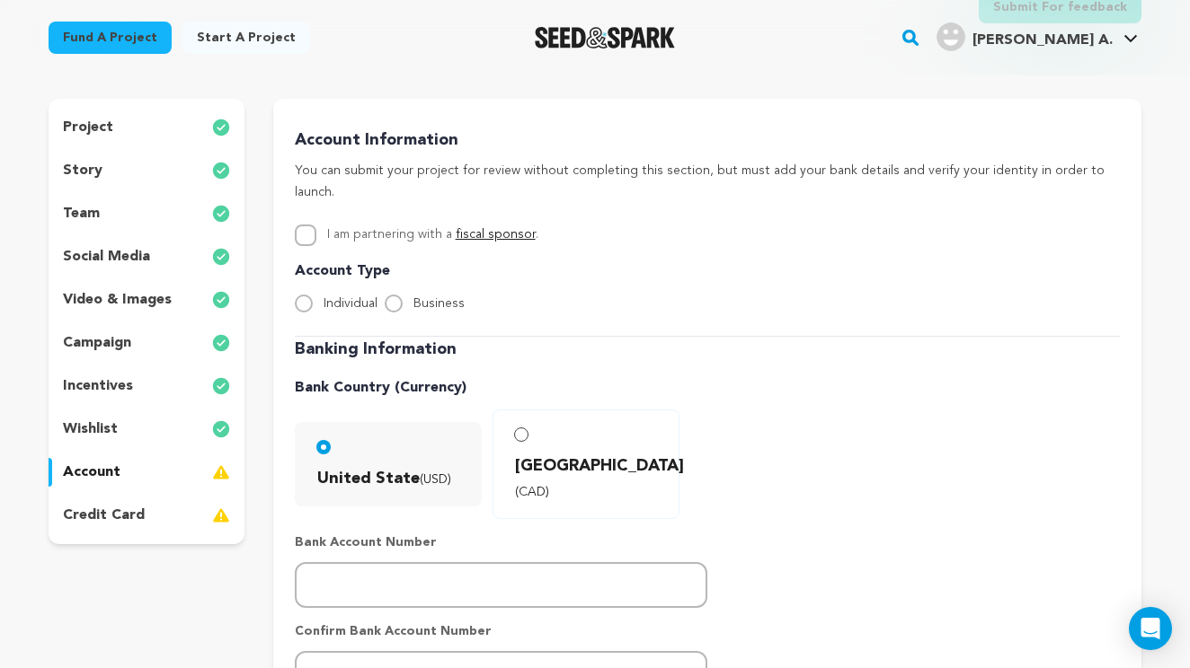
click at [302, 295] on input "Individual" at bounding box center [304, 304] width 18 height 18
radio input "true"
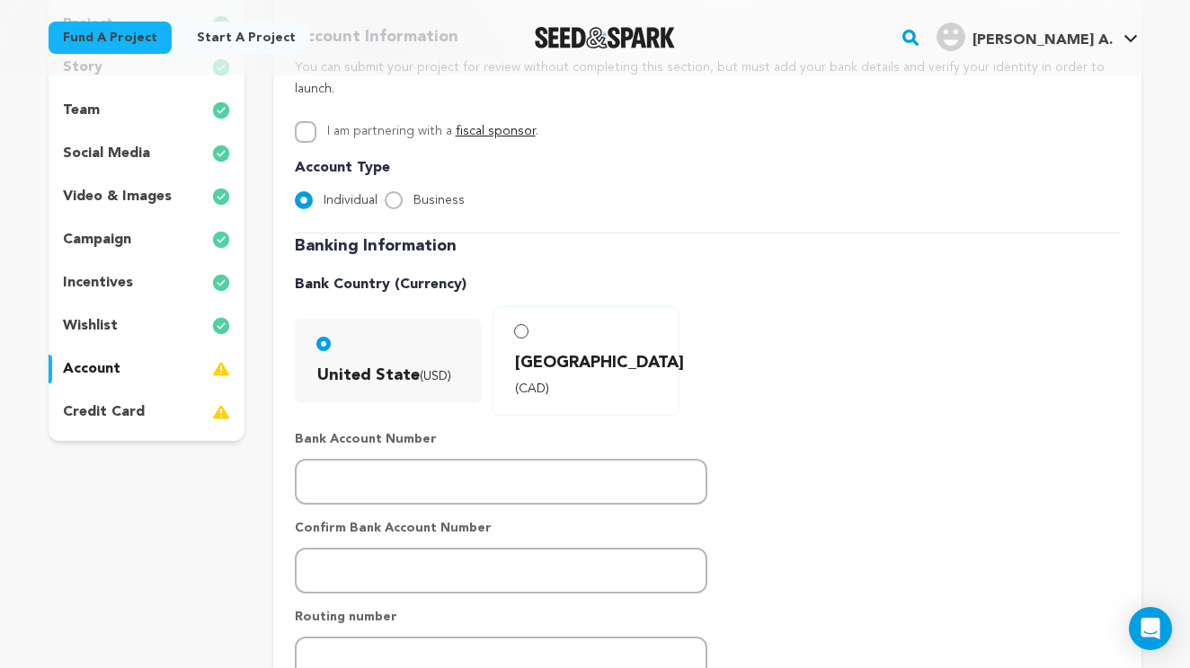
scroll to position [238, 0]
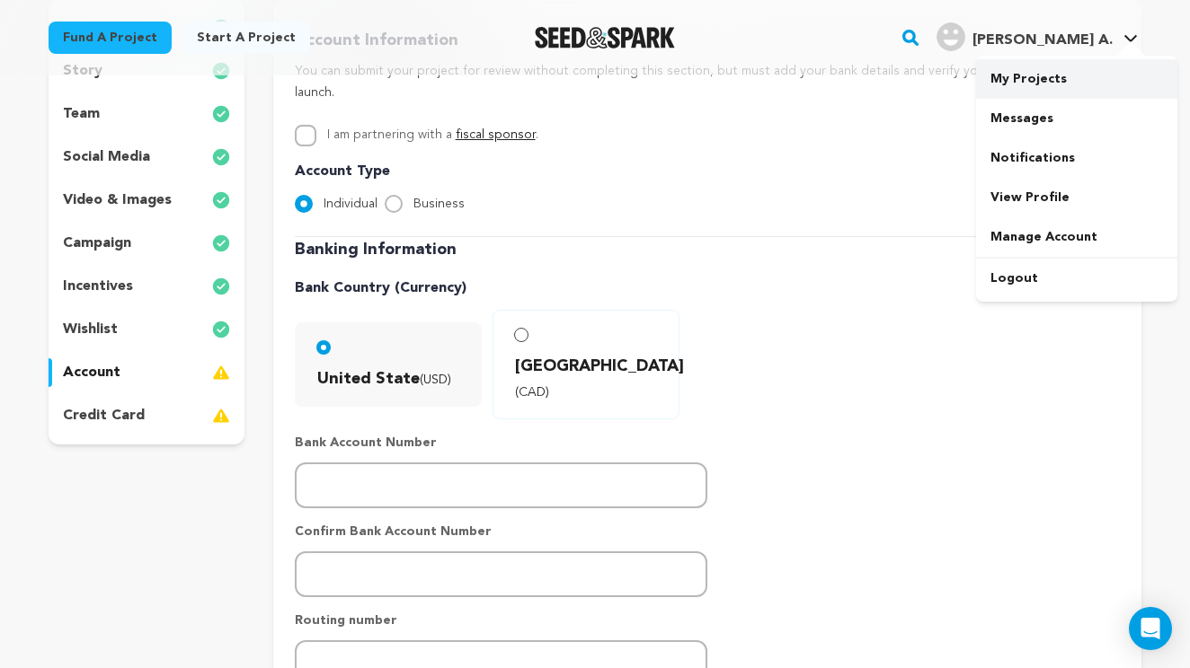
click at [1057, 75] on link "My Projects" at bounding box center [1076, 79] width 201 height 40
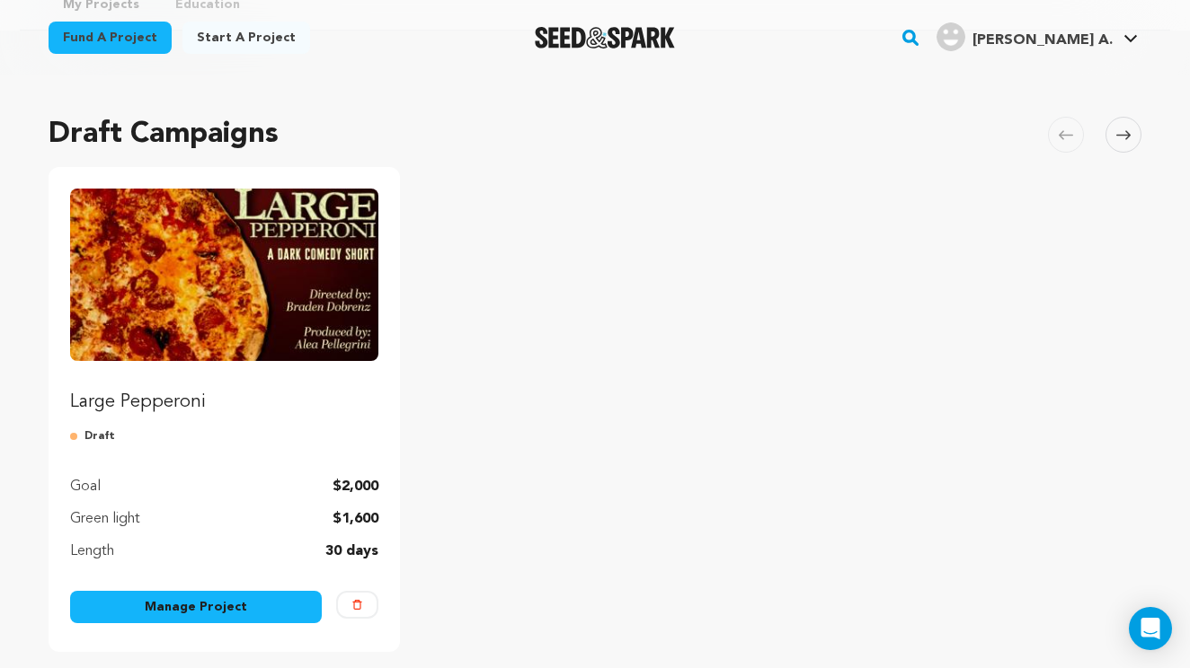
scroll to position [137, 0]
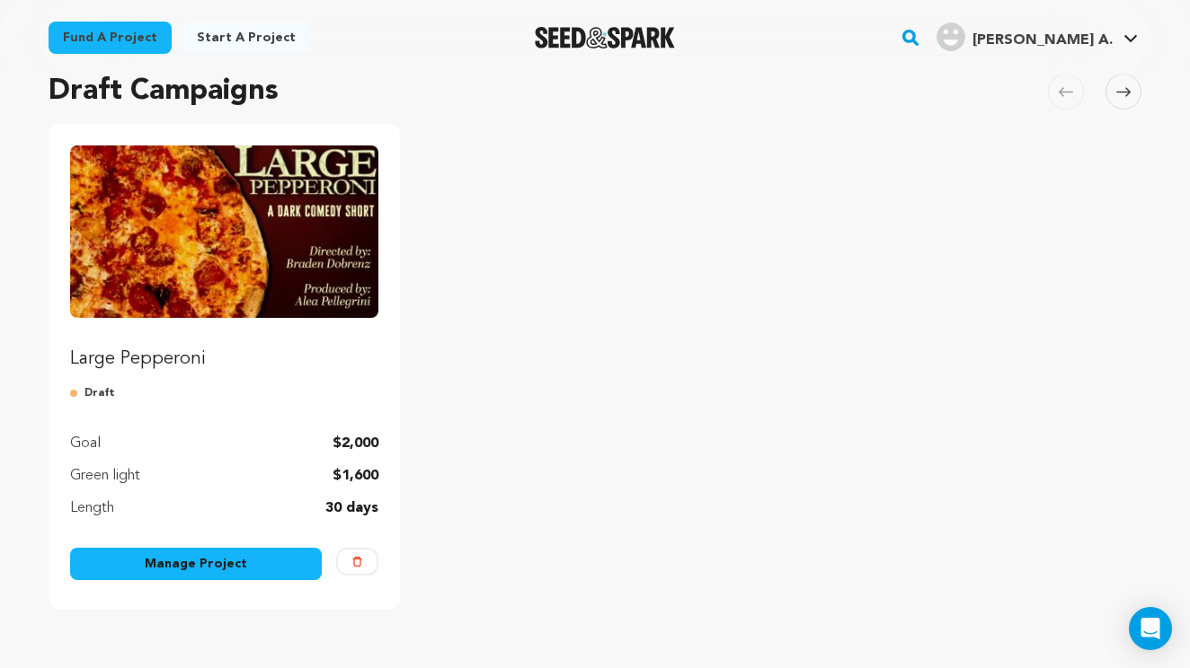
click at [284, 345] on link "Large Pepperoni" at bounding box center [224, 259] width 308 height 226
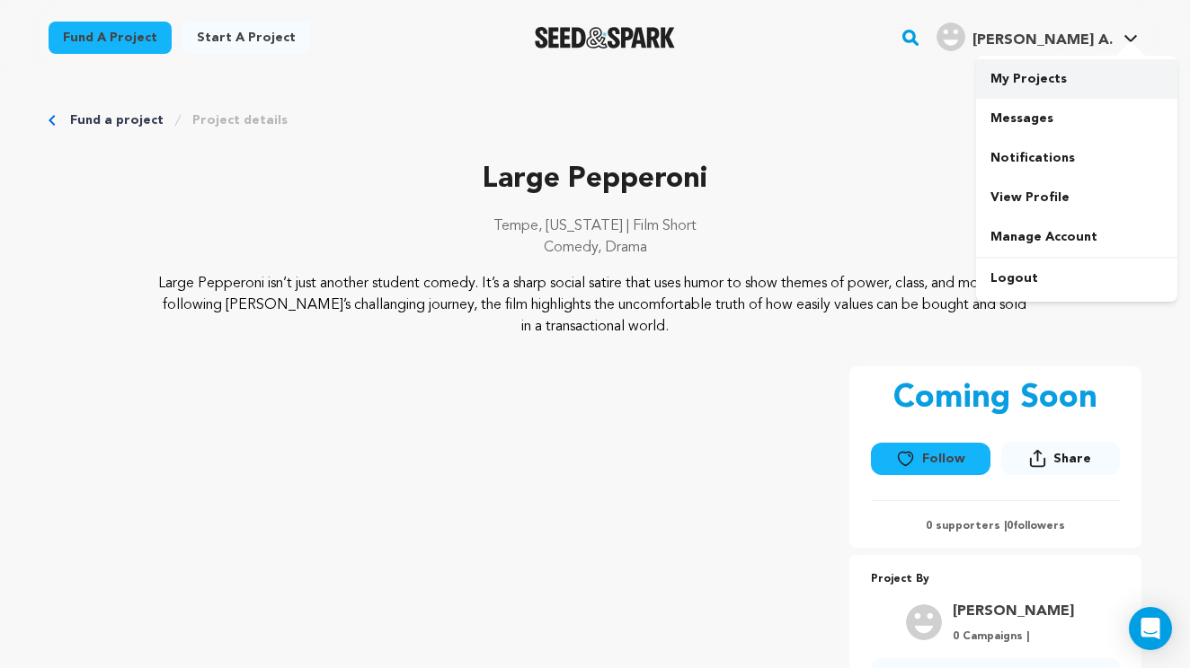
click at [1038, 74] on link "My Projects" at bounding box center [1076, 79] width 201 height 40
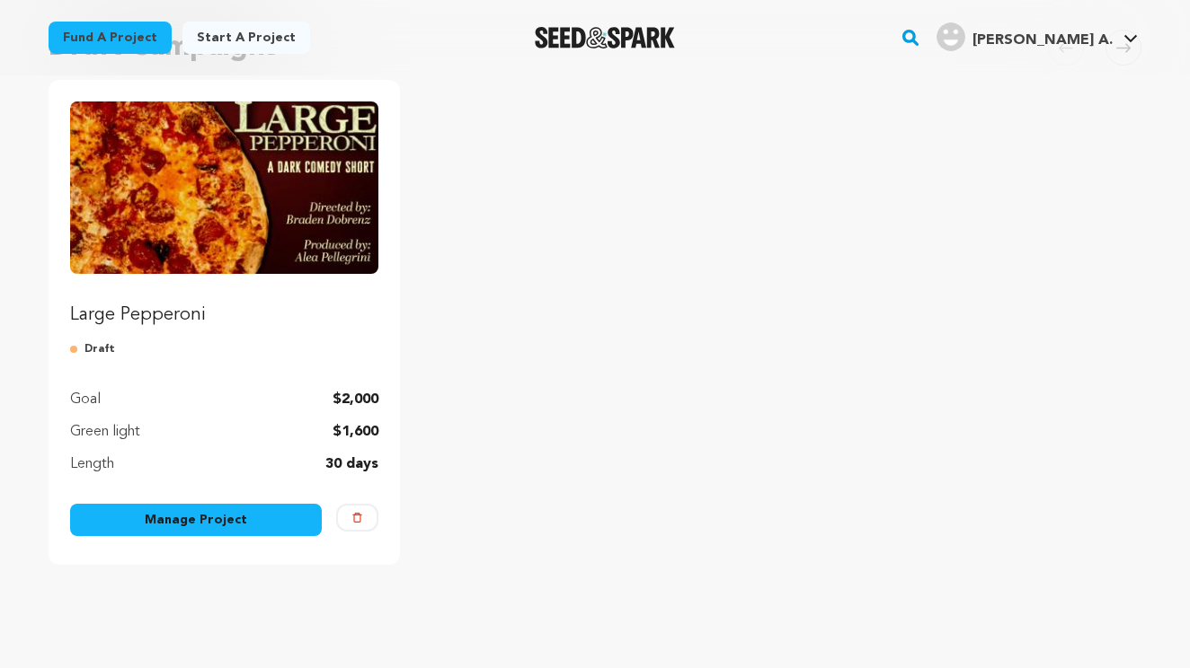
scroll to position [188, 0]
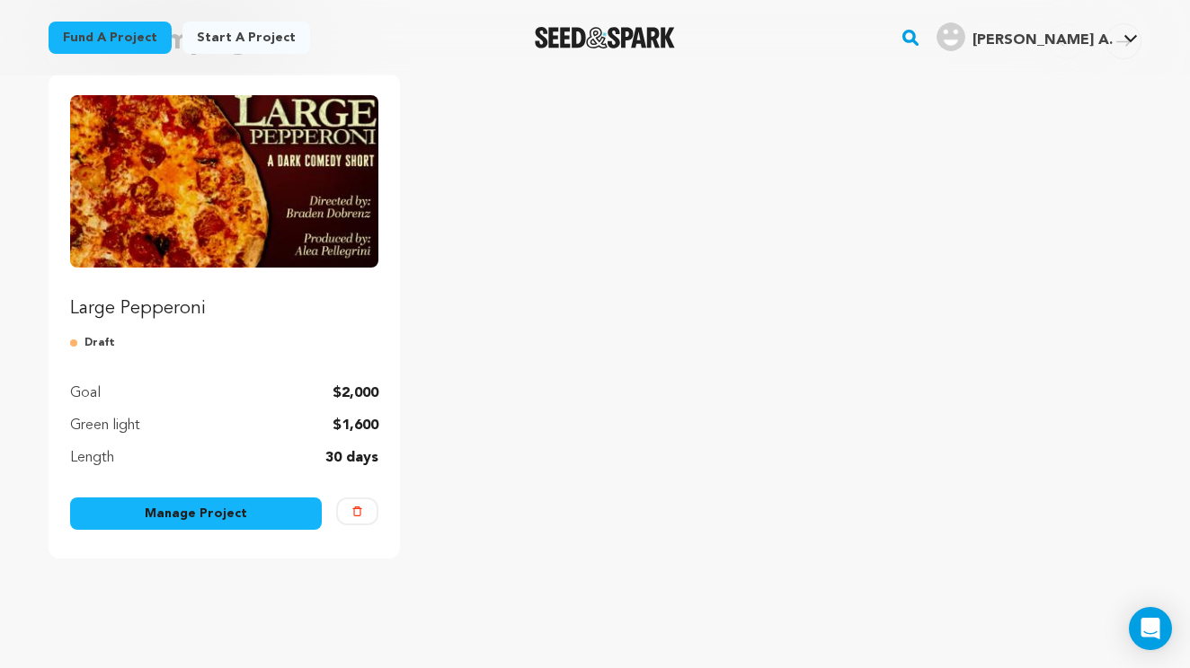
click at [216, 516] on link "Manage Project" at bounding box center [196, 514] width 252 height 32
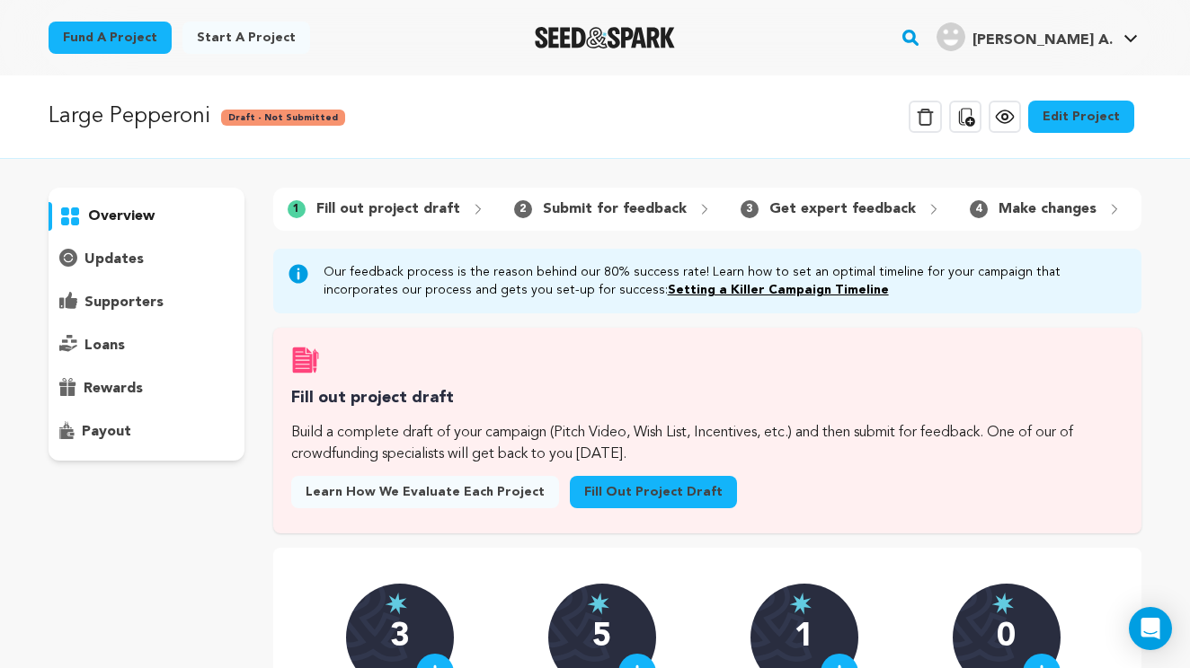
click at [630, 491] on link "Fill out project draft" at bounding box center [653, 492] width 167 height 32
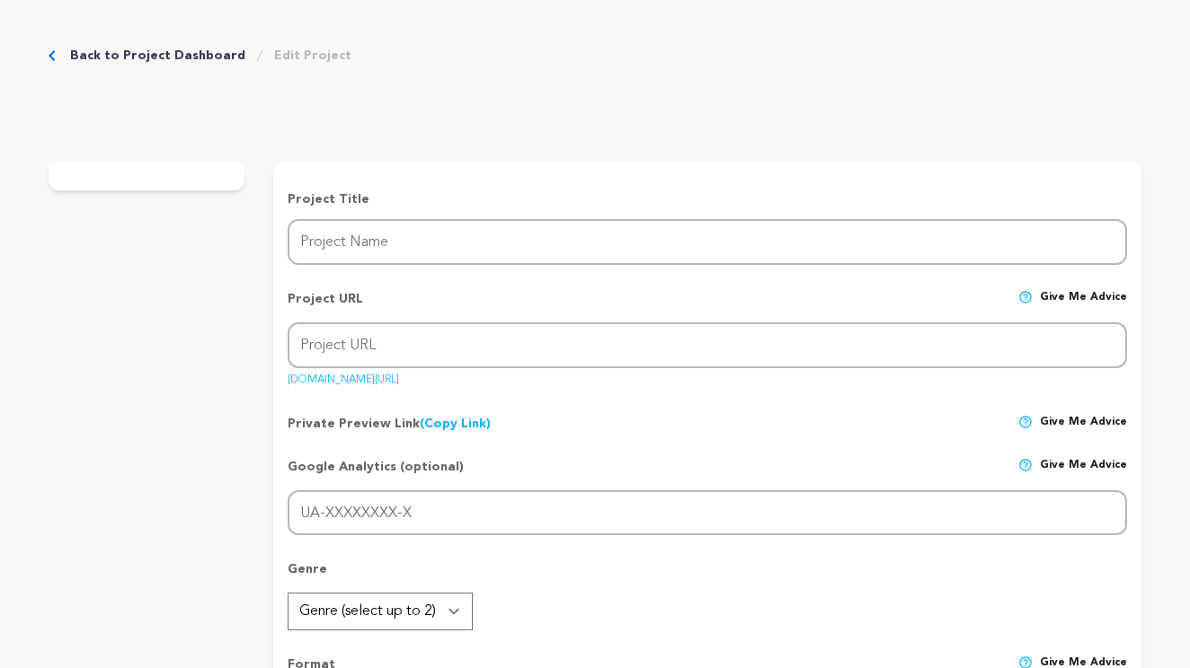
type input "Large Pepperoni"
type input "large-pepperoni-1"
type input "A pizza driver nearing his breaking point resists quitting when a wealthy regul…"
type textarea "Large Pepperoni isn’t just another student comedy. It’s a sharp social satire t…"
type textarea "The mission of Large Pepperoni is to use humor, discomfort, and satire to explo…"
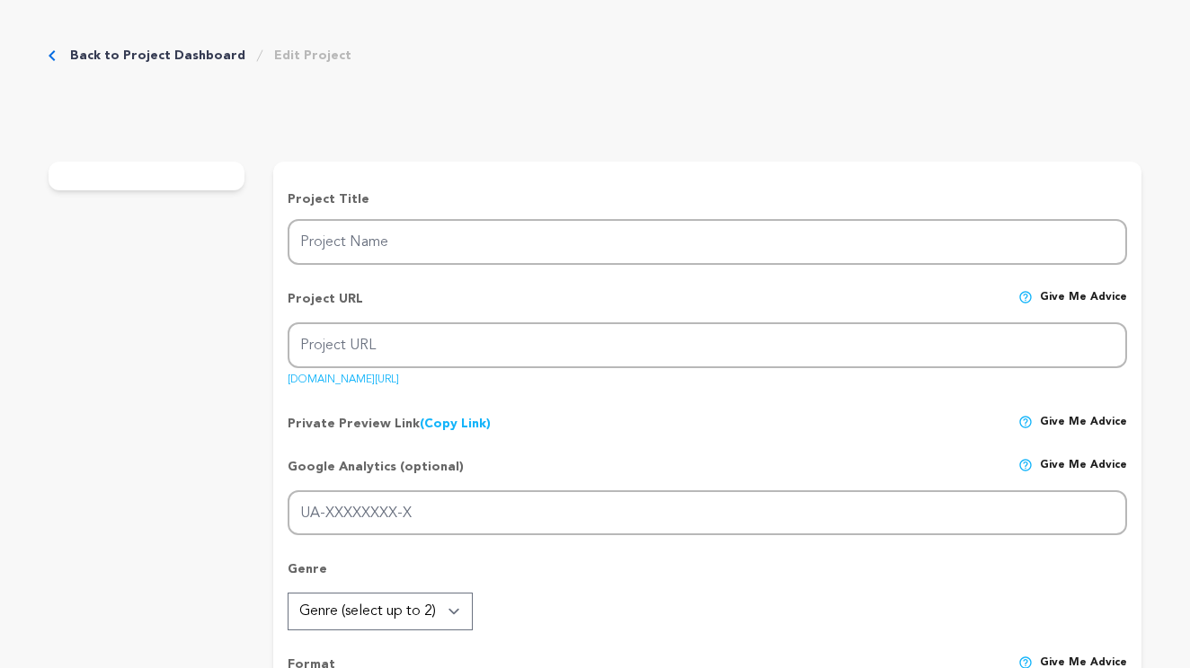
type textarea "[PERSON_NAME] New American Film School"
radio input "true"
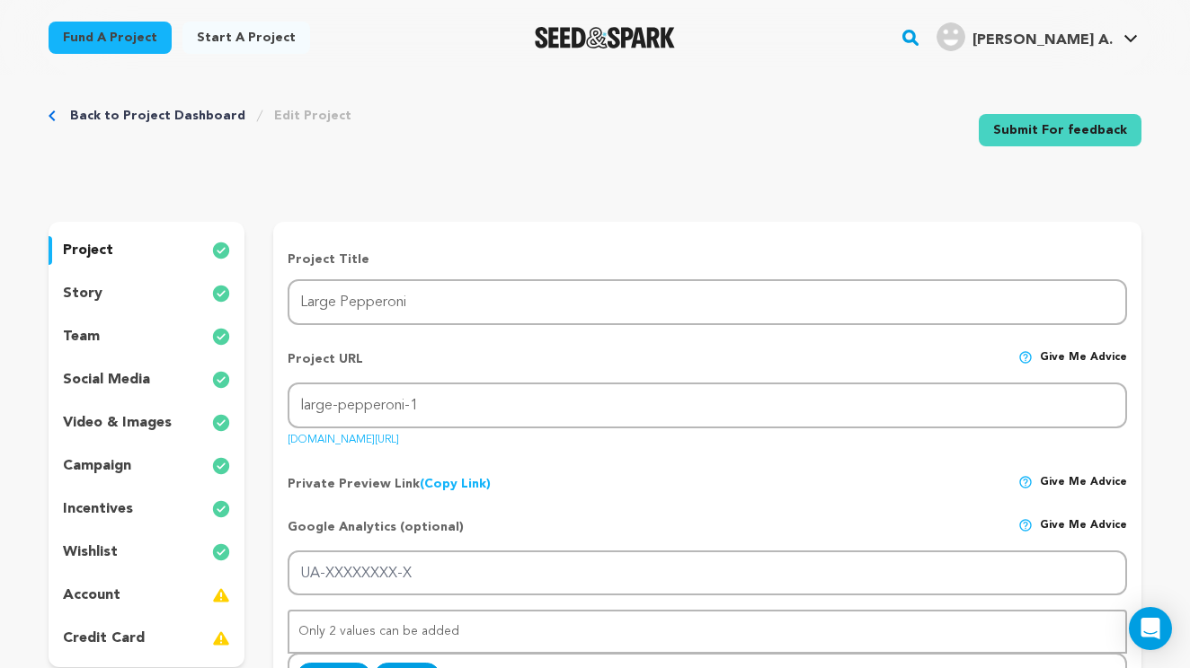
scroll to position [18, 0]
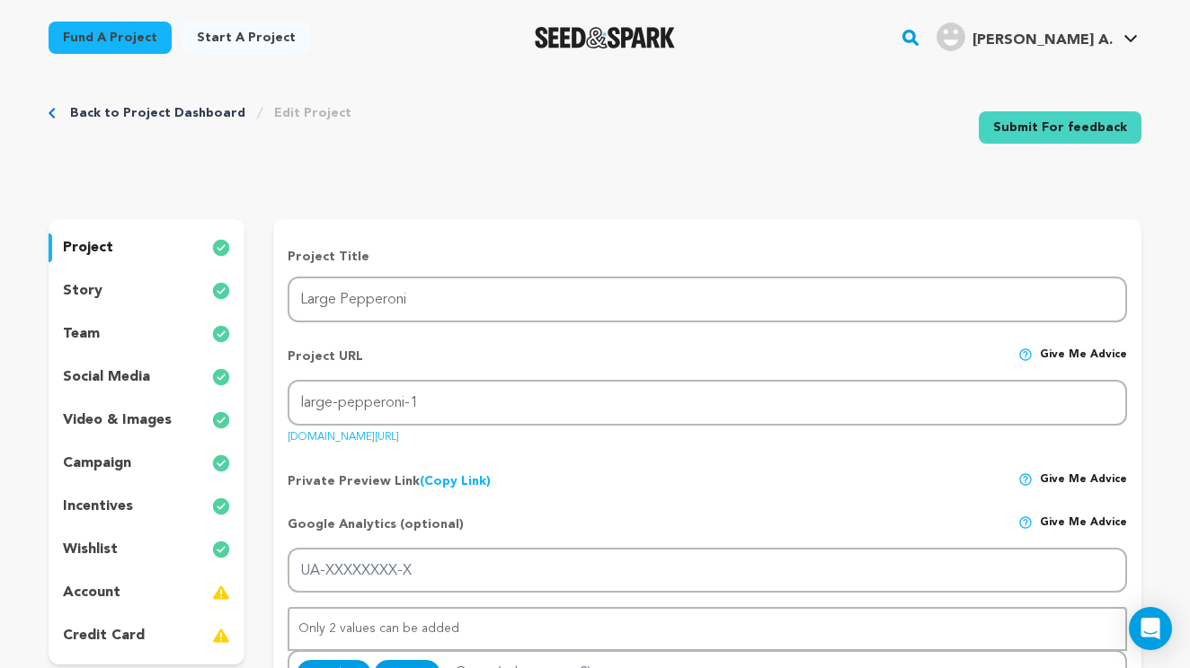
click at [119, 420] on p "video & images" at bounding box center [117, 421] width 109 height 22
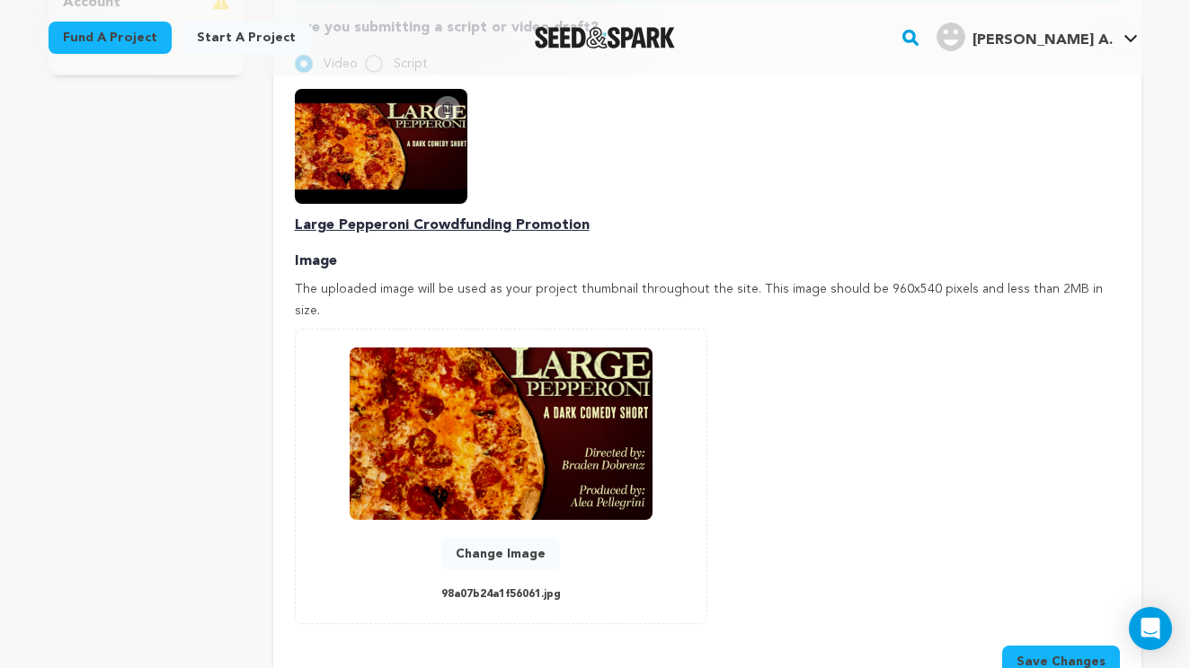
scroll to position [620, 0]
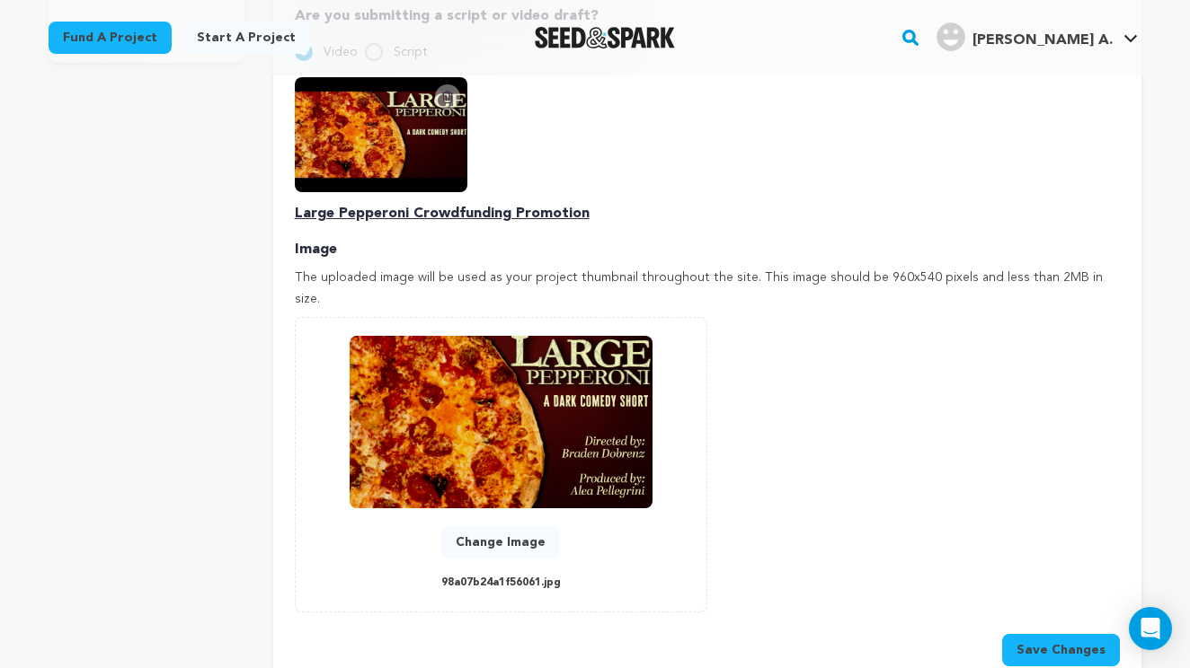
click at [1062, 634] on button "Save Changes" at bounding box center [1061, 650] width 118 height 32
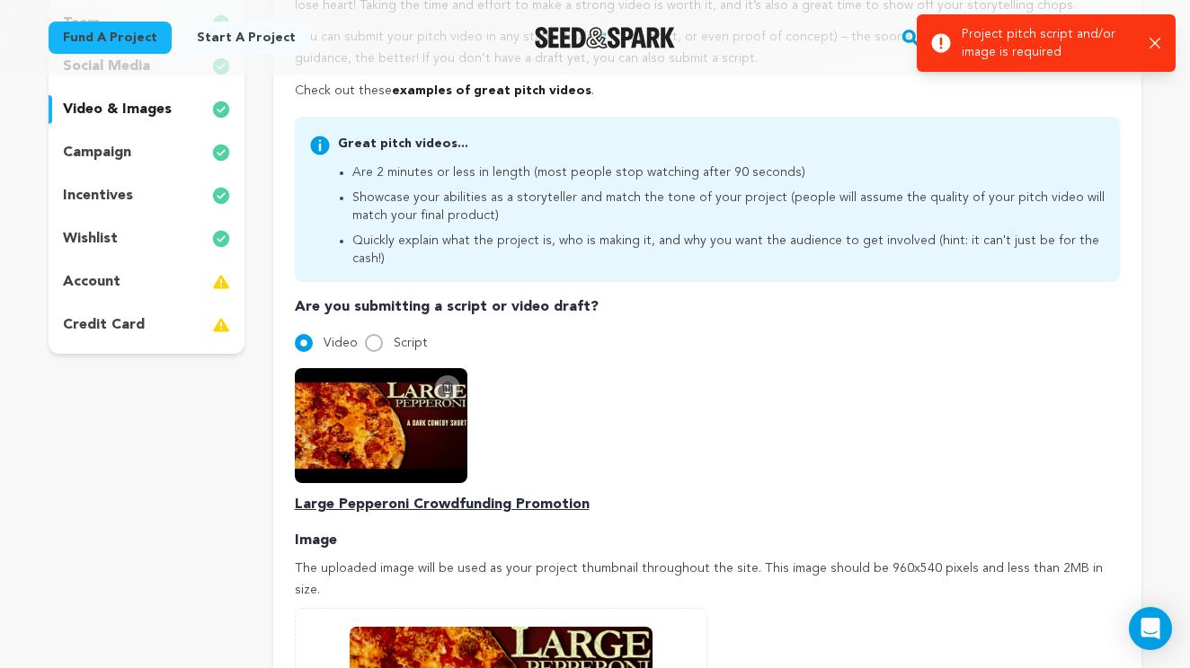
scroll to position [258, 0]
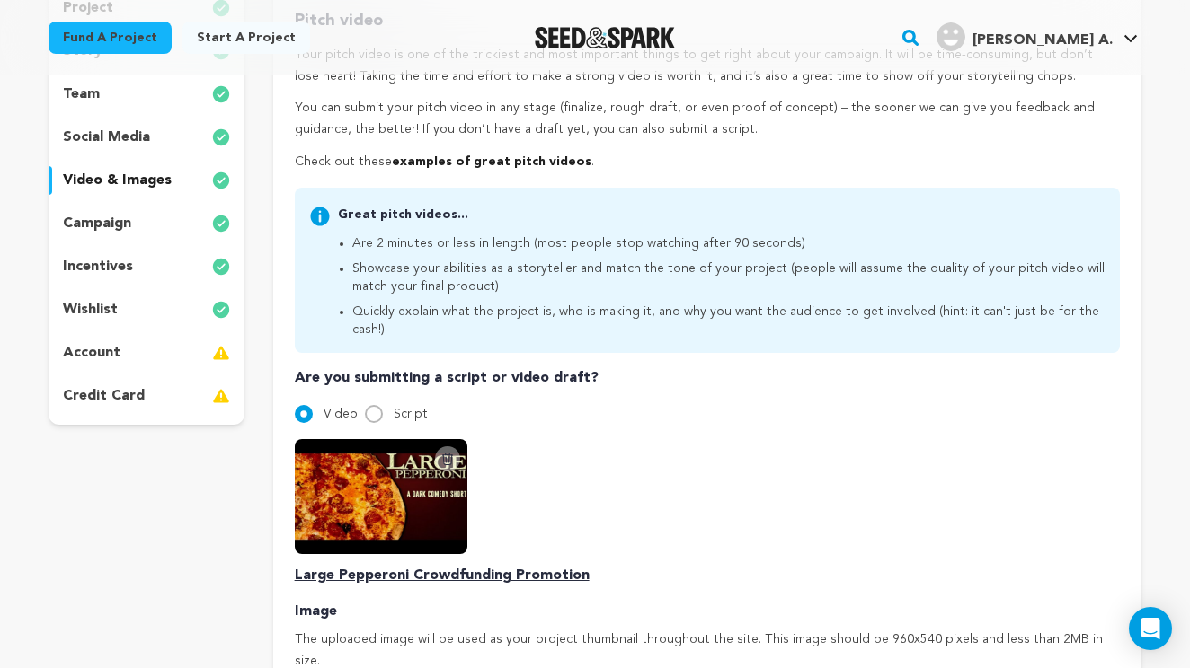
click at [113, 349] on p "account" at bounding box center [92, 353] width 58 height 22
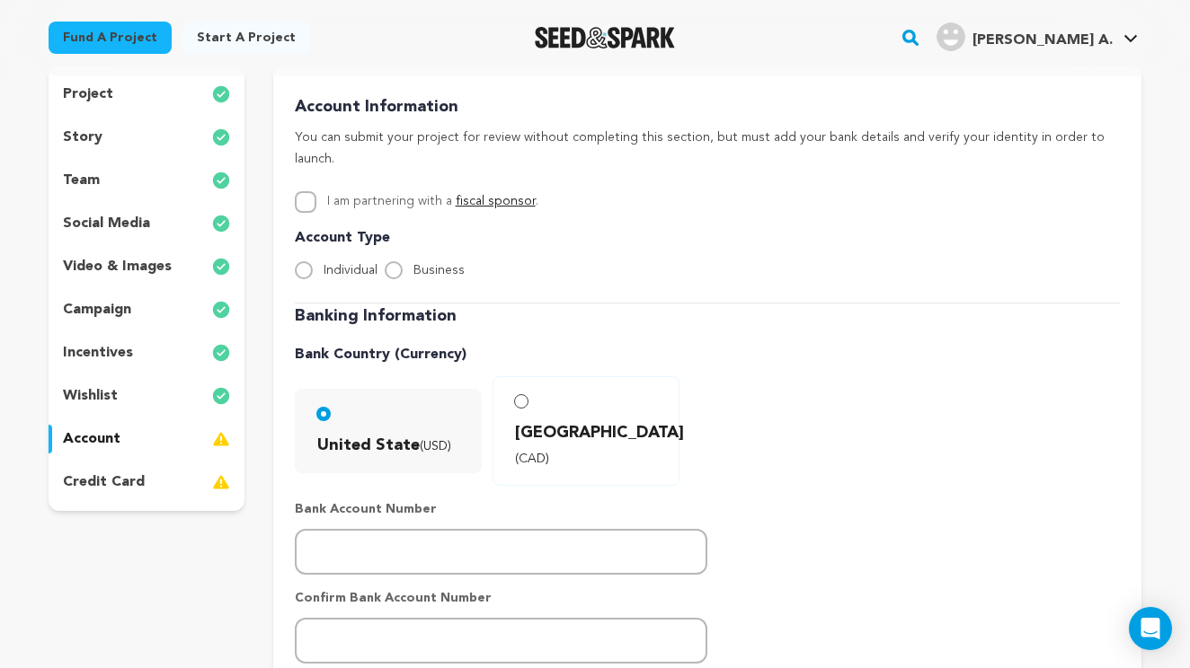
scroll to position [167, 0]
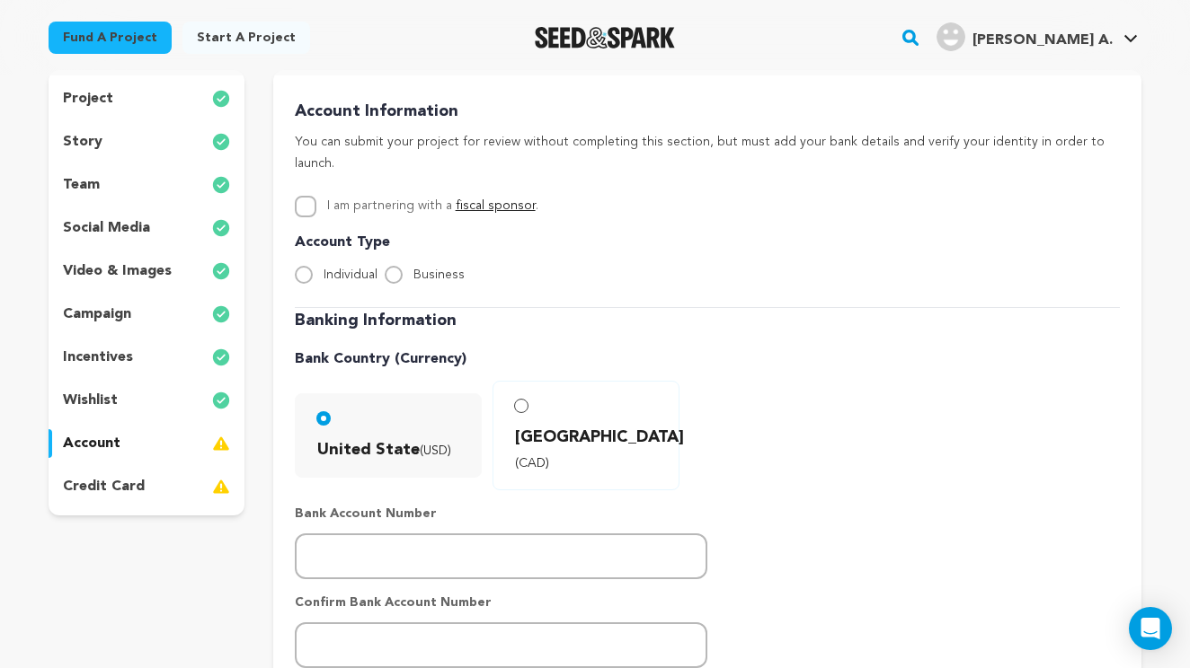
click at [111, 490] on p "credit card" at bounding box center [104, 487] width 82 height 22
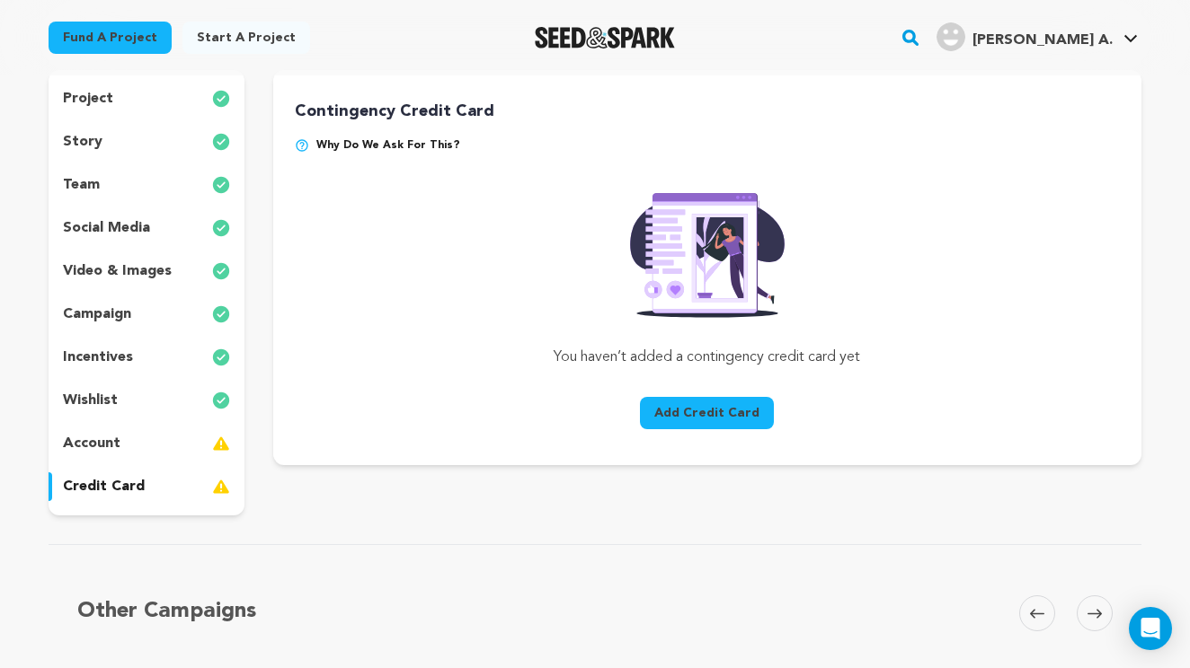
scroll to position [110, 0]
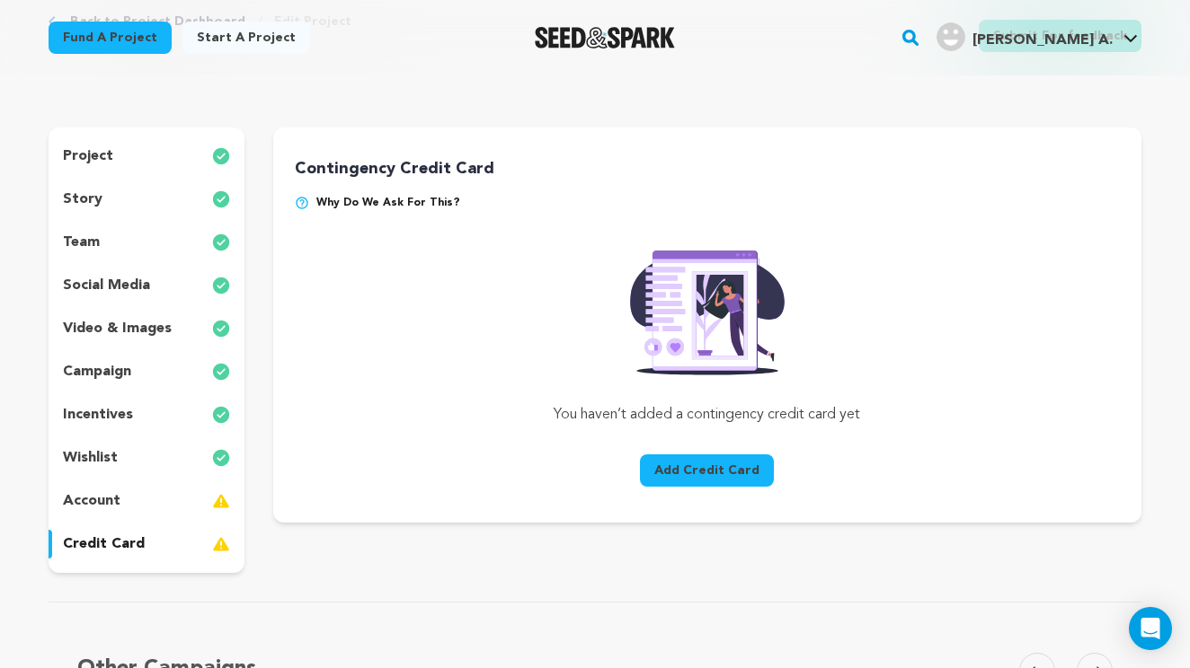
click at [299, 197] on img at bounding box center [302, 203] width 14 height 14
click at [128, 493] on div "account" at bounding box center [147, 501] width 196 height 29
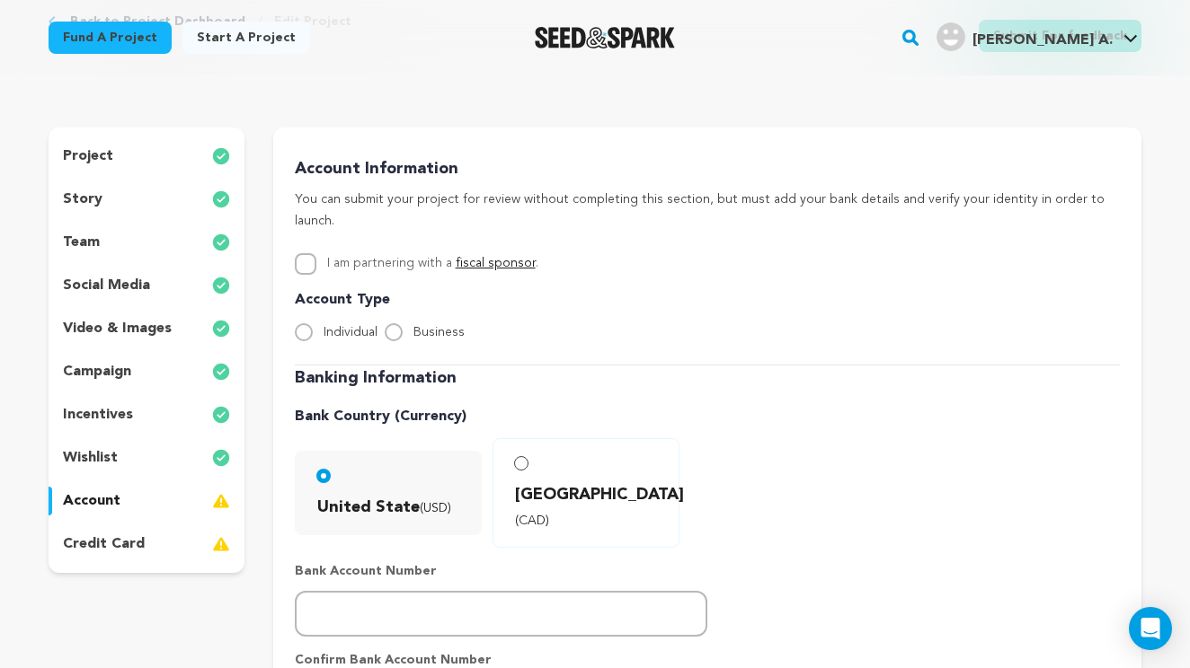
click at [301, 323] on input "Individual" at bounding box center [304, 332] width 18 height 18
radio input "true"
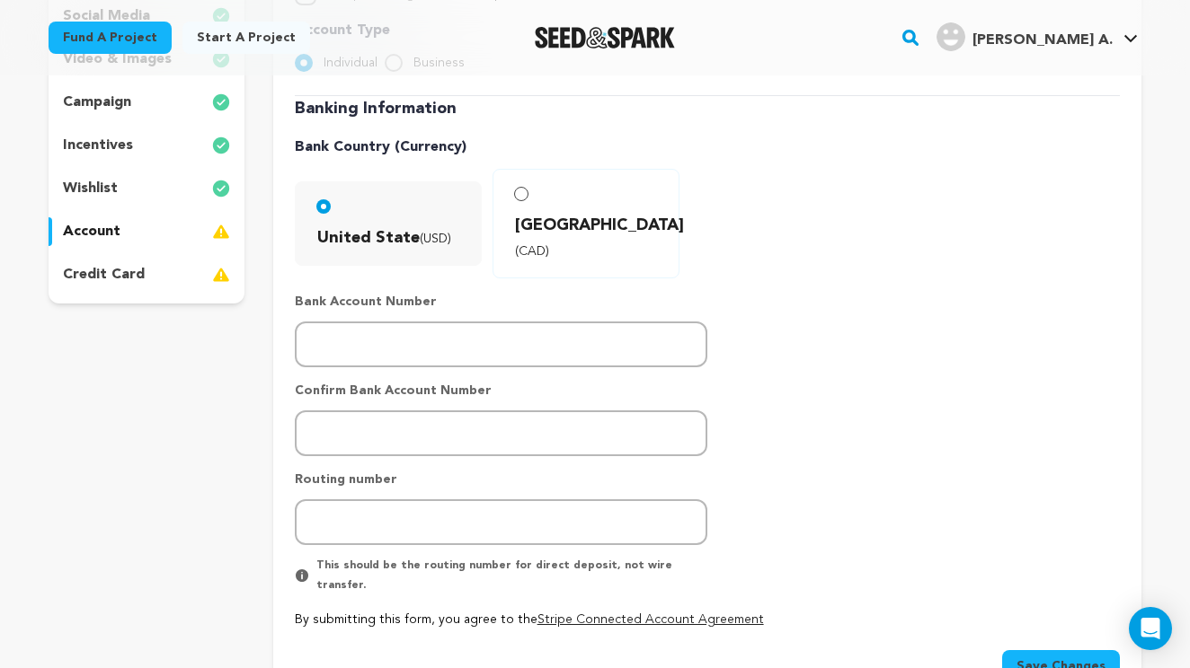
scroll to position [386, 0]
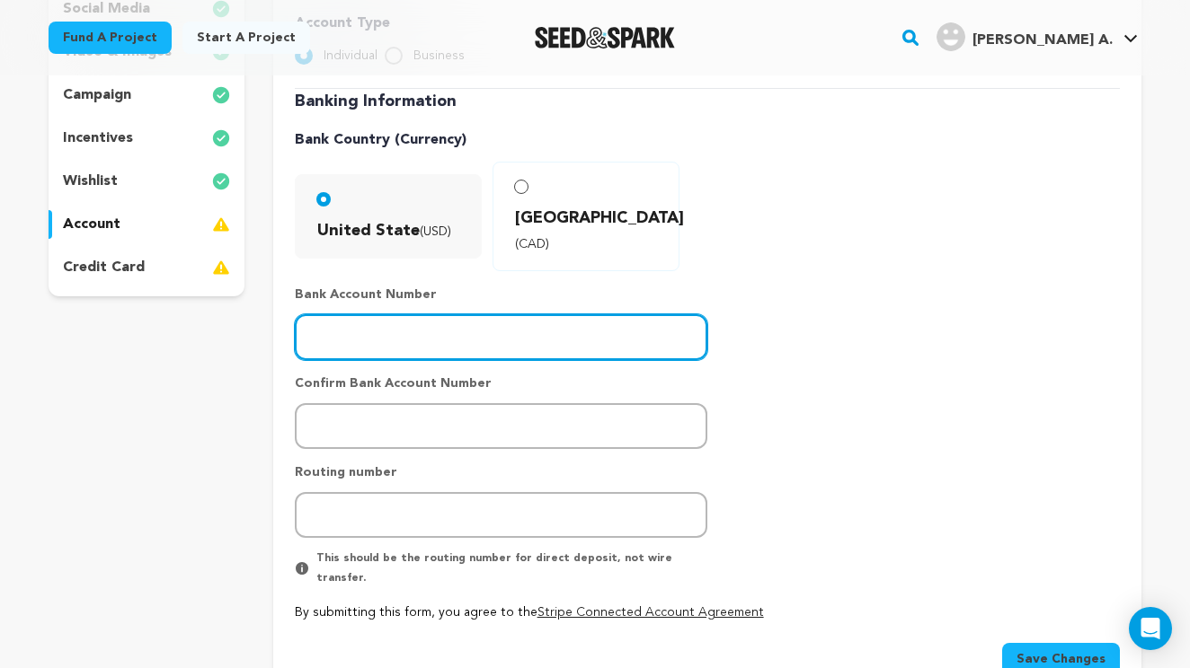
click at [383, 314] on input "number" at bounding box center [501, 337] width 412 height 46
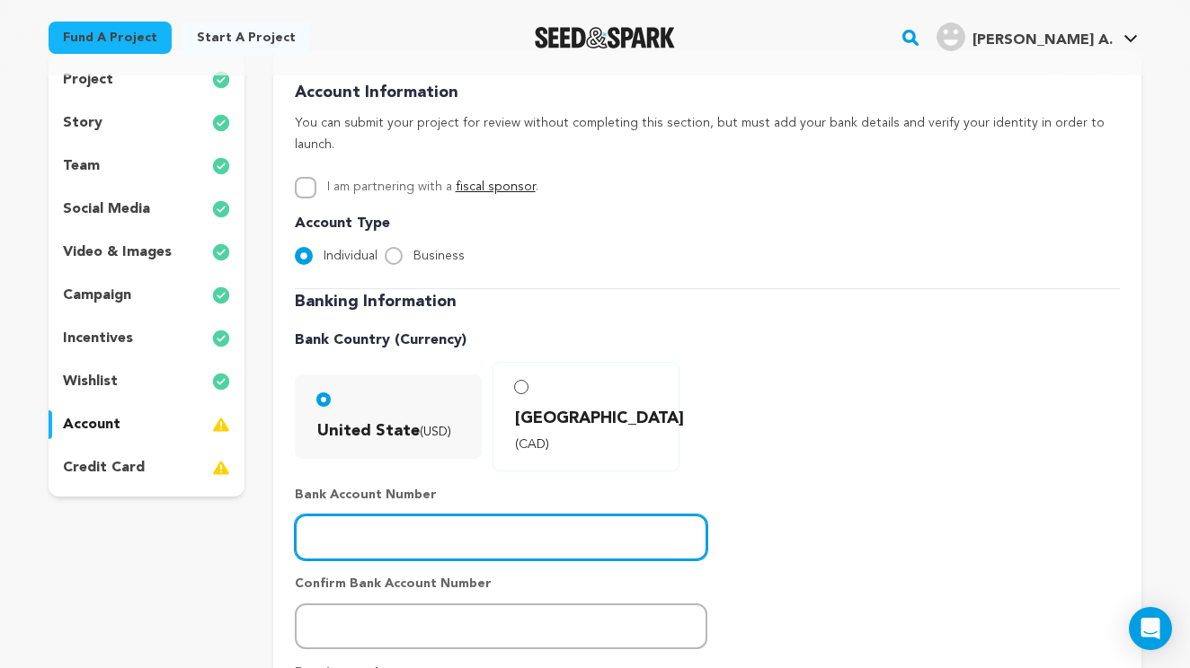
scroll to position [181, 0]
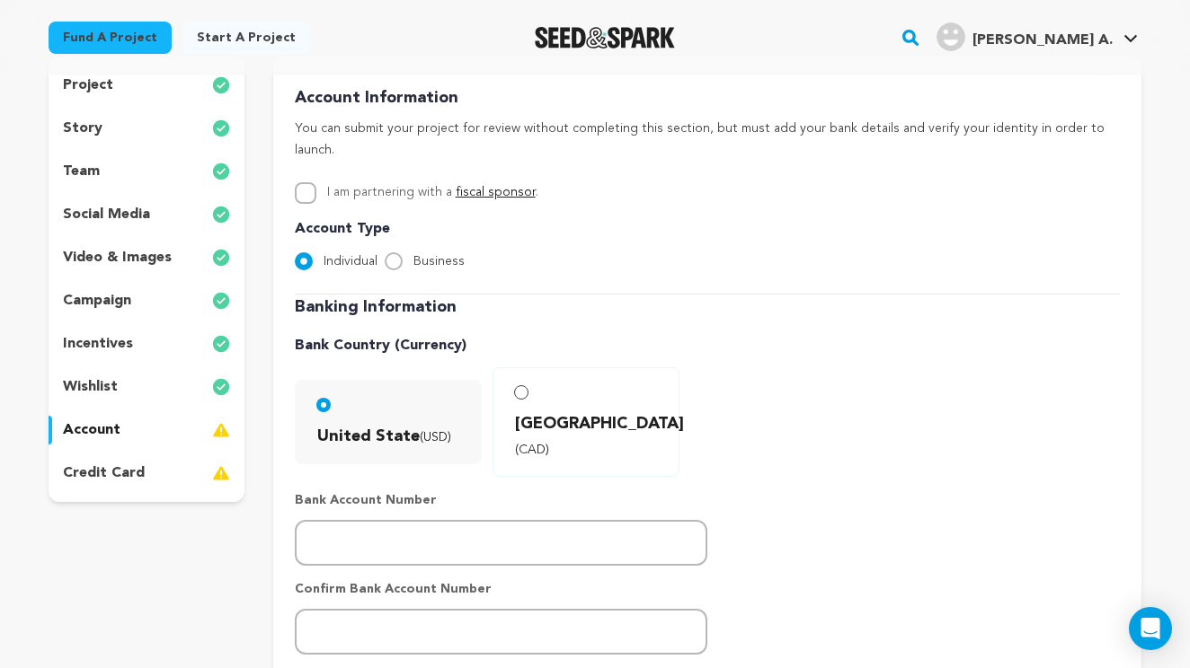
click at [135, 210] on p "social media" at bounding box center [106, 215] width 87 height 22
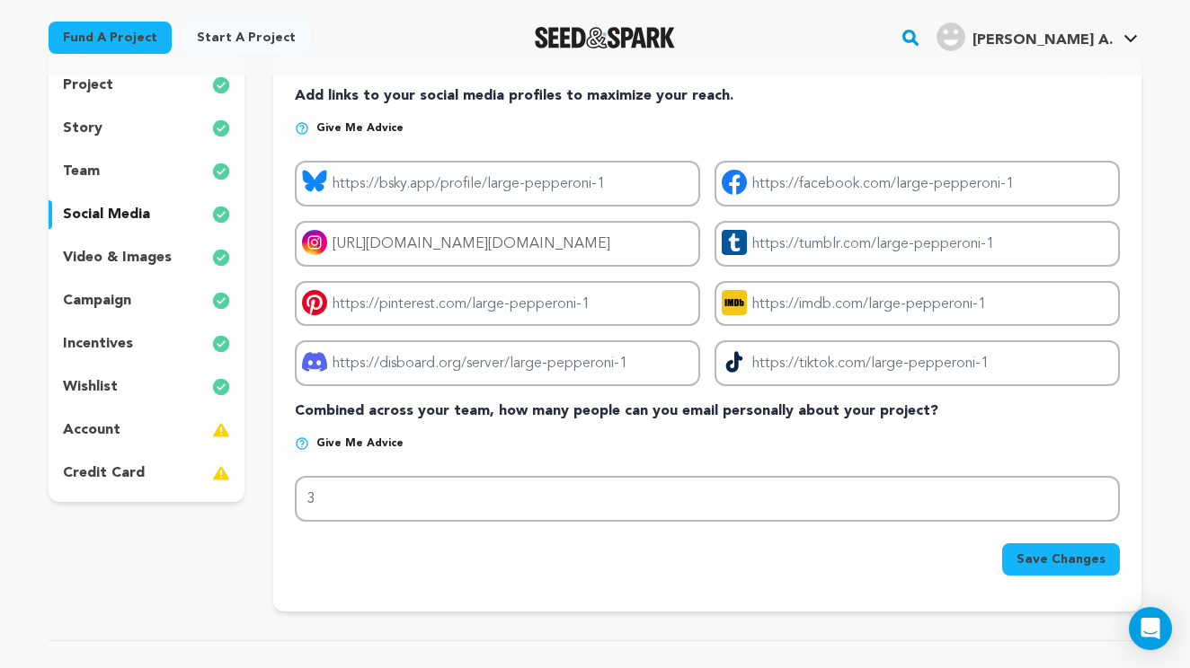
click at [122, 80] on div "project" at bounding box center [147, 85] width 196 height 29
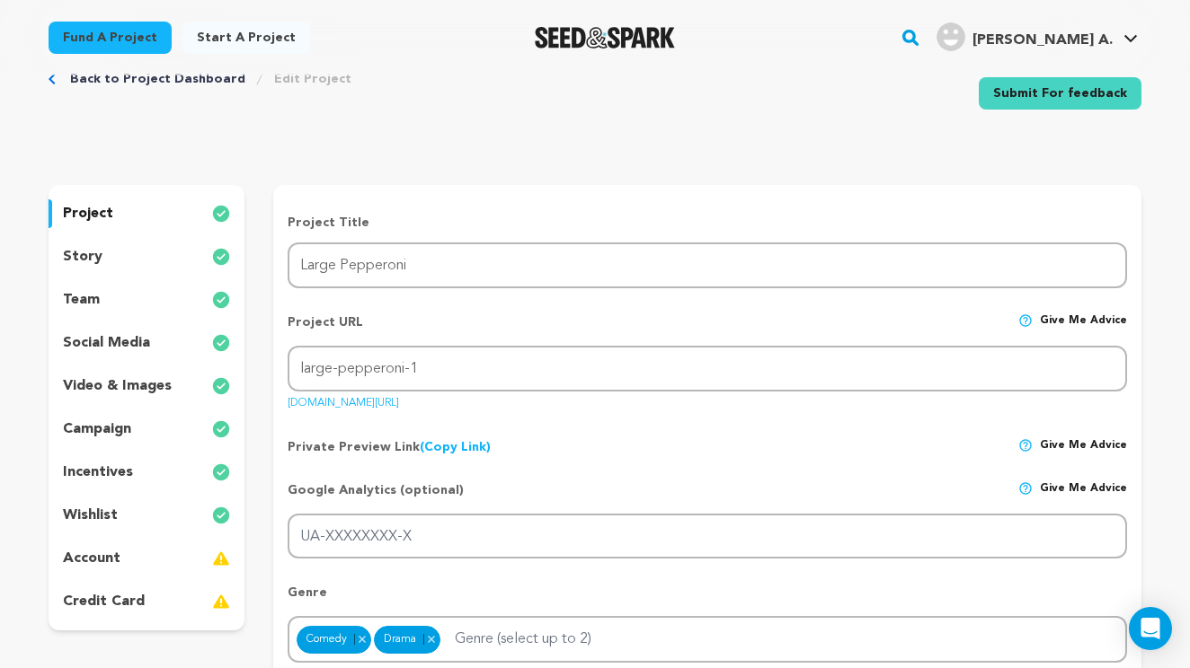
scroll to position [49, 0]
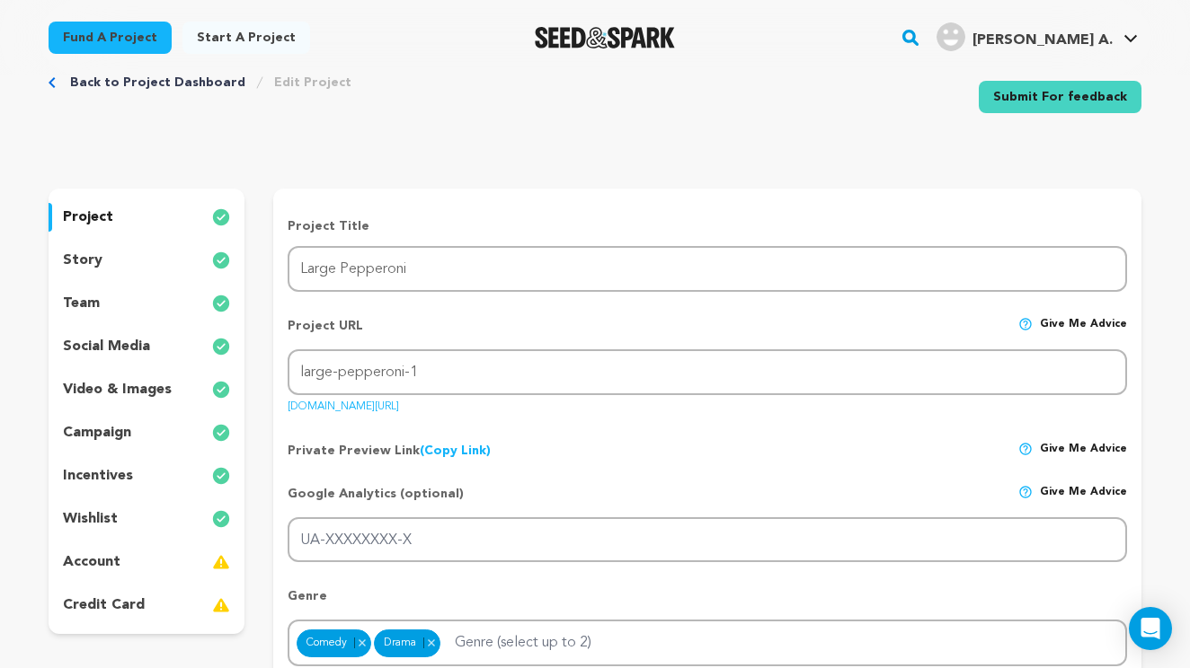
click at [118, 562] on p "account" at bounding box center [92, 563] width 58 height 22
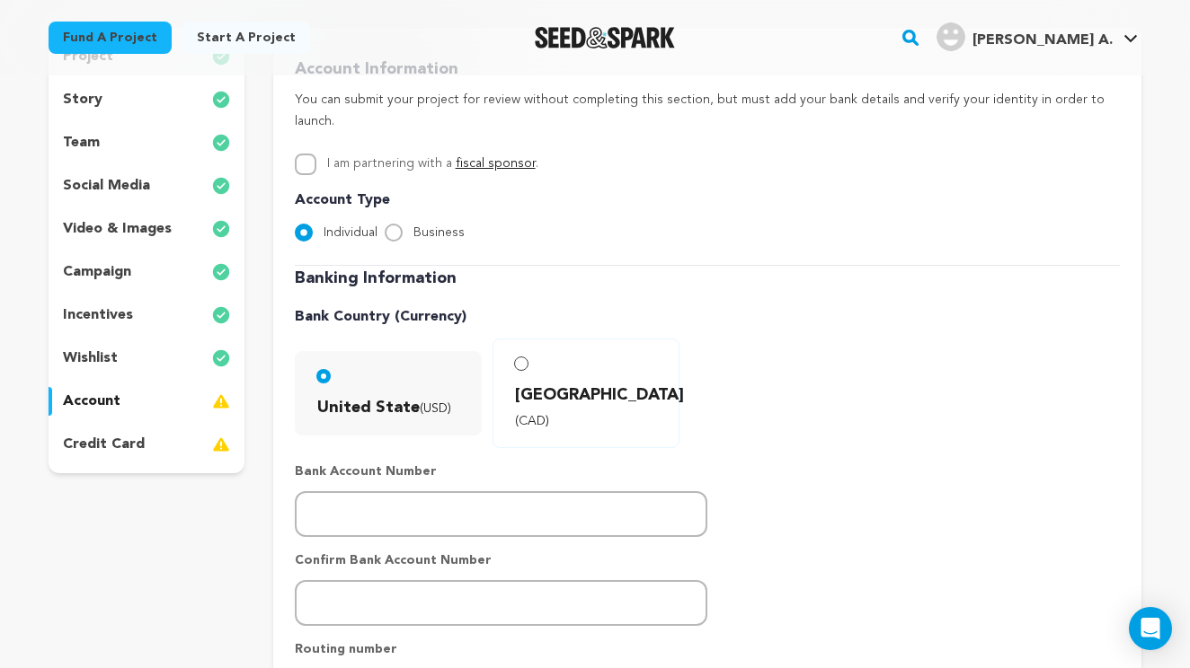
scroll to position [236, 0]
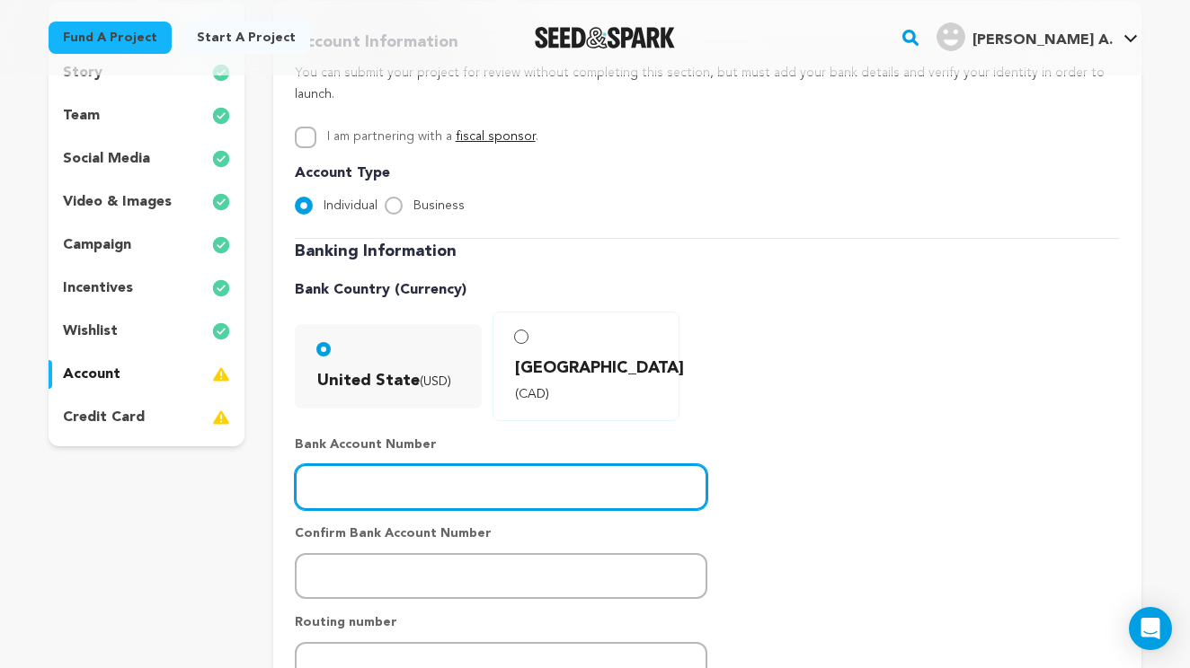
click at [353, 465] on input "number" at bounding box center [501, 488] width 412 height 46
type input "3891005515"
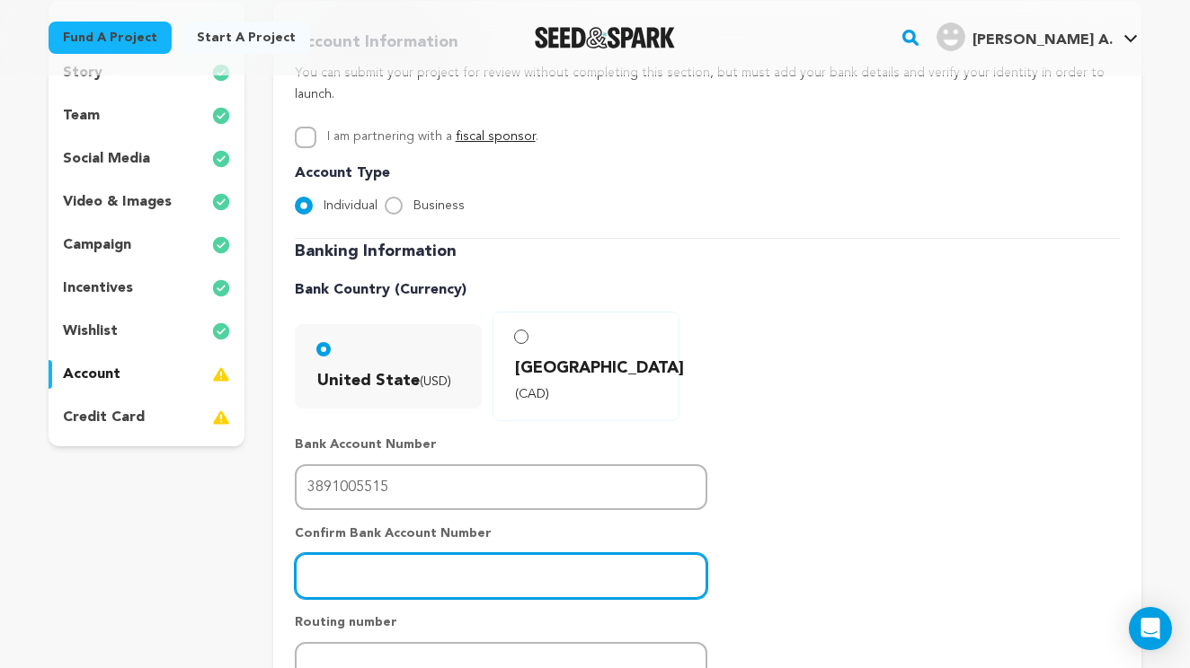
click at [365, 553] on input "number" at bounding box center [501, 576] width 412 height 46
type input "3891005515"
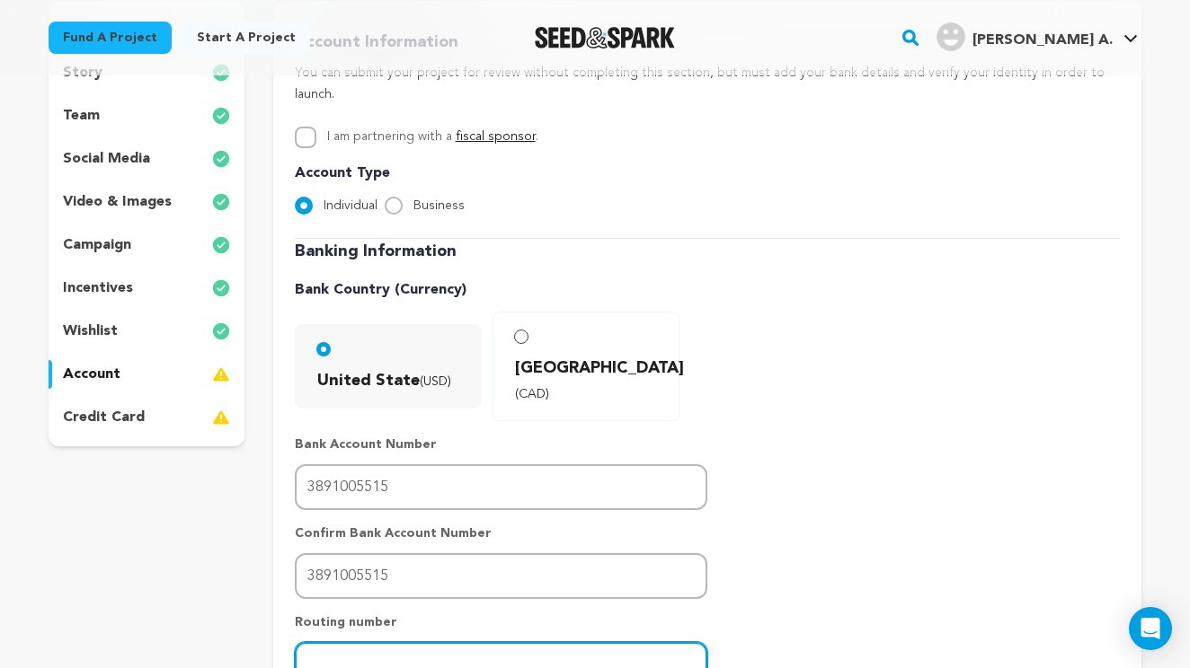
click at [391, 642] on input "number" at bounding box center [501, 665] width 412 height 46
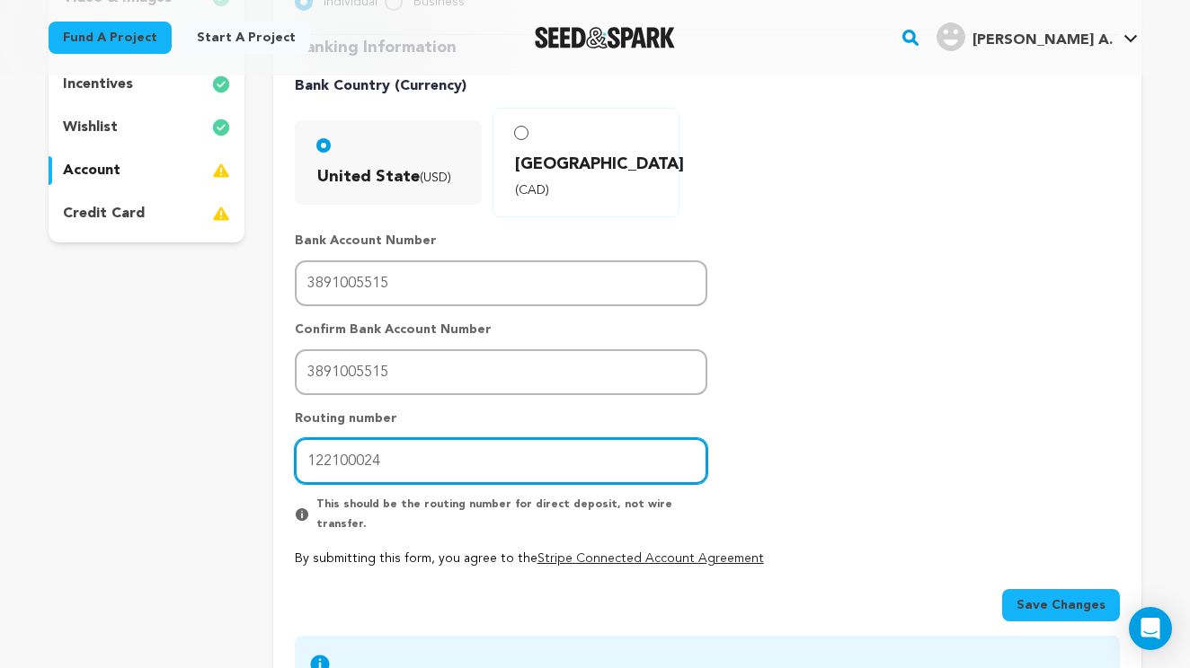
scroll to position [444, 0]
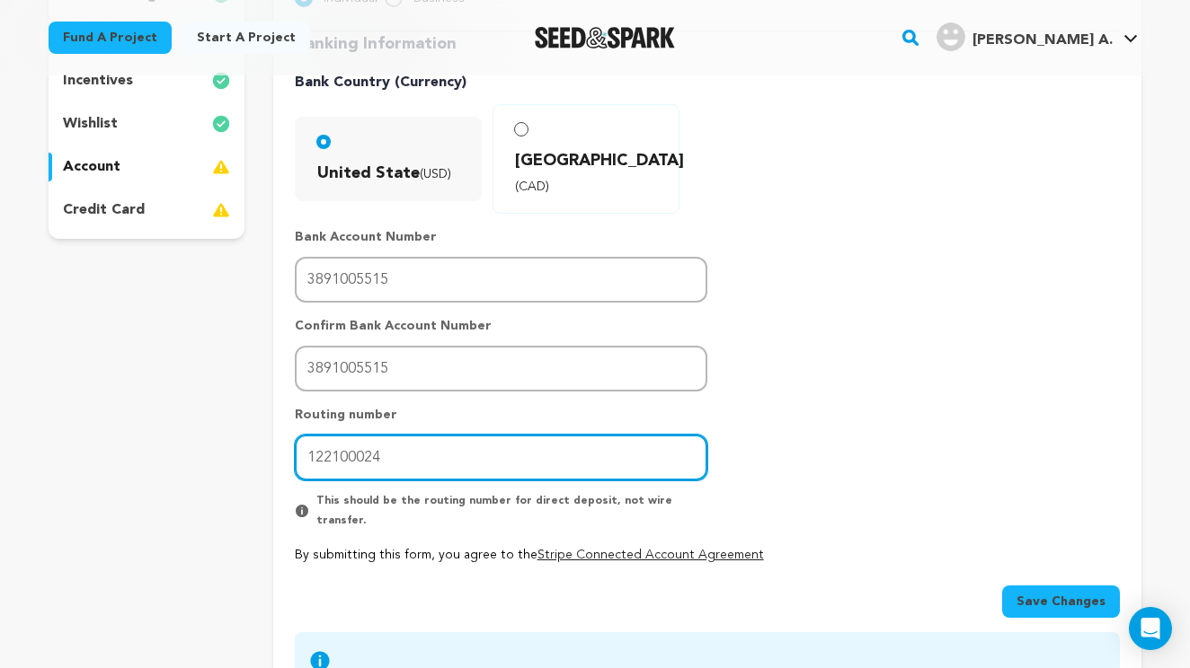
type input "122100024"
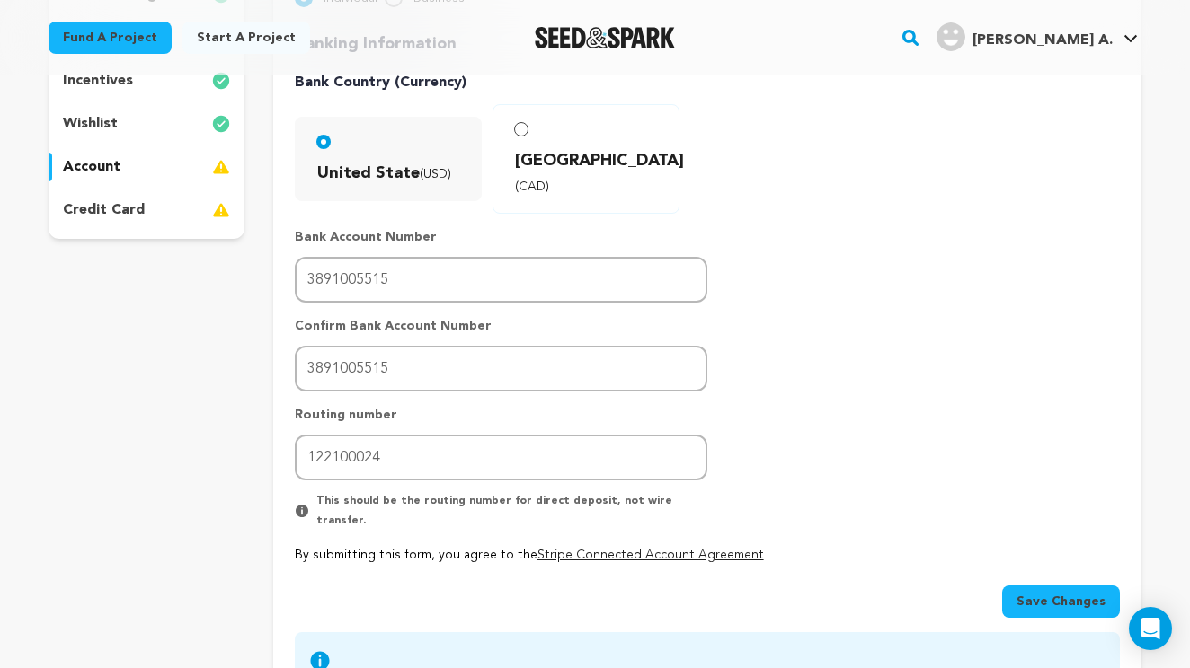
click at [678, 549] on link "Stripe Connected Account Agreement" at bounding box center [650, 555] width 226 height 13
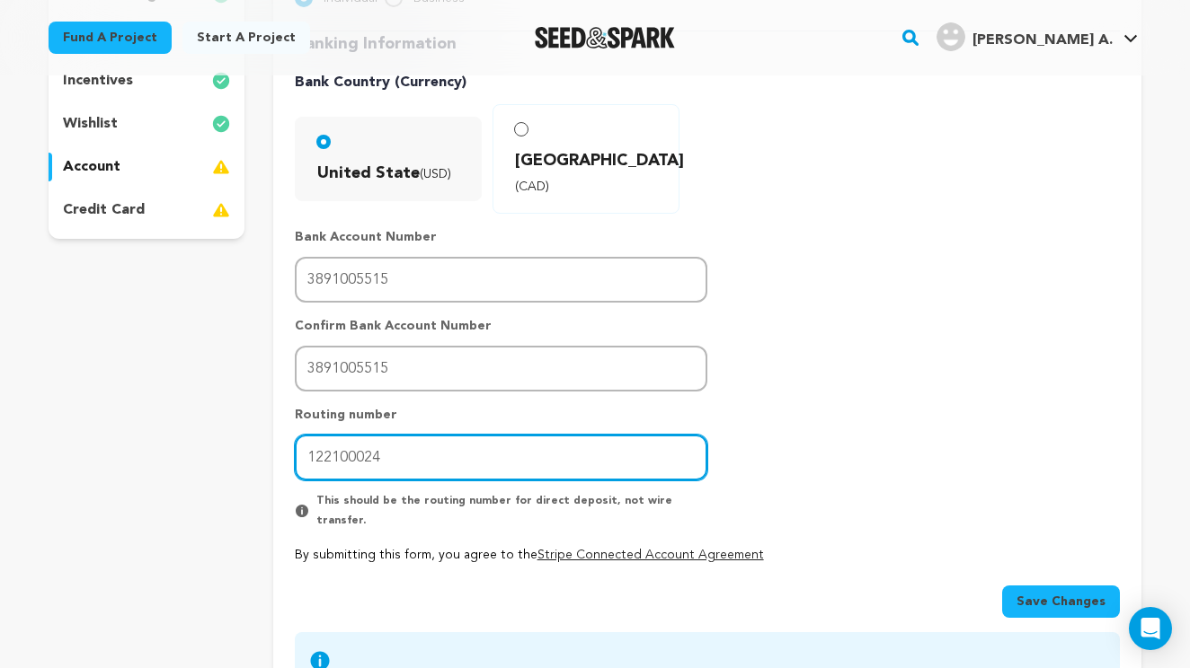
drag, startPoint x: 402, startPoint y: 410, endPoint x: 266, endPoint y: 407, distance: 135.7
click at [266, 407] on div "project story team social media video & images campaign incentives wishlist" at bounding box center [595, 254] width 1093 height 922
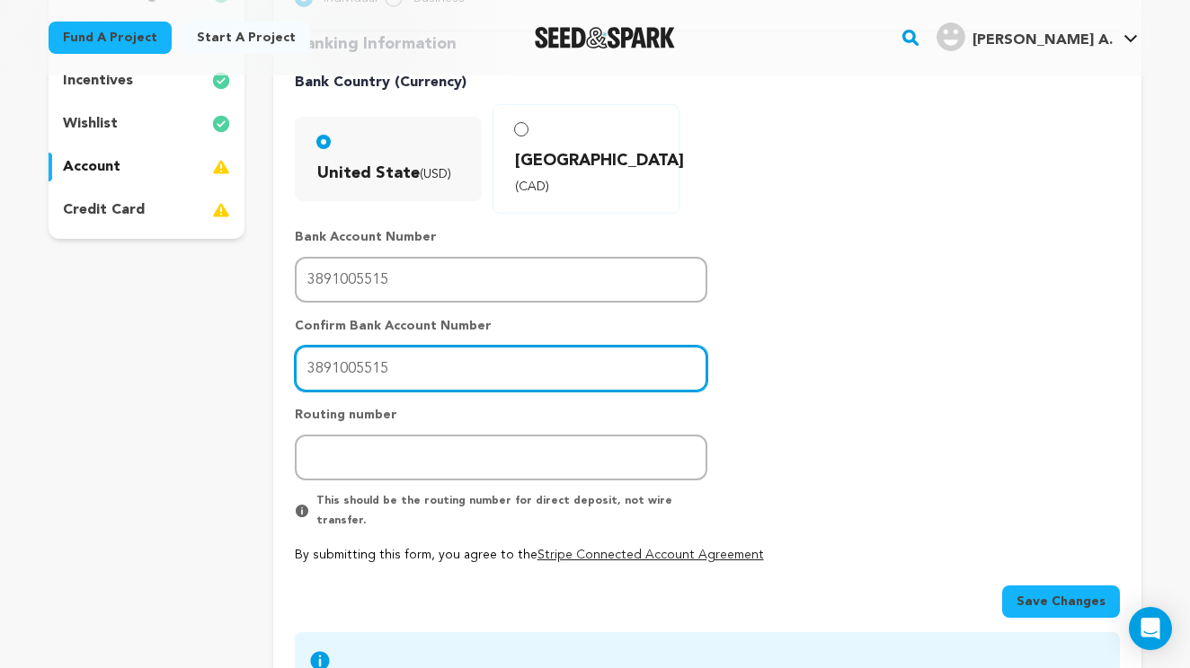
drag, startPoint x: 412, startPoint y: 323, endPoint x: 183, endPoint y: 317, distance: 229.2
click at [183, 318] on div "project story team social media video & images campaign incentives wishlist" at bounding box center [595, 254] width 1093 height 922
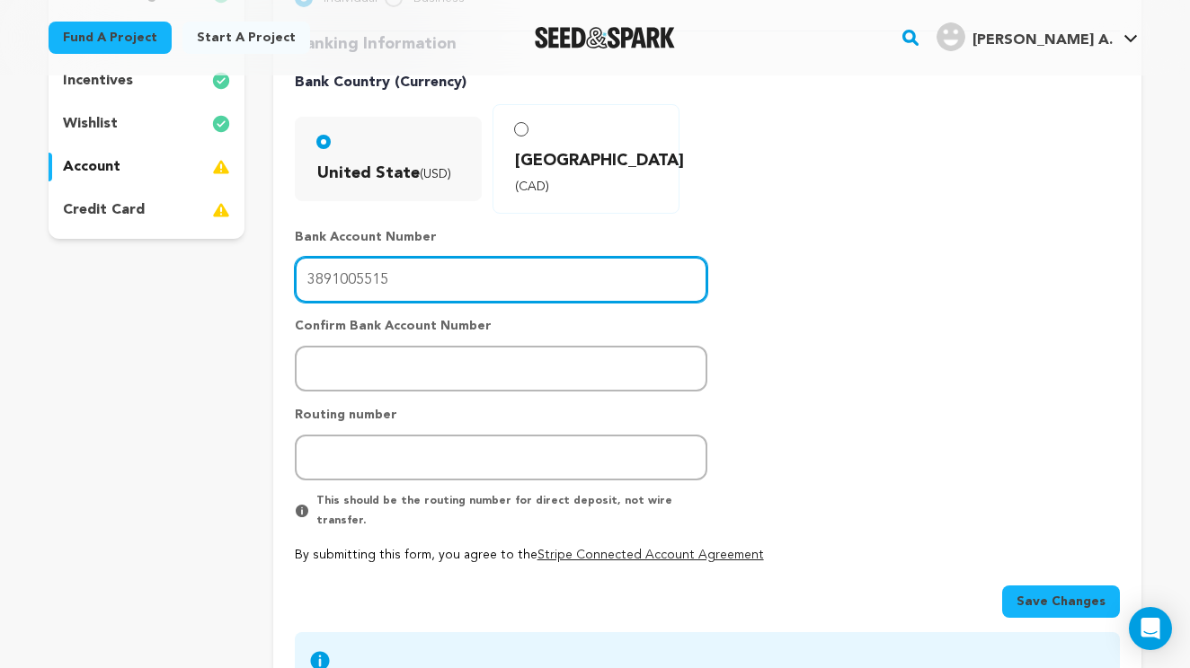
drag, startPoint x: 409, startPoint y: 237, endPoint x: 176, endPoint y: 237, distance: 232.7
click at [175, 237] on div "project story team social media video & images campaign incentives wishlist" at bounding box center [595, 254] width 1093 height 922
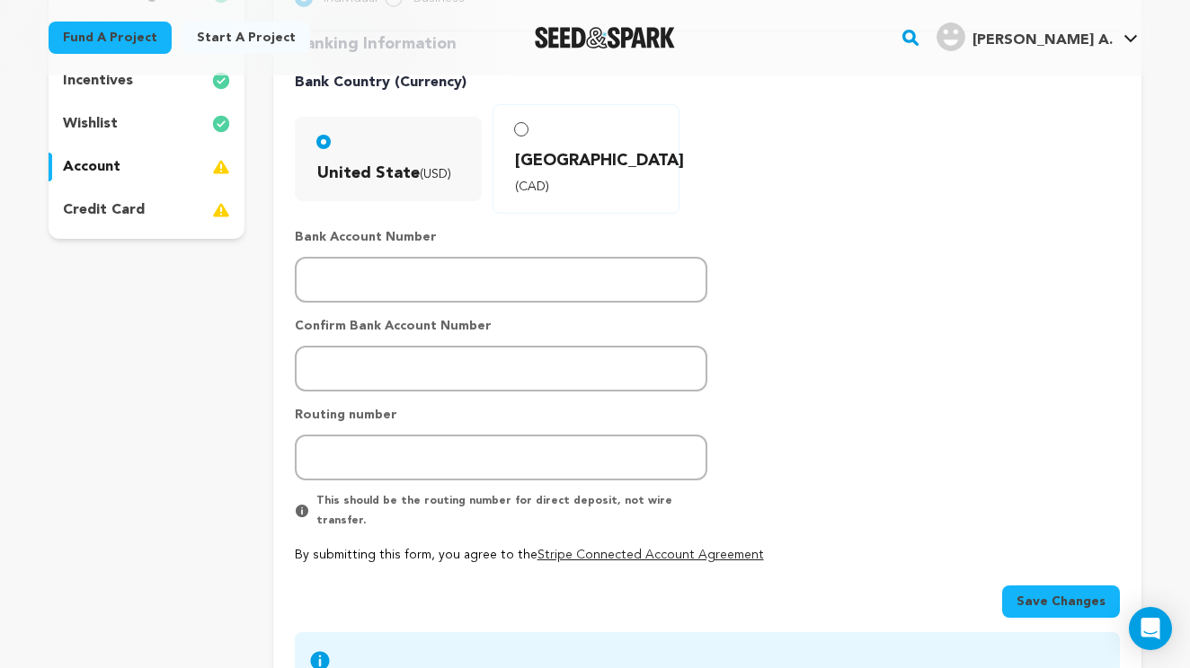
click at [126, 211] on p "credit card" at bounding box center [104, 210] width 82 height 22
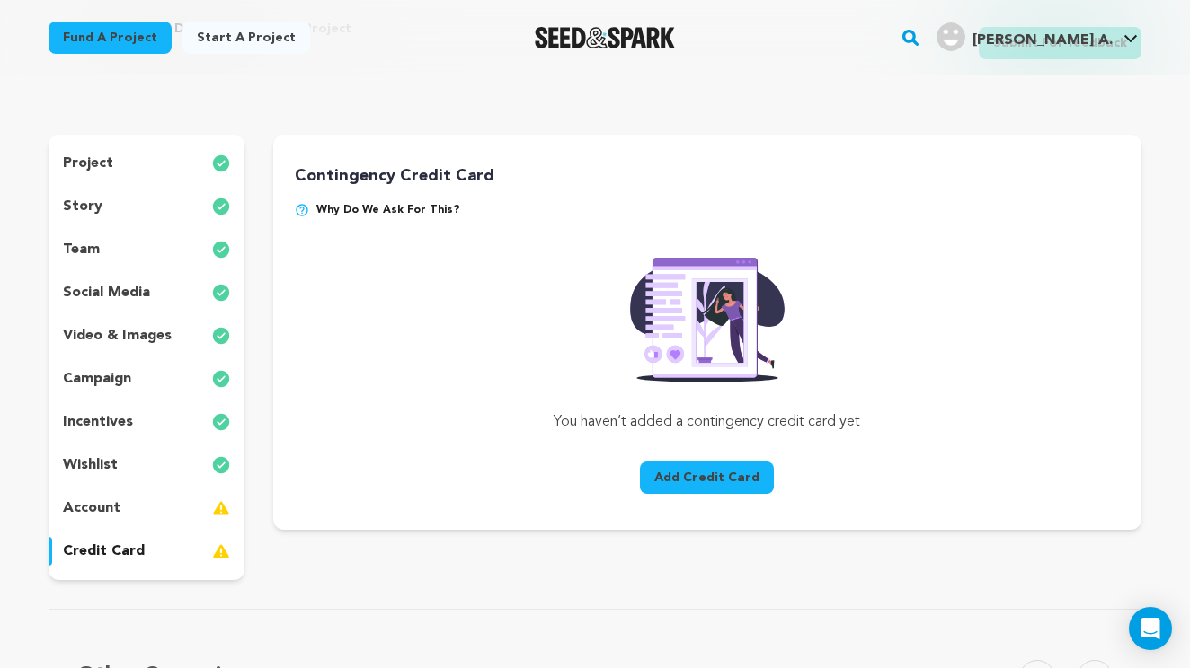
scroll to position [84, 0]
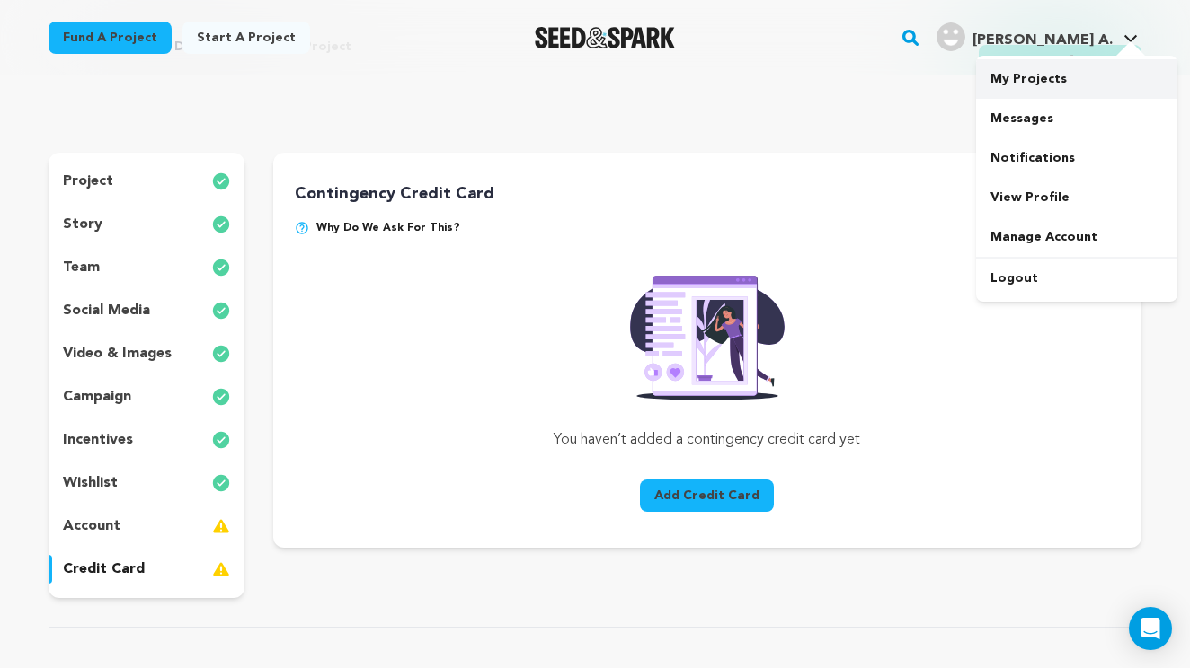
click at [1025, 72] on link "My Projects" at bounding box center [1076, 79] width 201 height 40
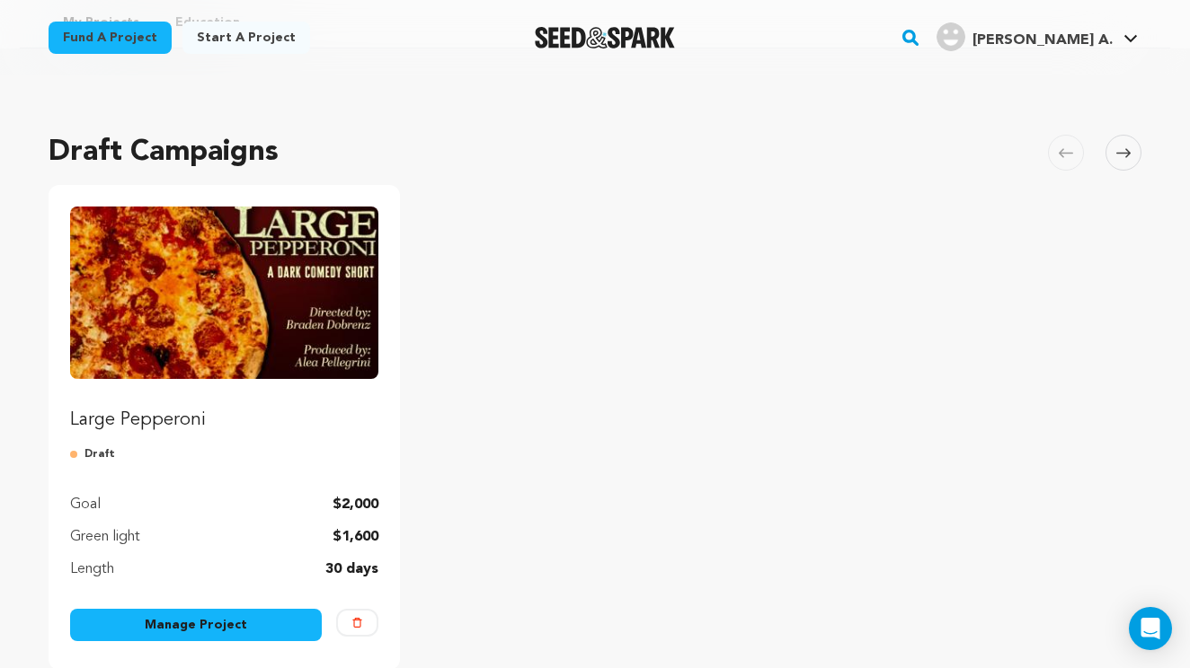
scroll to position [75, 0]
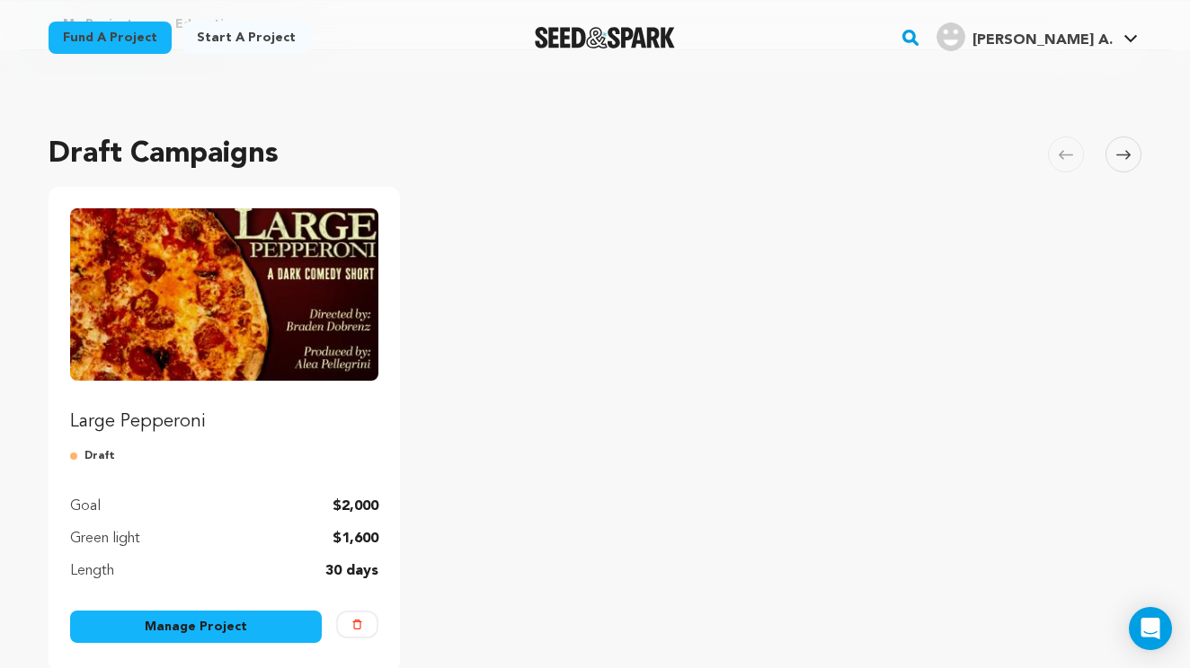
click at [958, 156] on div "Draft Campaigns [GEOGRAPHIC_DATA] Skip to previous slide page [GEOGRAPHIC_DATA]…" at bounding box center [595, 411] width 1093 height 593
